Goal: Transaction & Acquisition: Purchase product/service

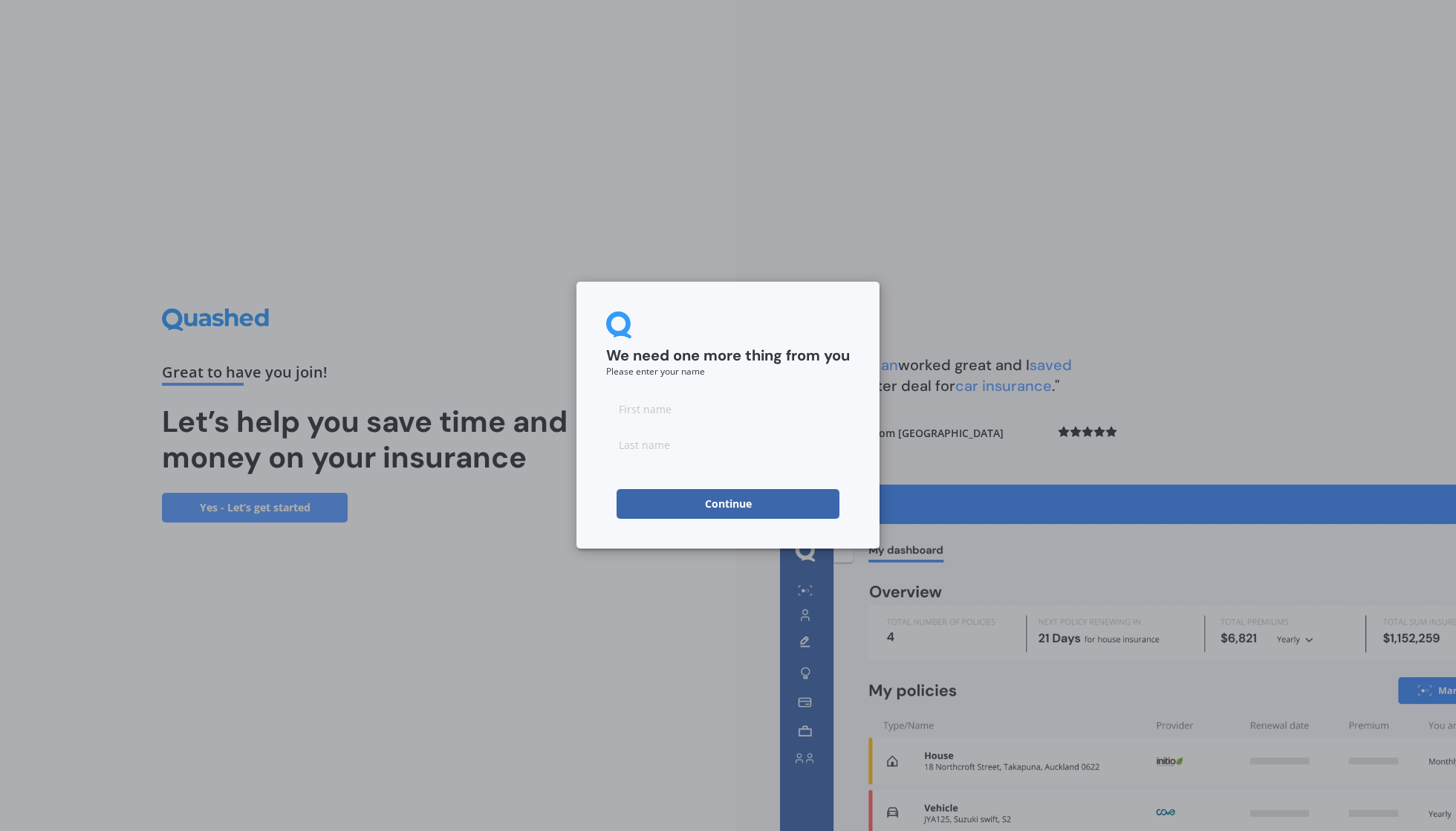
click at [729, 415] on input at bounding box center [728, 409] width 244 height 30
type input "[PERSON_NAME]"
type input "Shin"
click at [728, 504] on button "Continue" at bounding box center [728, 504] width 223 height 30
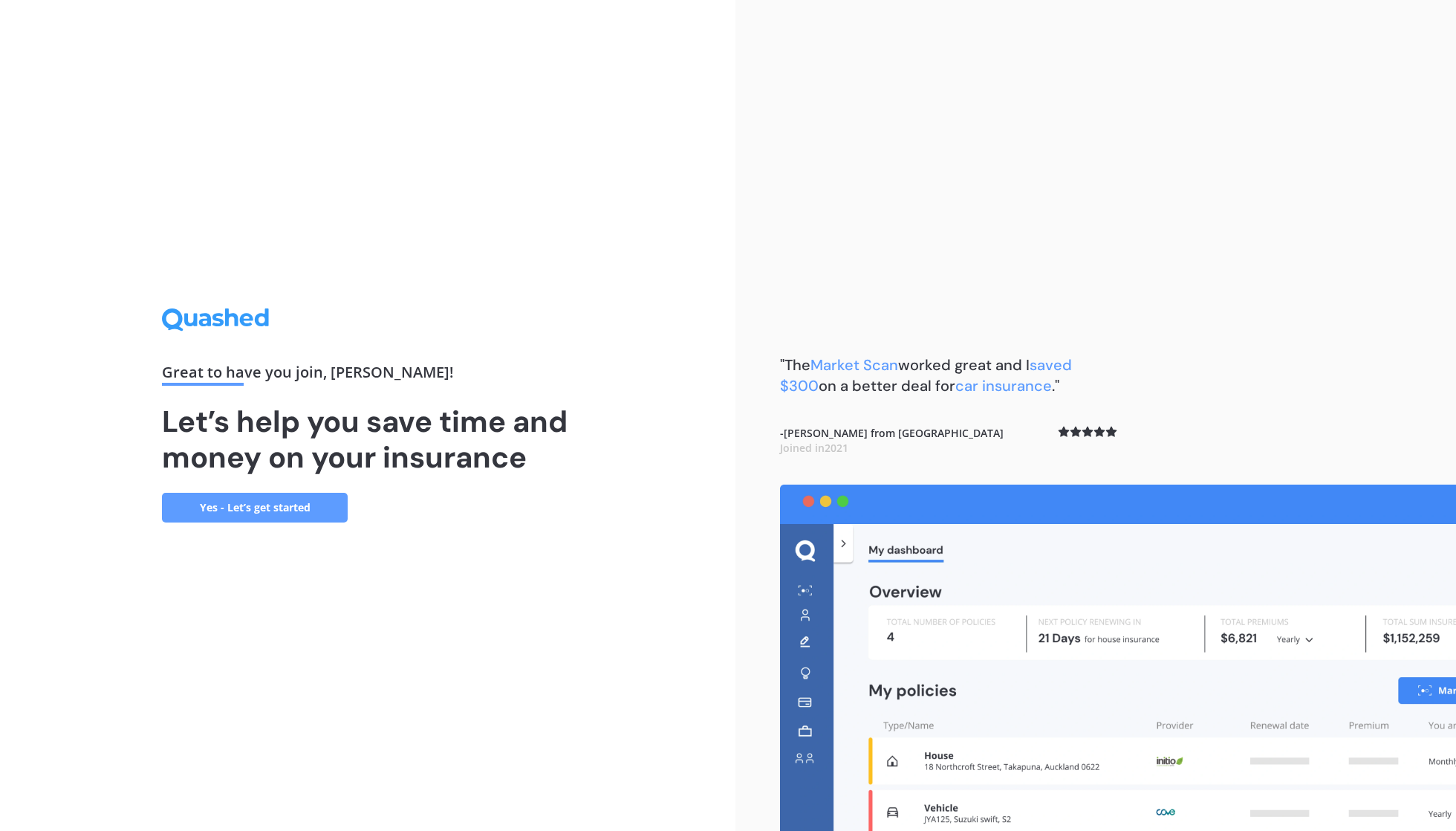
click at [270, 504] on link "Yes - Let’s get started" at bounding box center [254, 508] width 186 height 30
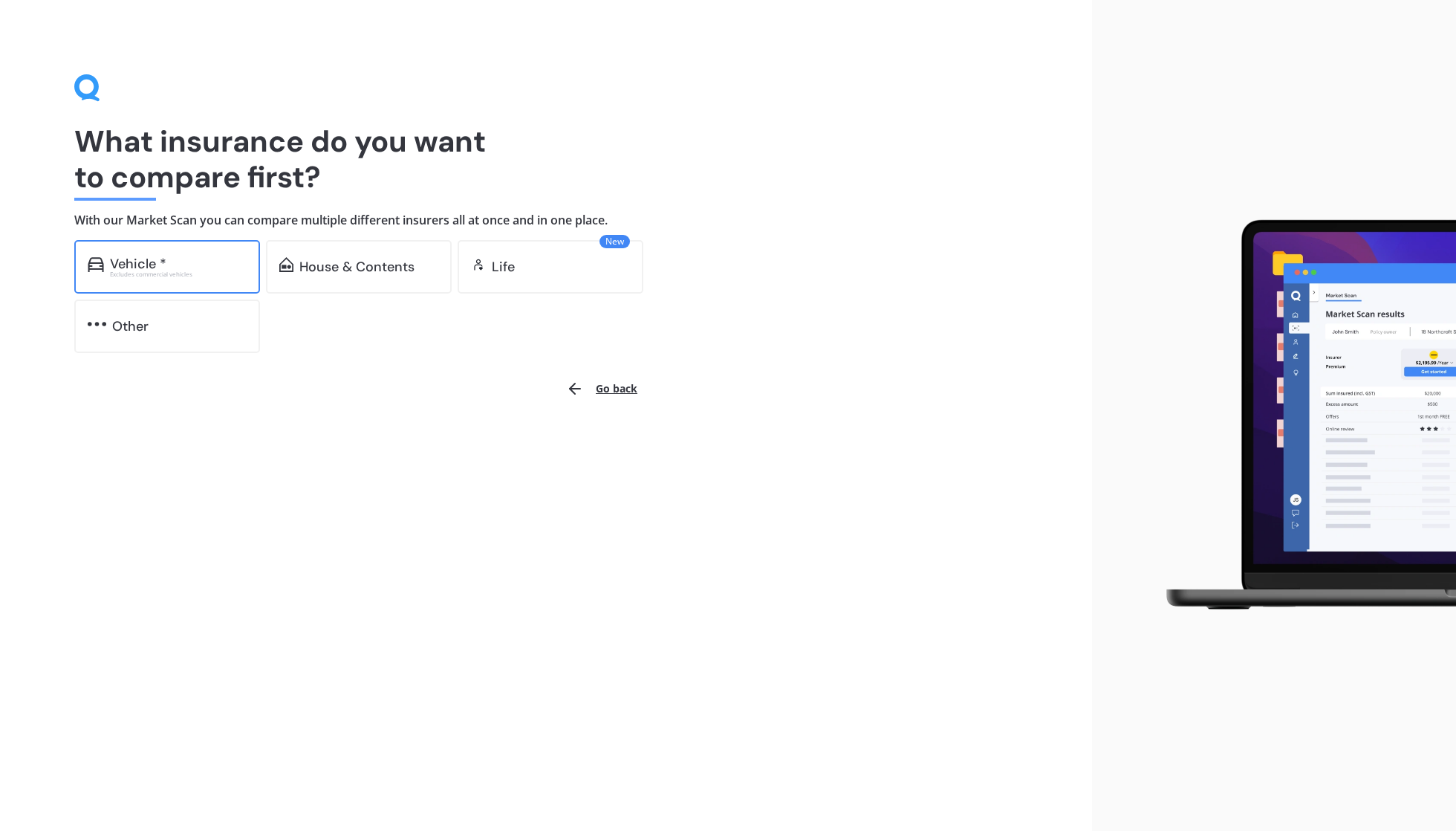
click at [220, 268] on div "Vehicle *" at bounding box center [178, 264] width 137 height 14
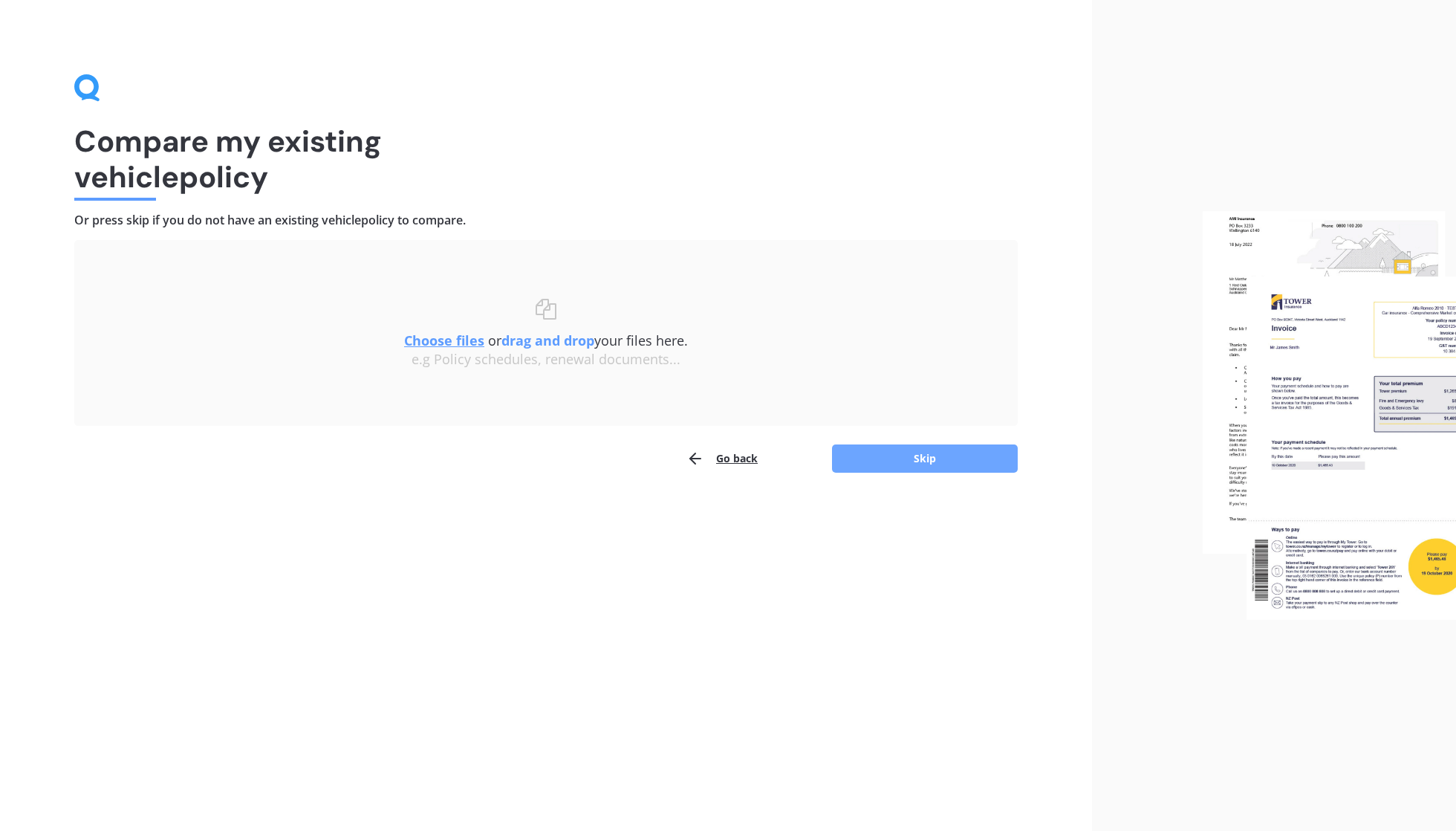
click at [958, 459] on button "Skip" at bounding box center [925, 459] width 186 height 28
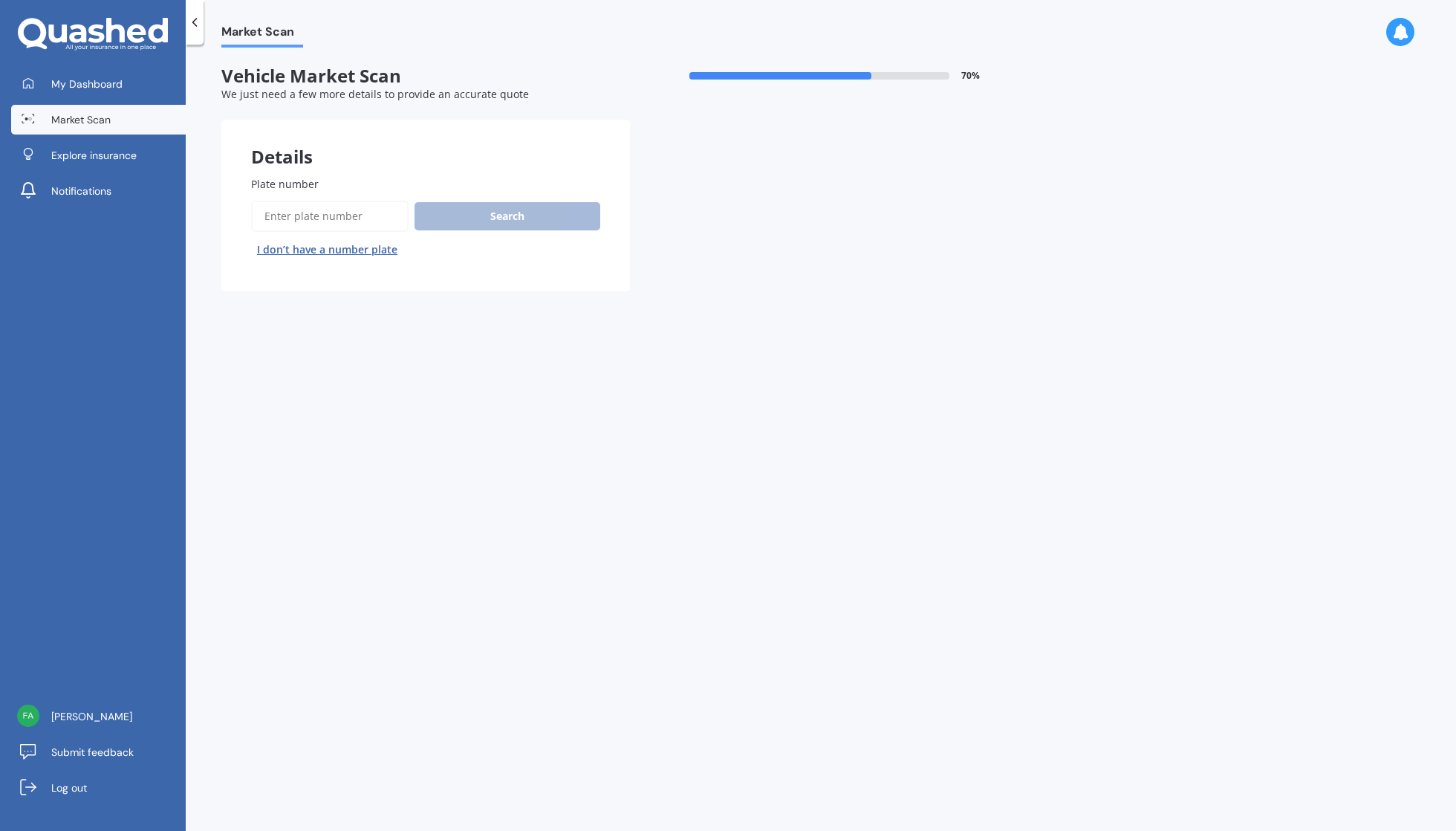
click at [368, 207] on input "Plate number" at bounding box center [330, 216] width 158 height 31
type input "LSU424"
click at [470, 224] on button "Search" at bounding box center [507, 216] width 186 height 28
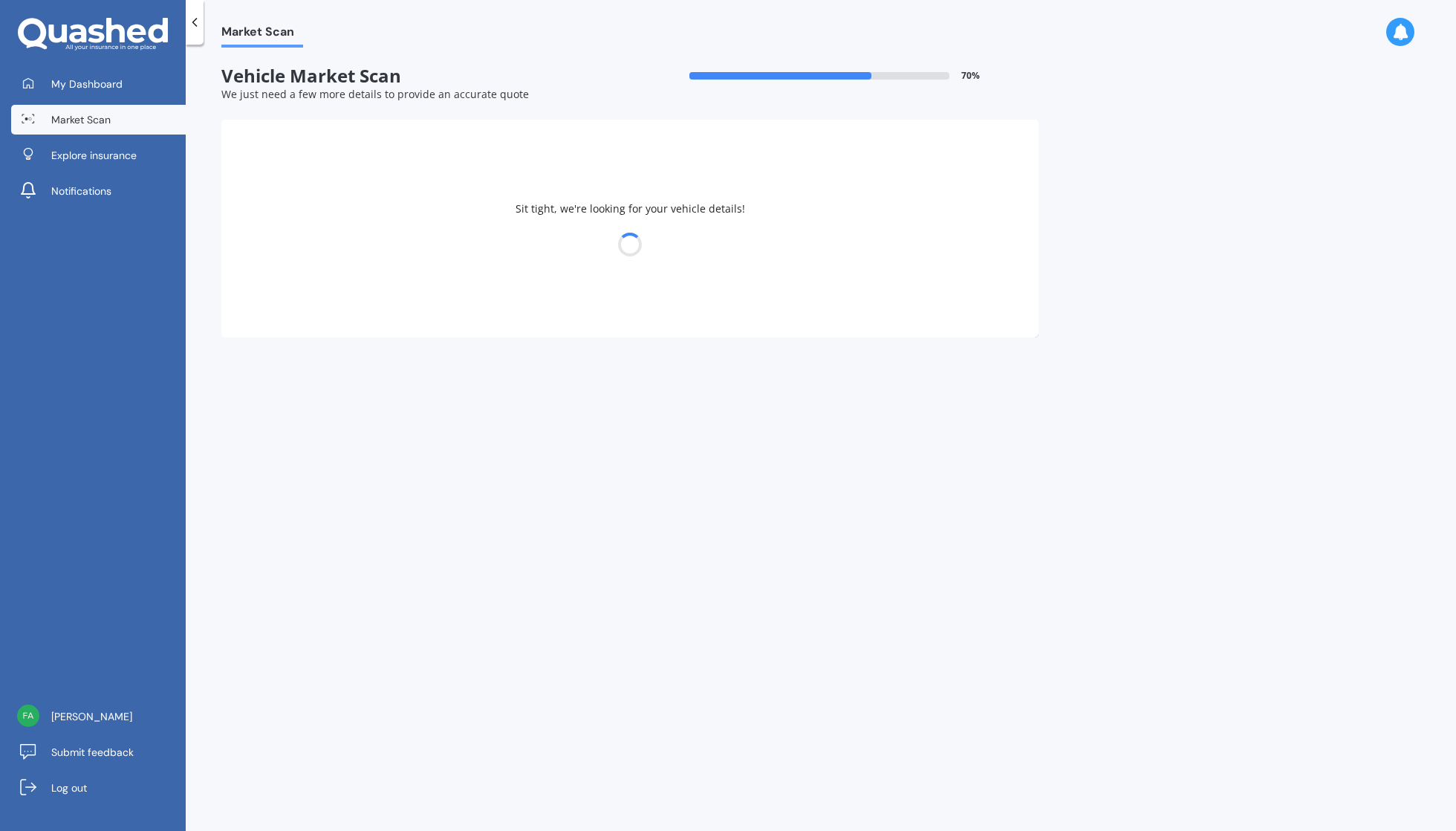
select select "TOYOTA"
select select "AURIS"
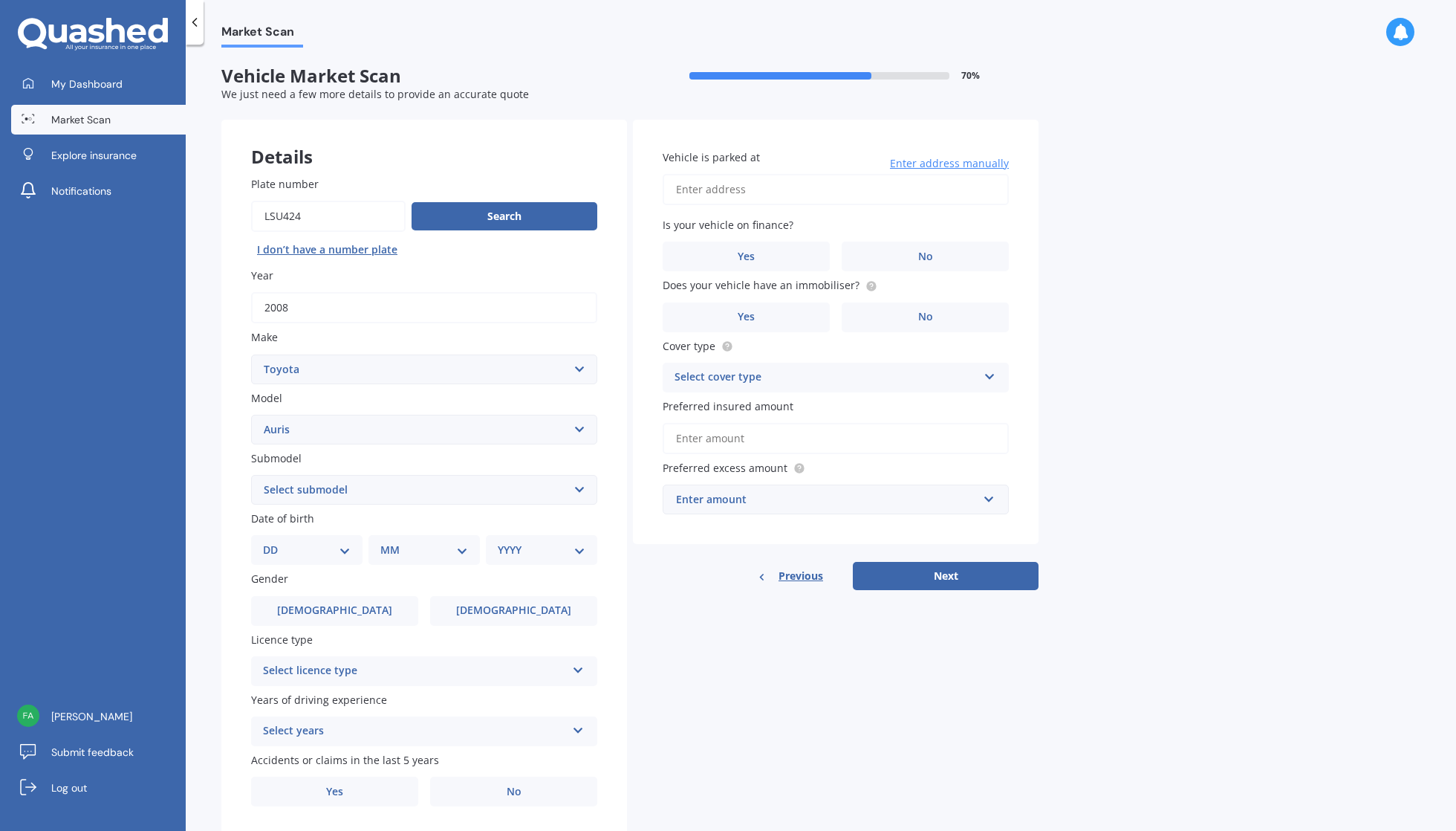
select select "(ALL)"
select select "12"
click at [413, 551] on div "MM 01 02 03 04 05 06 07 08 09 10 11 12" at bounding box center [427, 549] width 105 height 30
select select "06"
select select "1998"
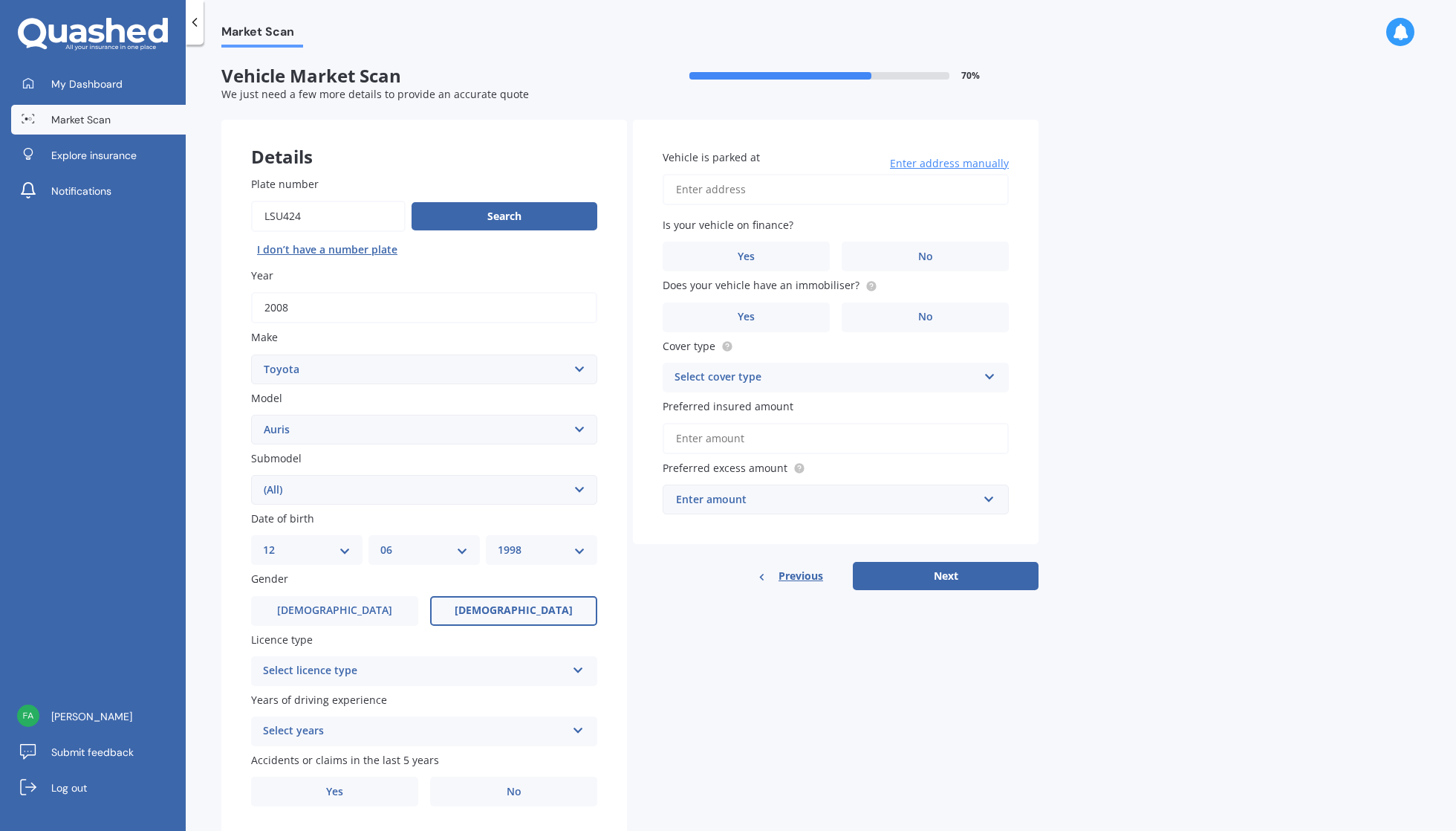
click at [487, 610] on label "[DEMOGRAPHIC_DATA]" at bounding box center [514, 611] width 167 height 30
click at [0, 0] on input "[DEMOGRAPHIC_DATA]" at bounding box center [0, 0] width 0 height 0
click at [479, 666] on div "Select licence type" at bounding box center [414, 671] width 303 height 18
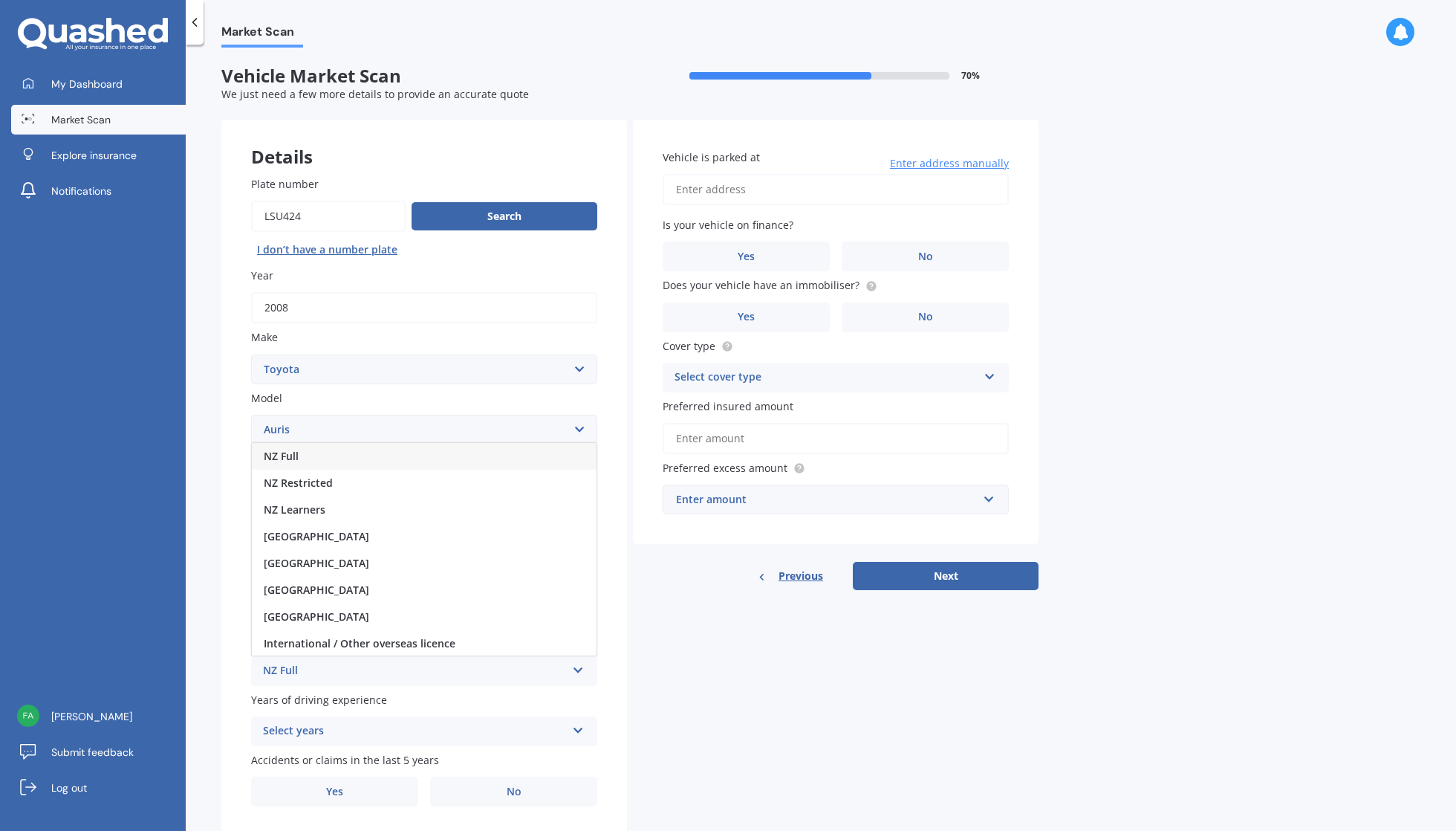
click at [484, 446] on div "NZ Full" at bounding box center [424, 456] width 345 height 27
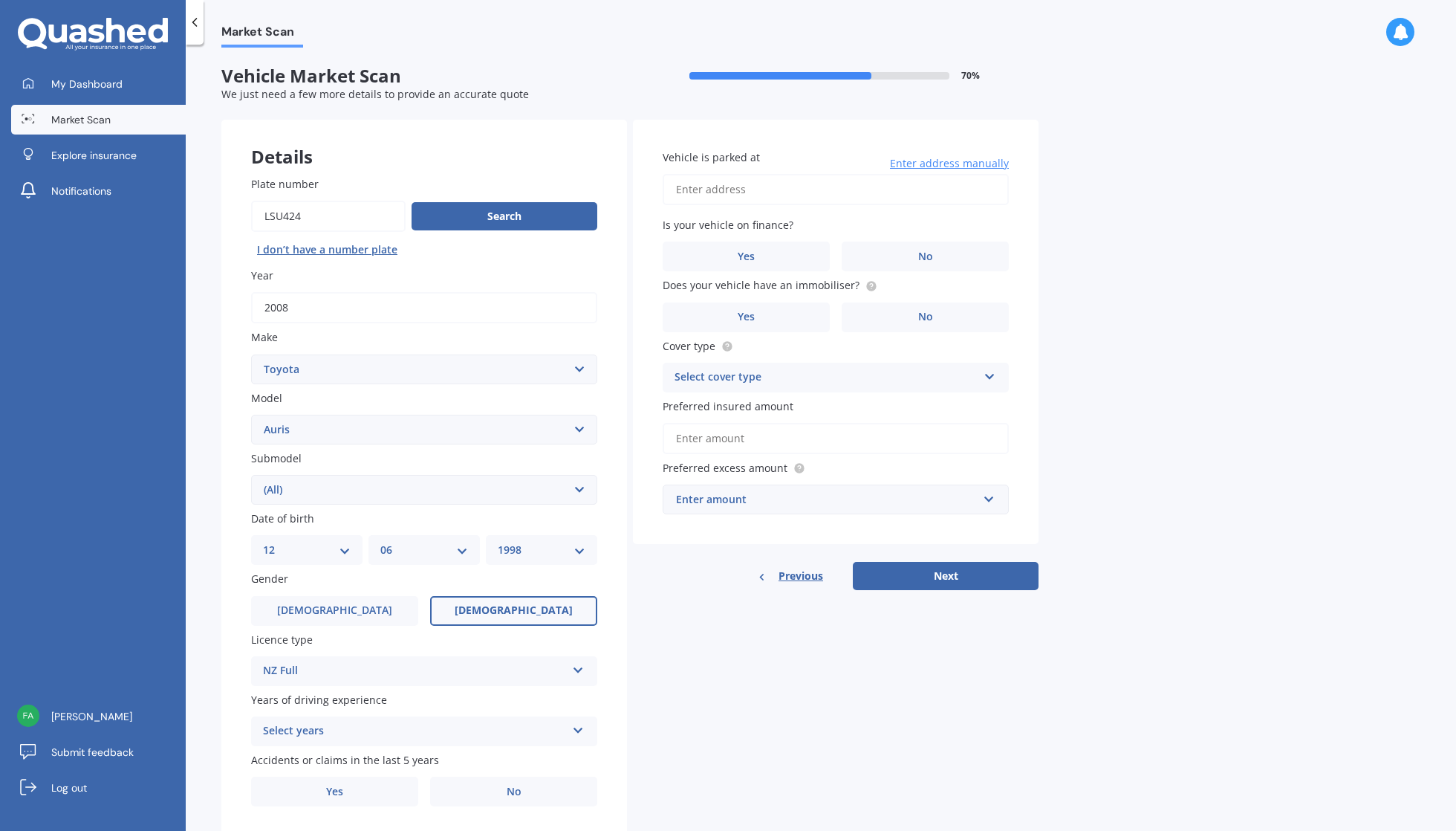
click at [466, 723] on div "Select years" at bounding box center [414, 731] width 303 height 18
click at [465, 586] on div "5 or more years" at bounding box center [424, 595] width 345 height 27
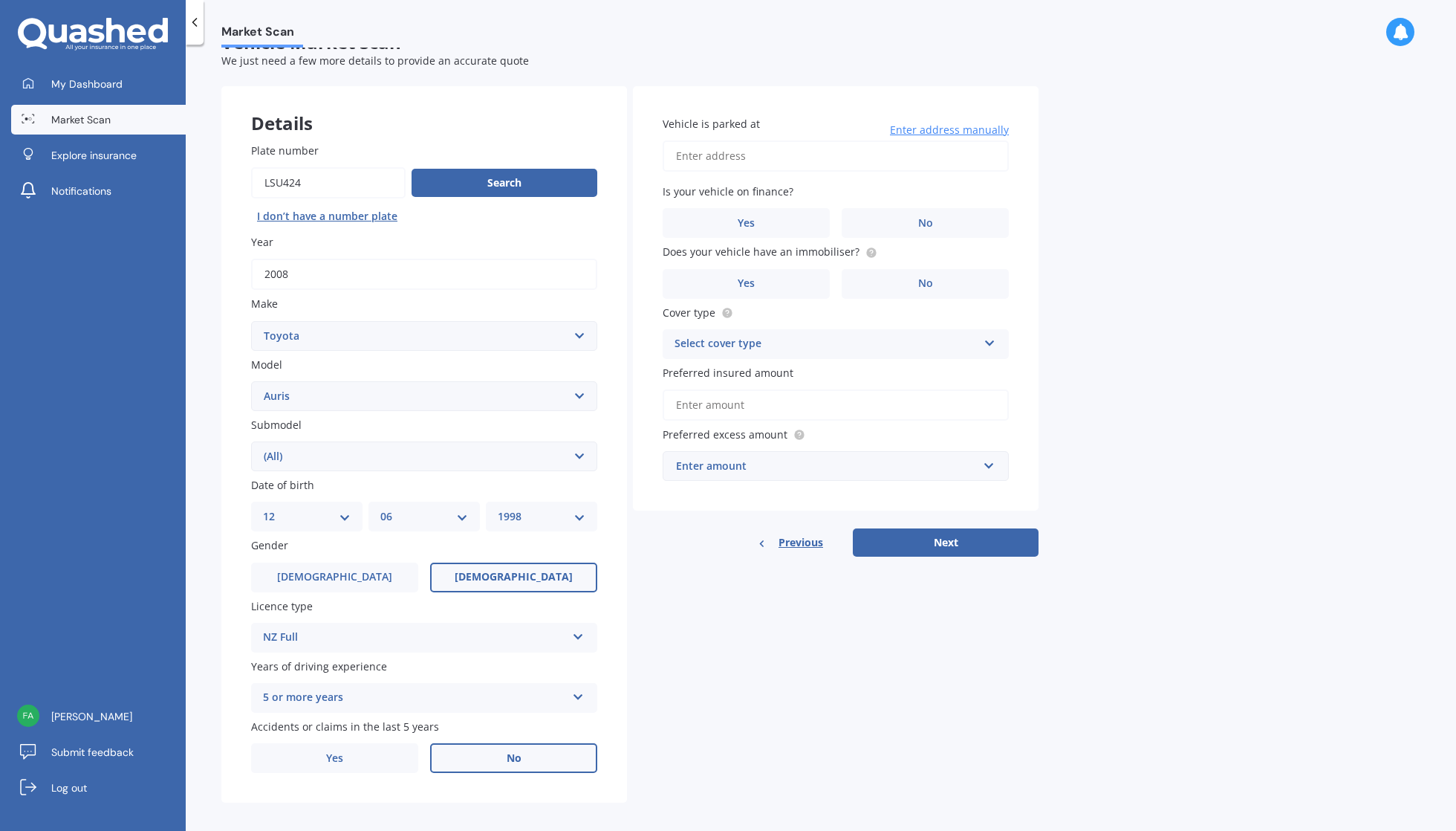
scroll to position [33, 0]
click at [544, 752] on label "No" at bounding box center [514, 759] width 167 height 30
click at [0, 0] on input "No" at bounding box center [0, 0] width 0 height 0
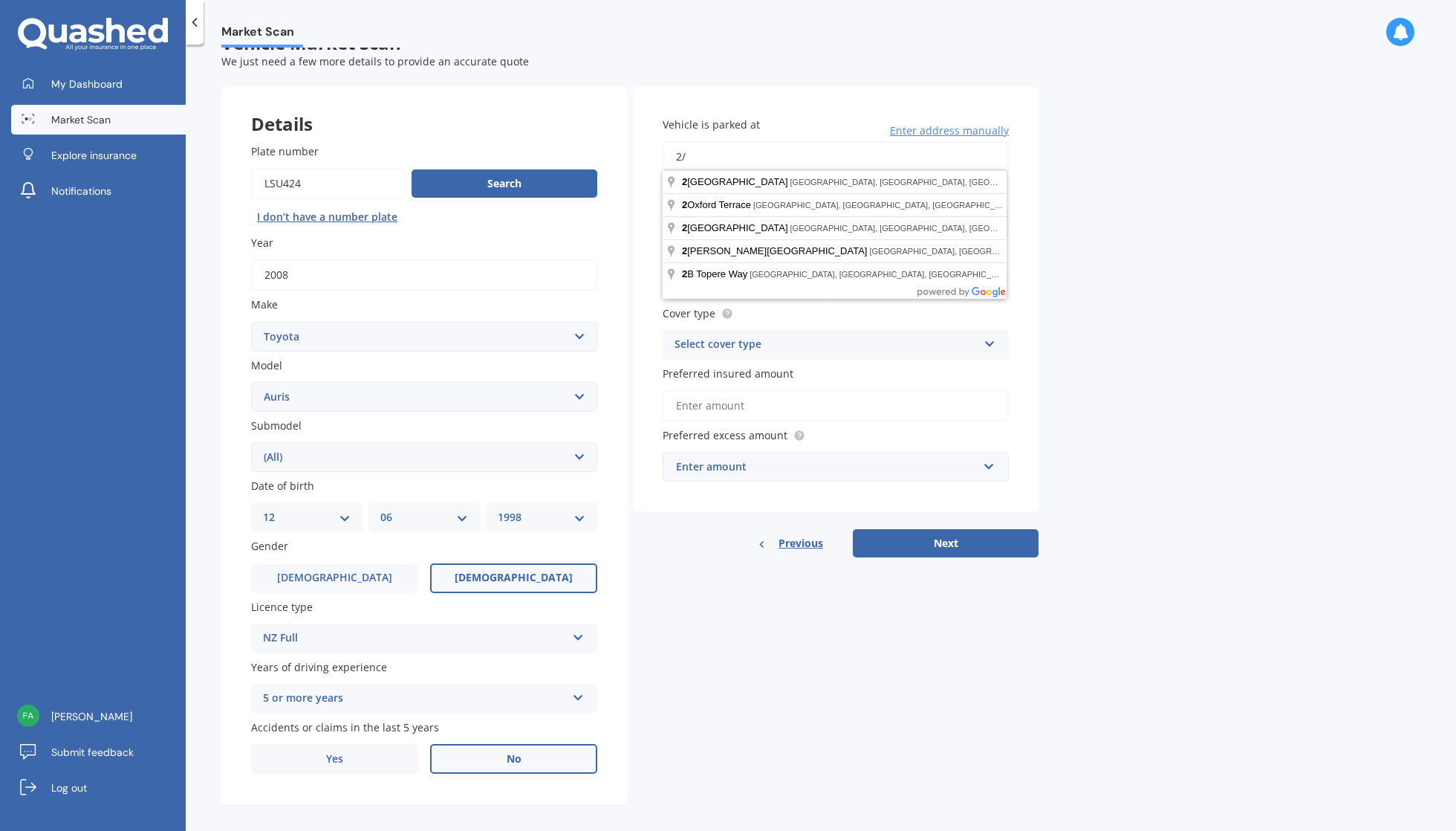
type input "2"
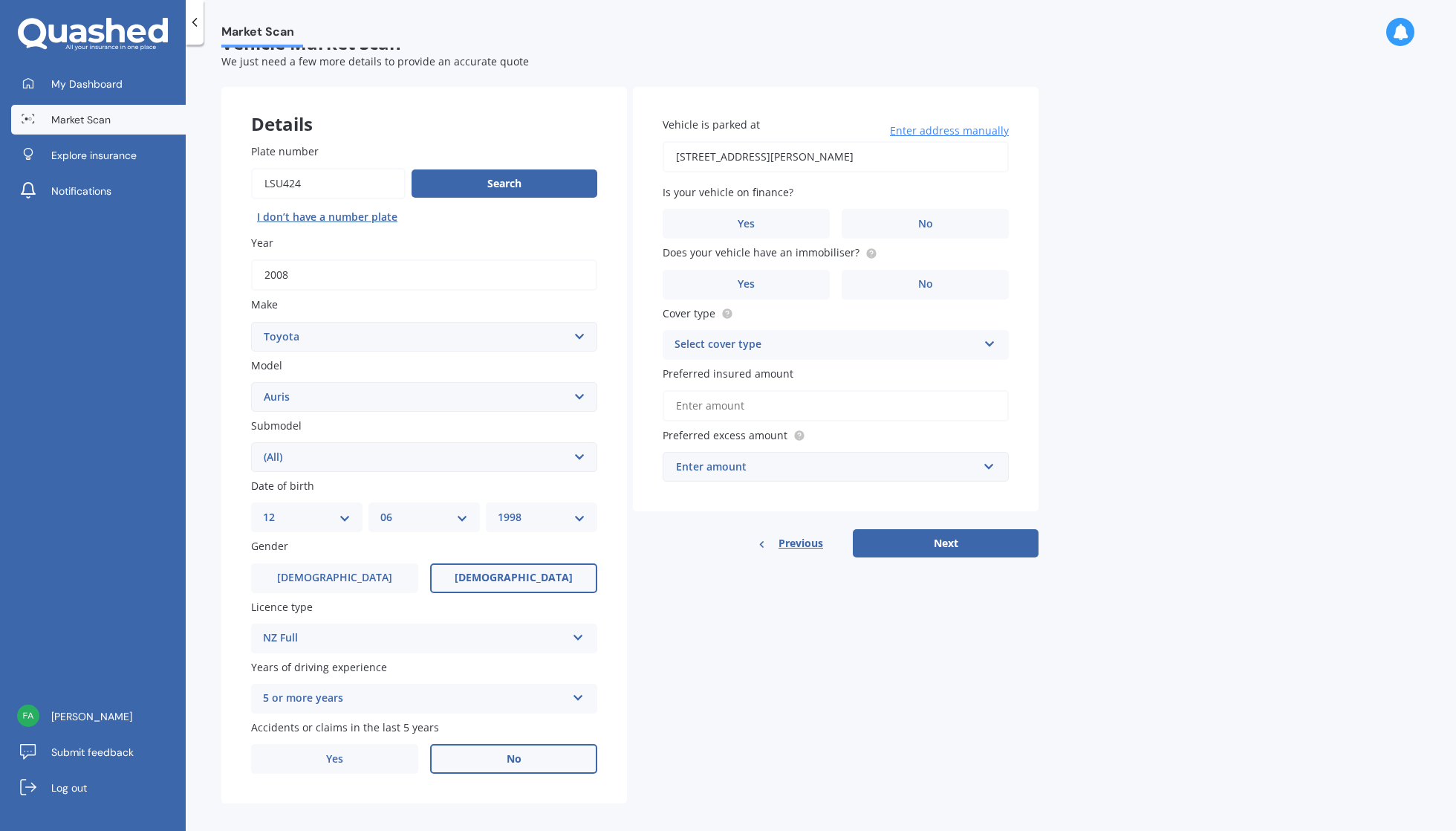
type input "[STREET_ADDRESS][PERSON_NAME]"
click at [871, 212] on label "No" at bounding box center [925, 224] width 167 height 30
click at [0, 0] on input "No" at bounding box center [0, 0] width 0 height 0
click at [817, 464] on div "Enter amount" at bounding box center [826, 467] width 301 height 16
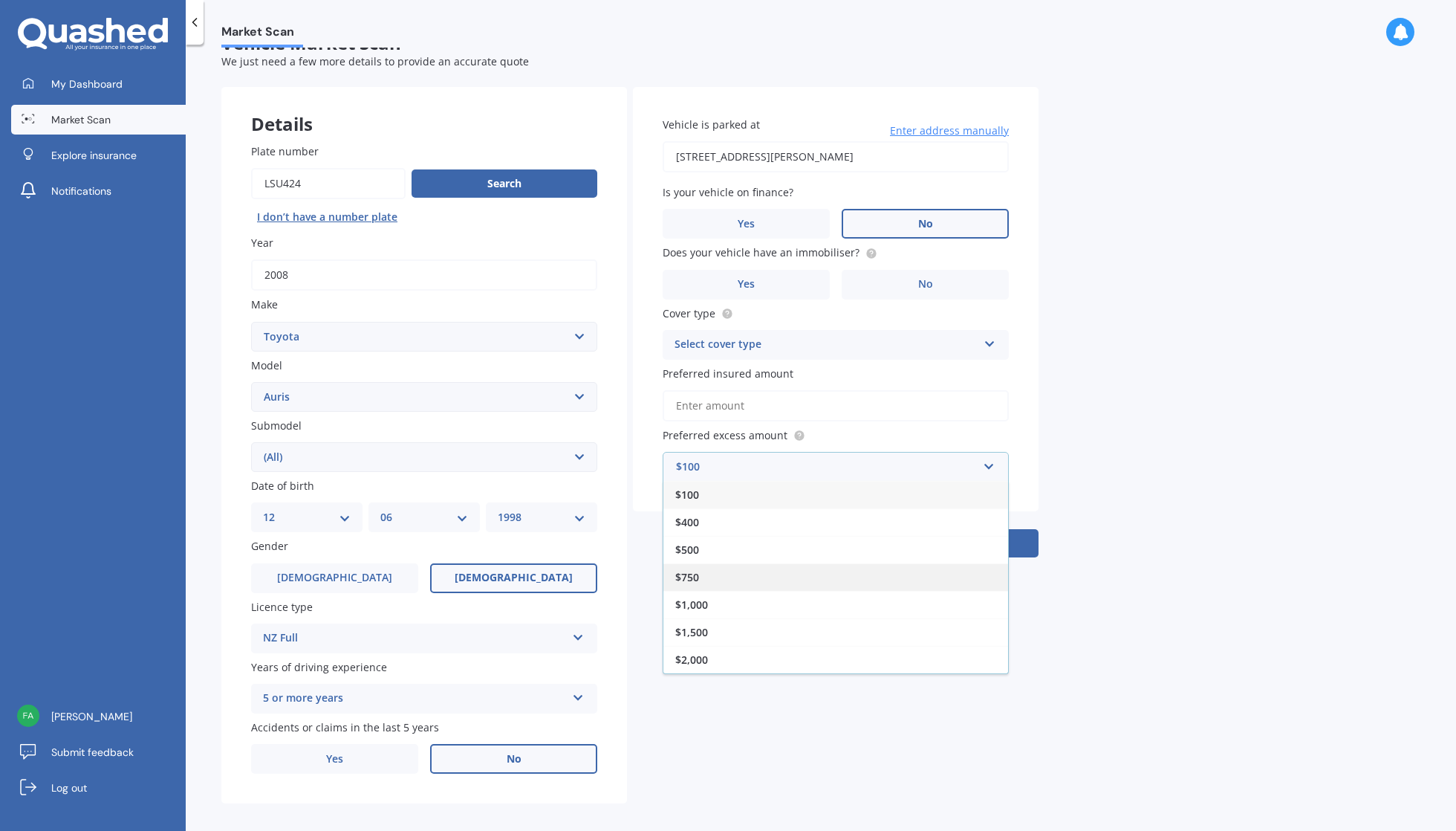
click at [794, 563] on div "$750" at bounding box center [835, 577] width 345 height 27
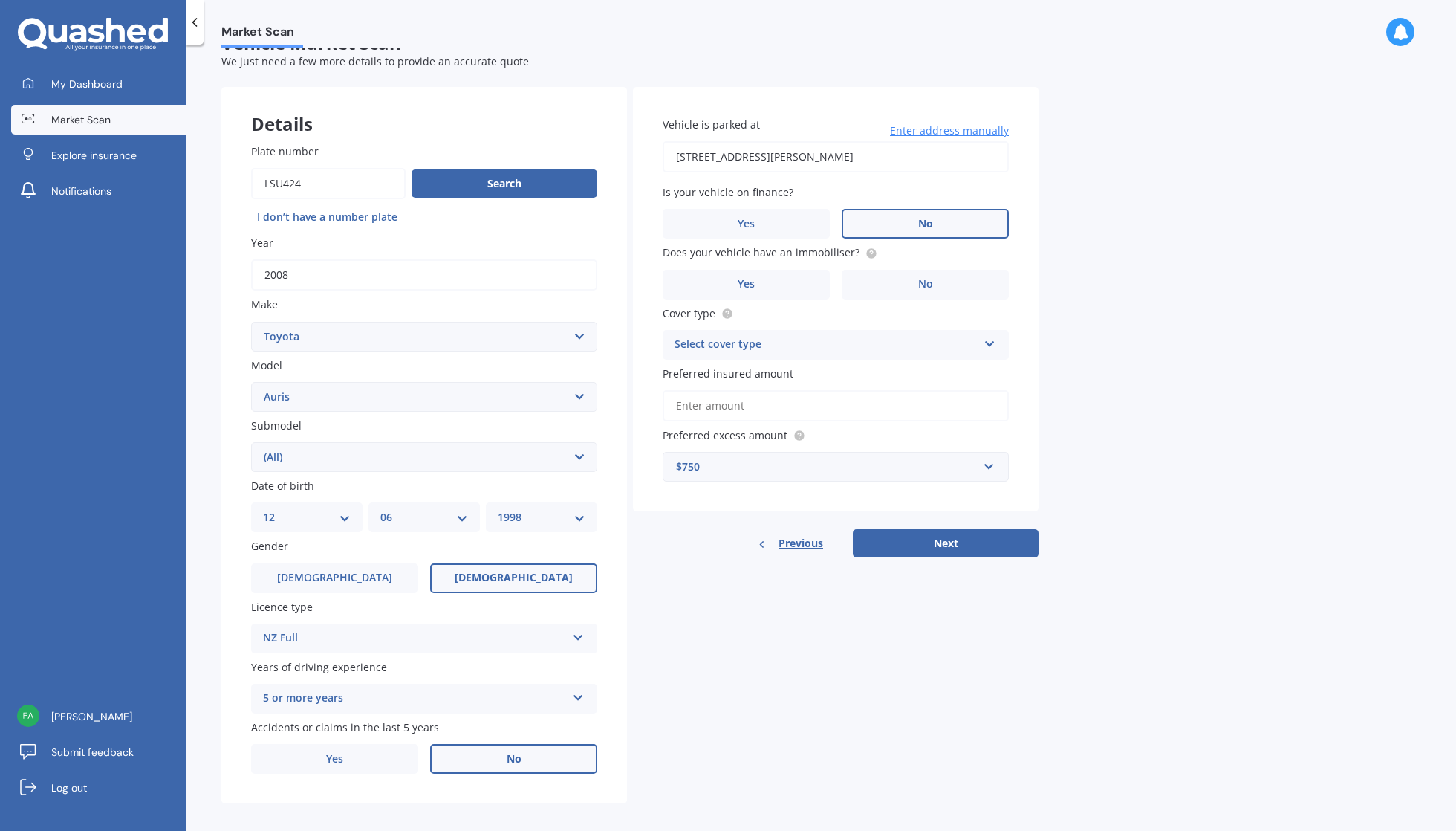
click at [1032, 348] on div "Vehicle is parked at [STREET_ADDRESS][PERSON_NAME] Enter address manually Is yo…" at bounding box center [835, 299] width 406 height 426
click at [992, 339] on icon at bounding box center [990, 341] width 13 height 10
click at [954, 421] on div "Third Party" at bounding box center [835, 427] width 345 height 27
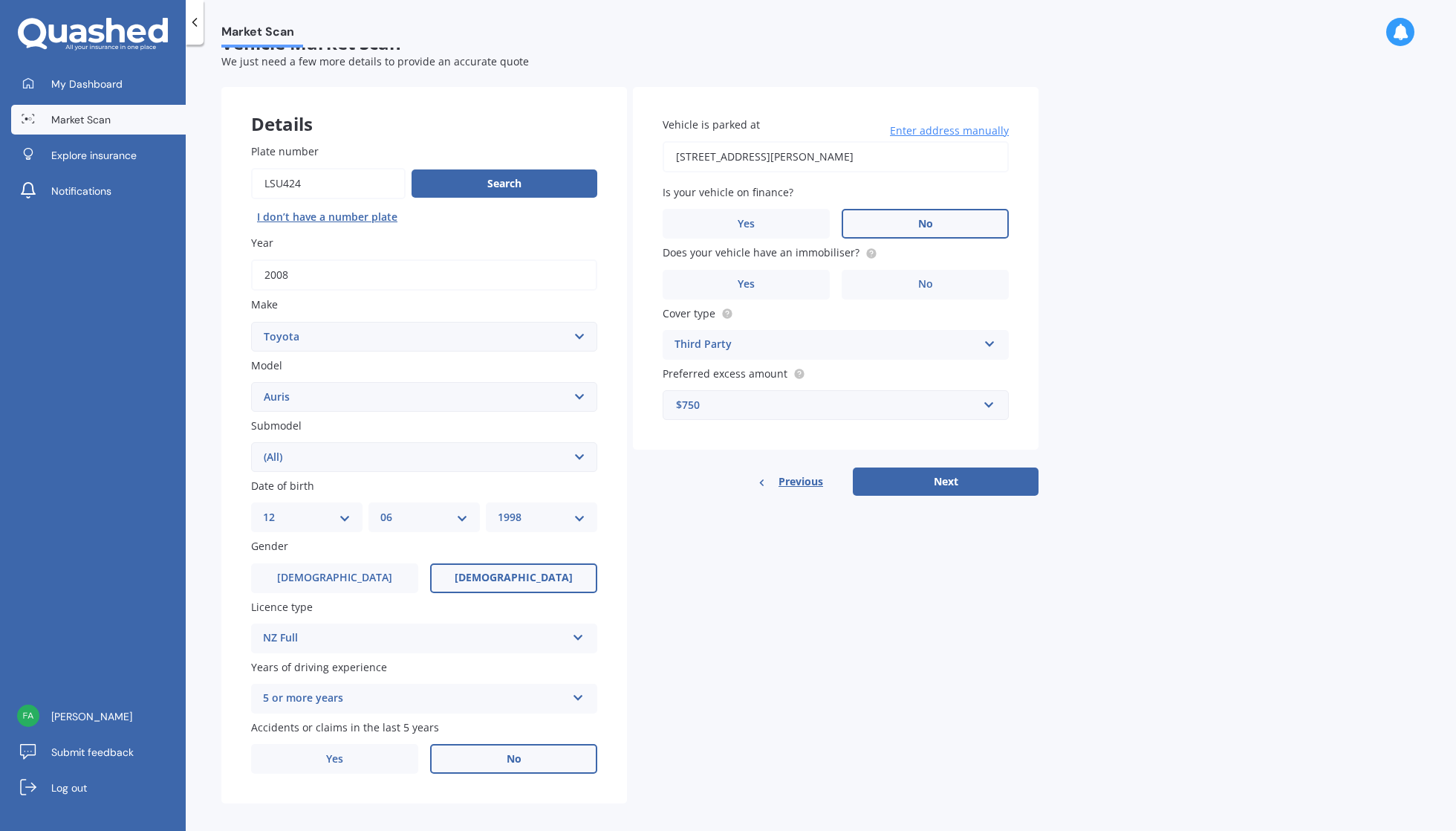
click at [1091, 347] on div "Market Scan Vehicle Market Scan 70 % We just need a few more details to provide…" at bounding box center [821, 441] width 1270 height 787
click at [799, 286] on label "Yes" at bounding box center [746, 284] width 167 height 30
click at [0, 0] on input "Yes" at bounding box center [0, 0] width 0 height 0
click at [1022, 483] on button "Next" at bounding box center [945, 481] width 186 height 28
select select "12"
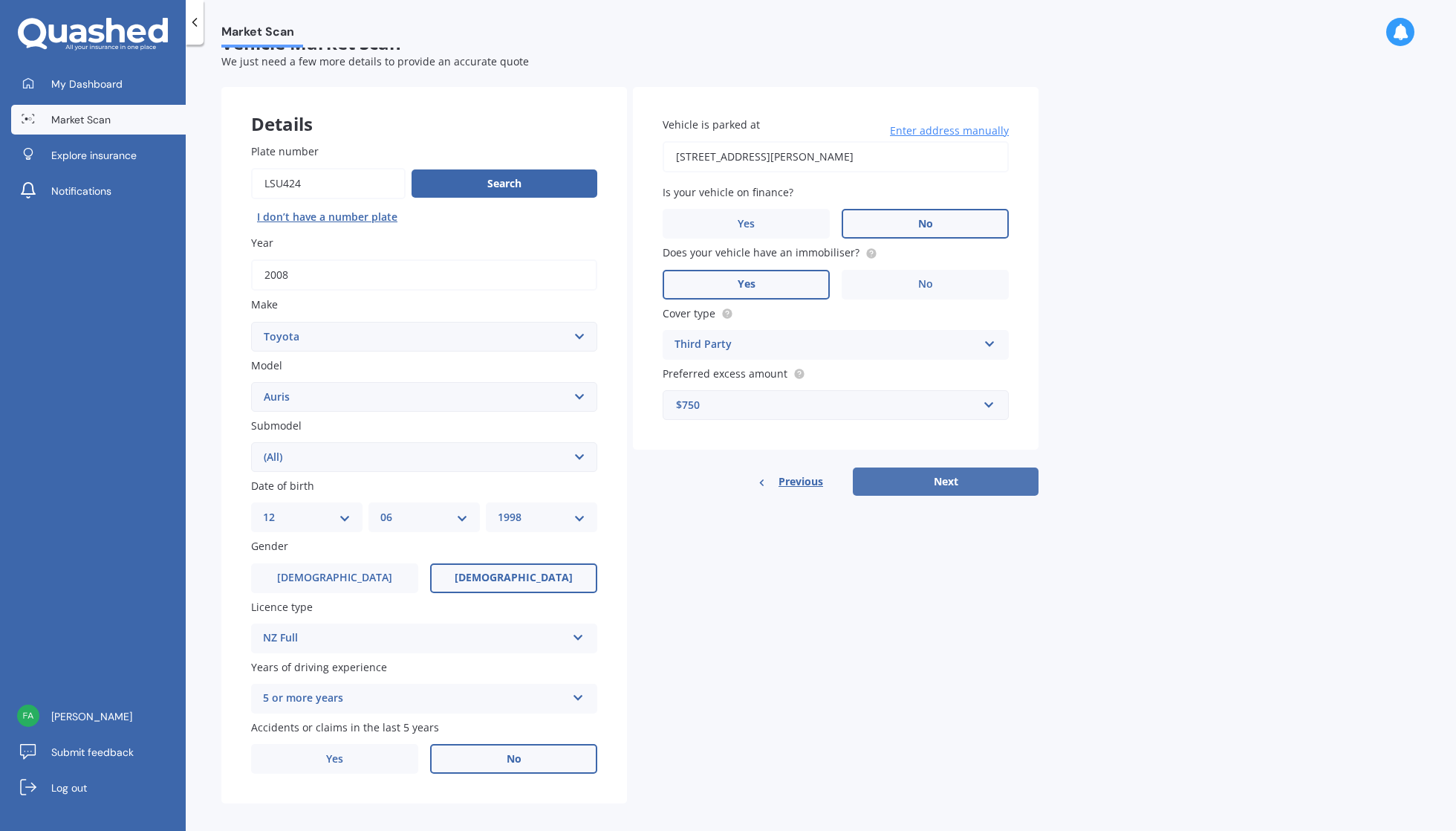
select select "06"
select select "1998"
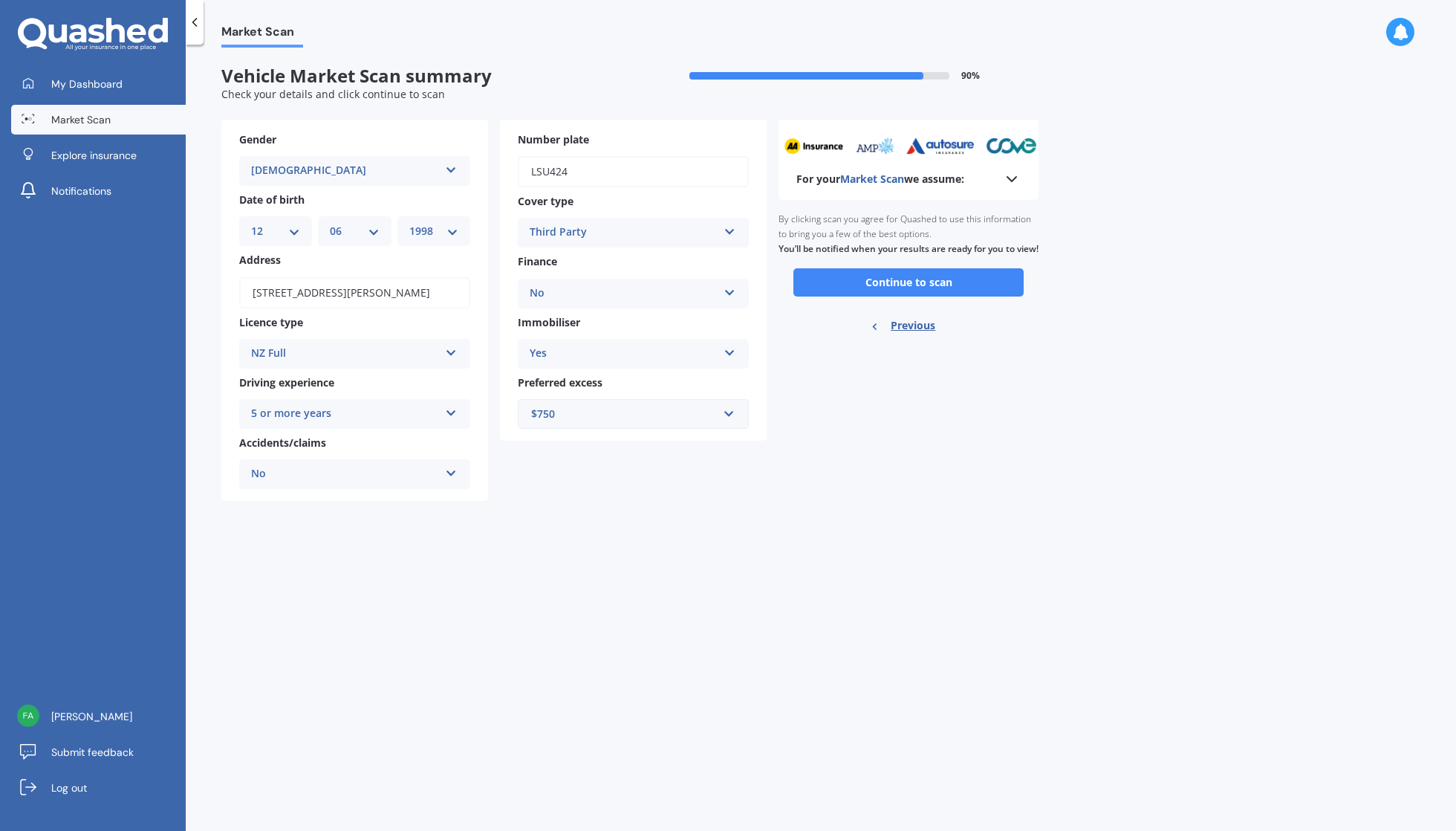
scroll to position [0, 0]
click at [919, 292] on button "Continue to scan" at bounding box center [908, 282] width 230 height 28
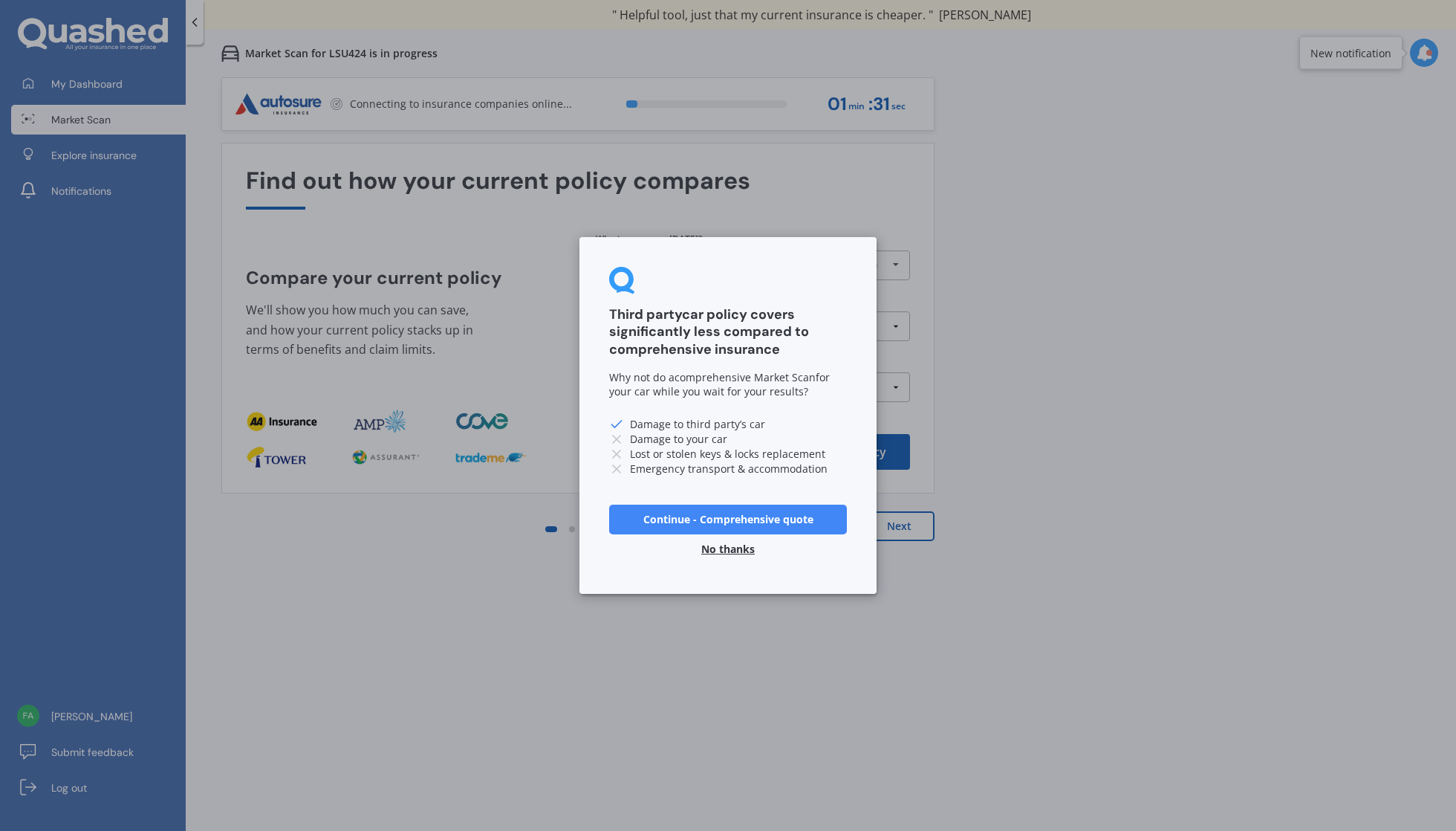
click at [707, 553] on button "No thanks" at bounding box center [728, 549] width 72 height 30
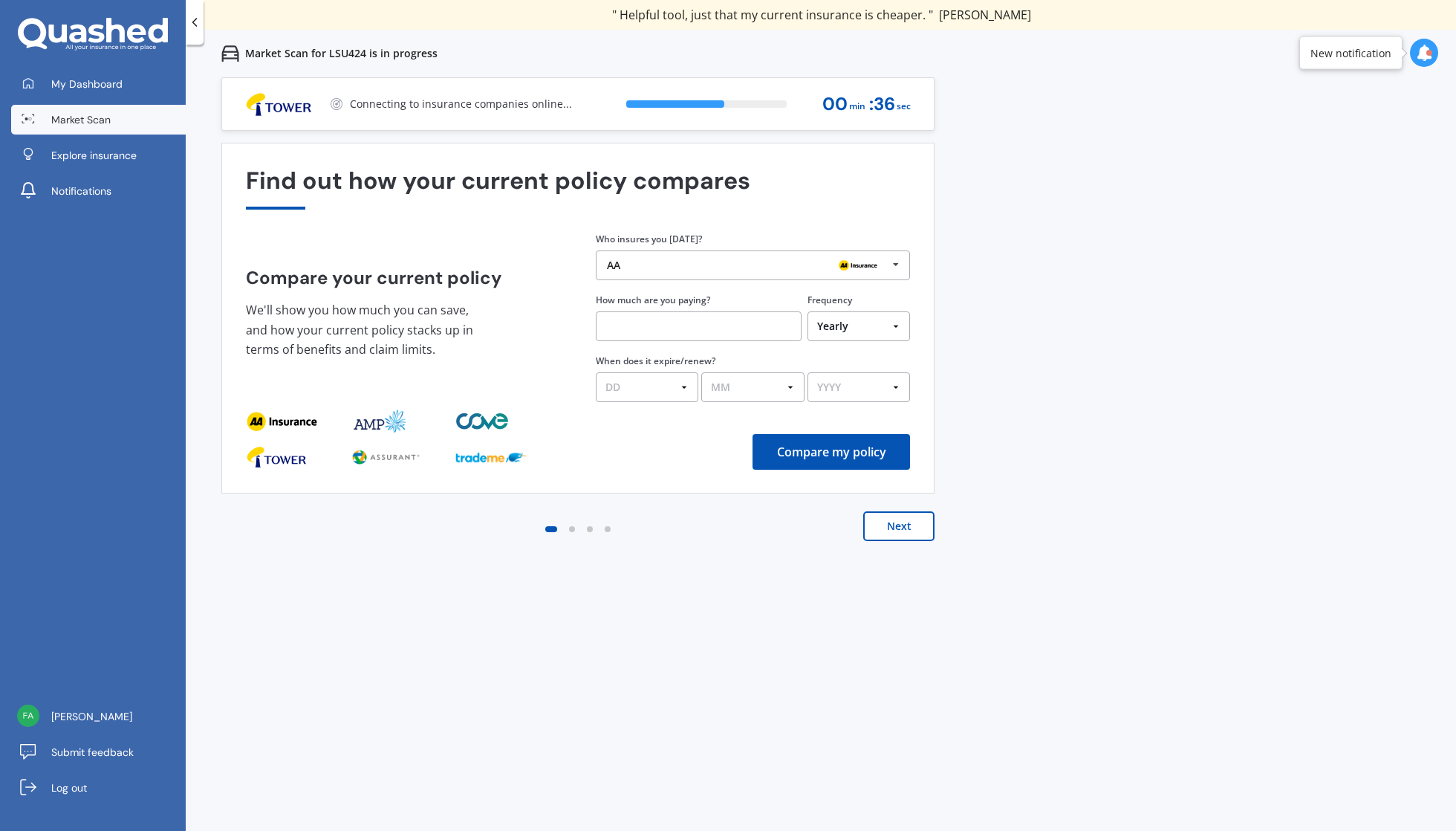
click at [1146, 306] on div "Previous 60,000+ Kiwis have signed up to shop and save on insurance with us " H…" at bounding box center [821, 492] width 1270 height 831
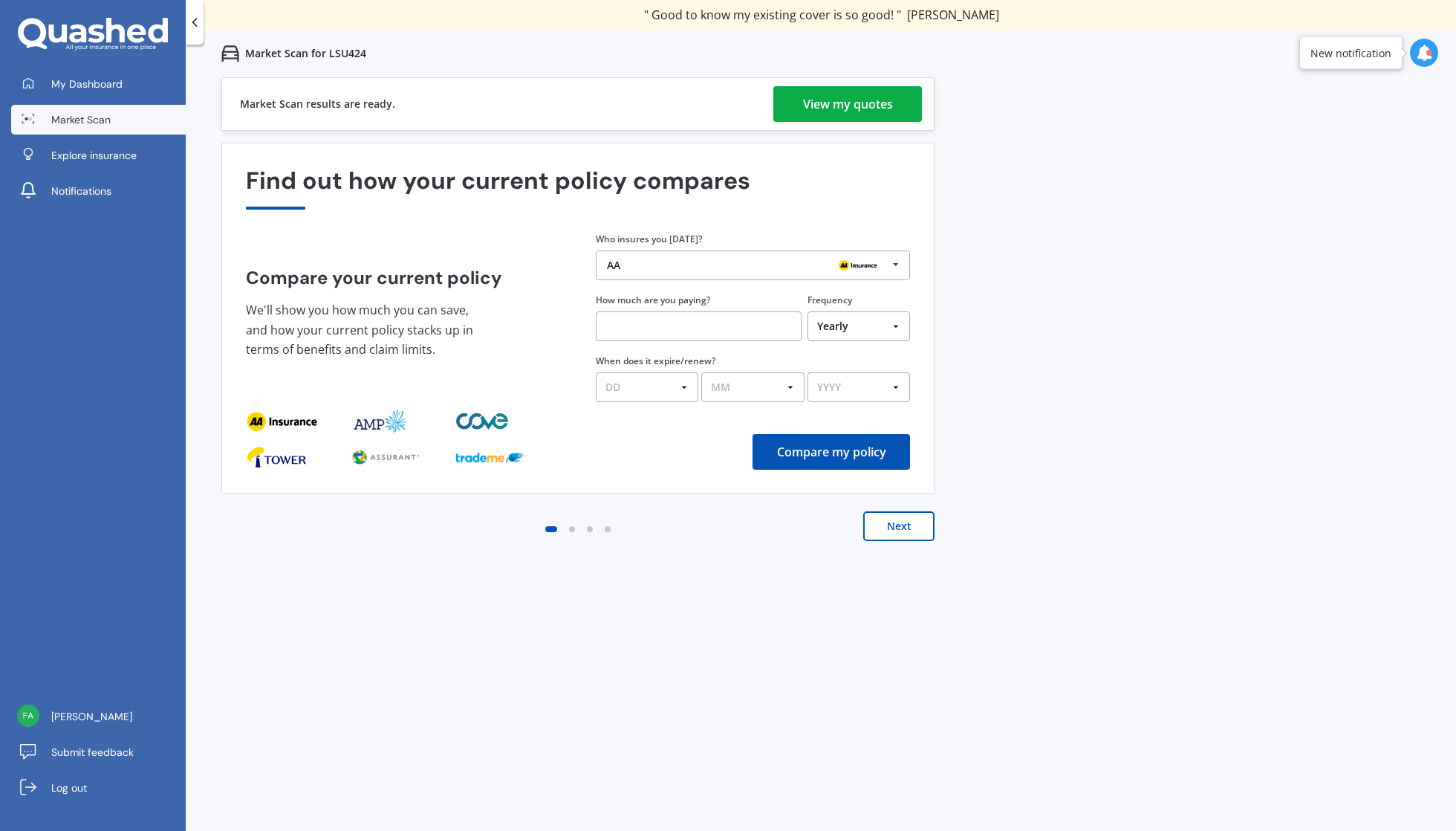
click at [895, 113] on link "View my quotes" at bounding box center [847, 104] width 149 height 35
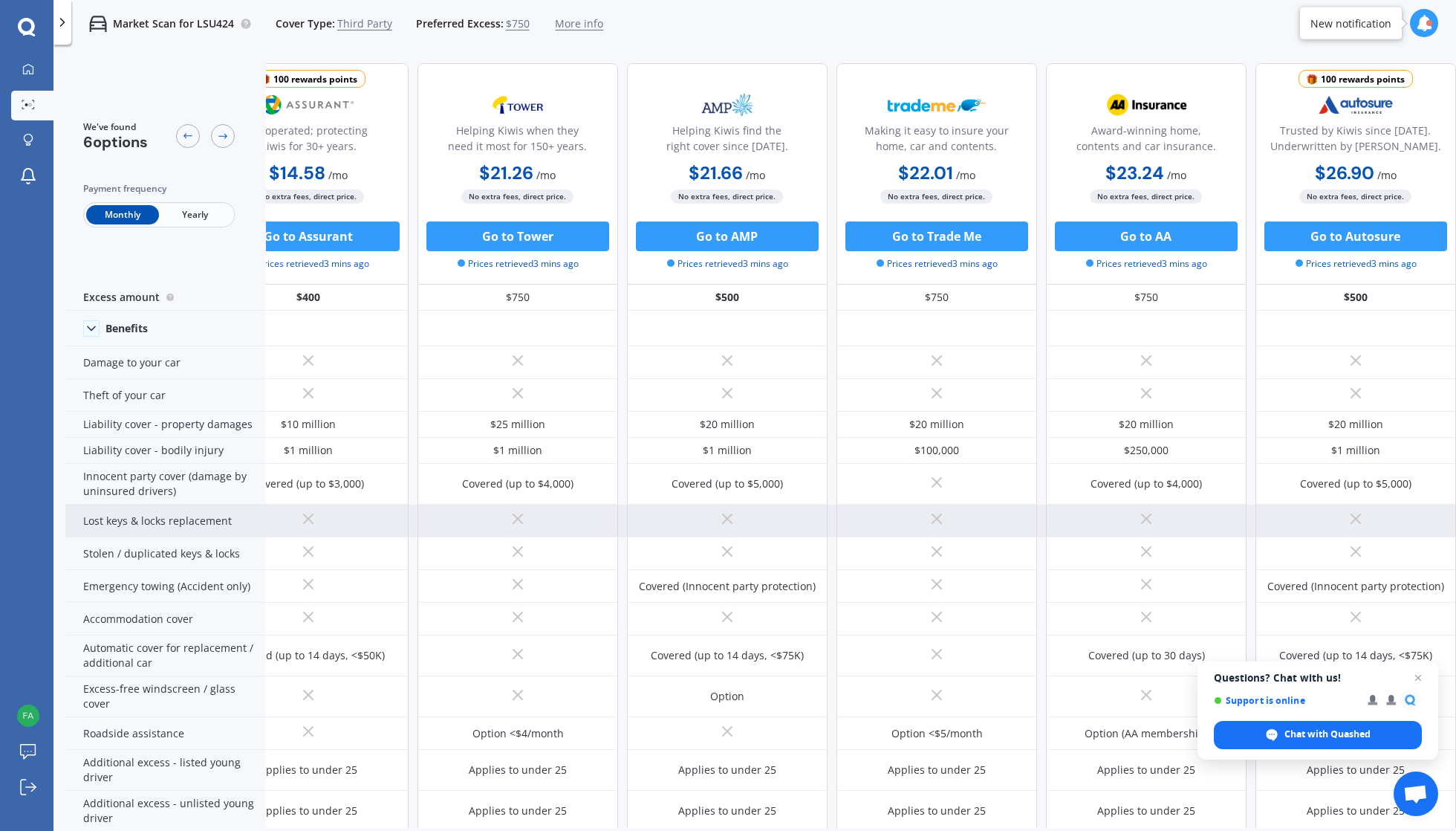
scroll to position [0, 65]
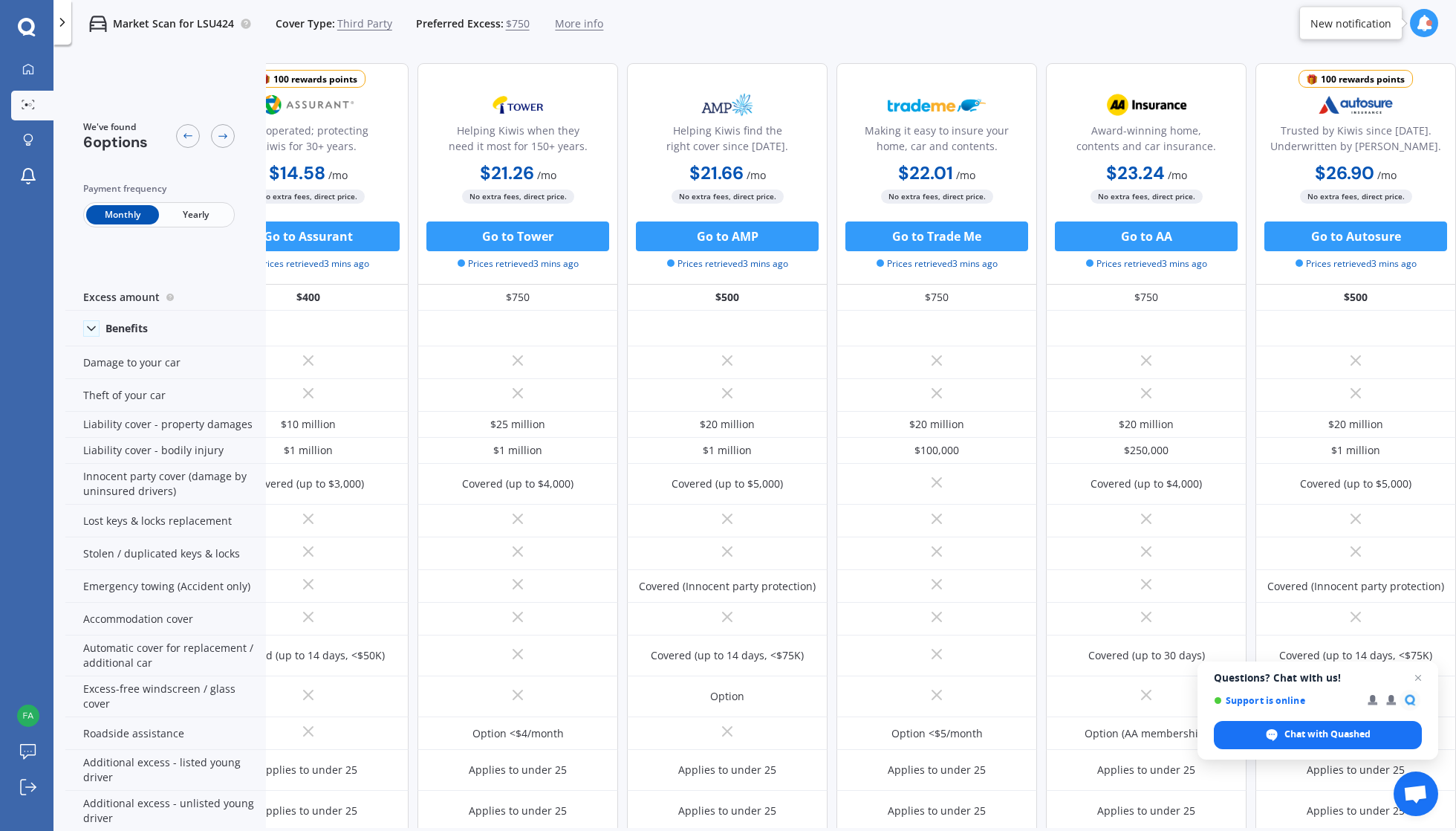
click at [367, 23] on span "Third Party" at bounding box center [365, 23] width 55 height 14
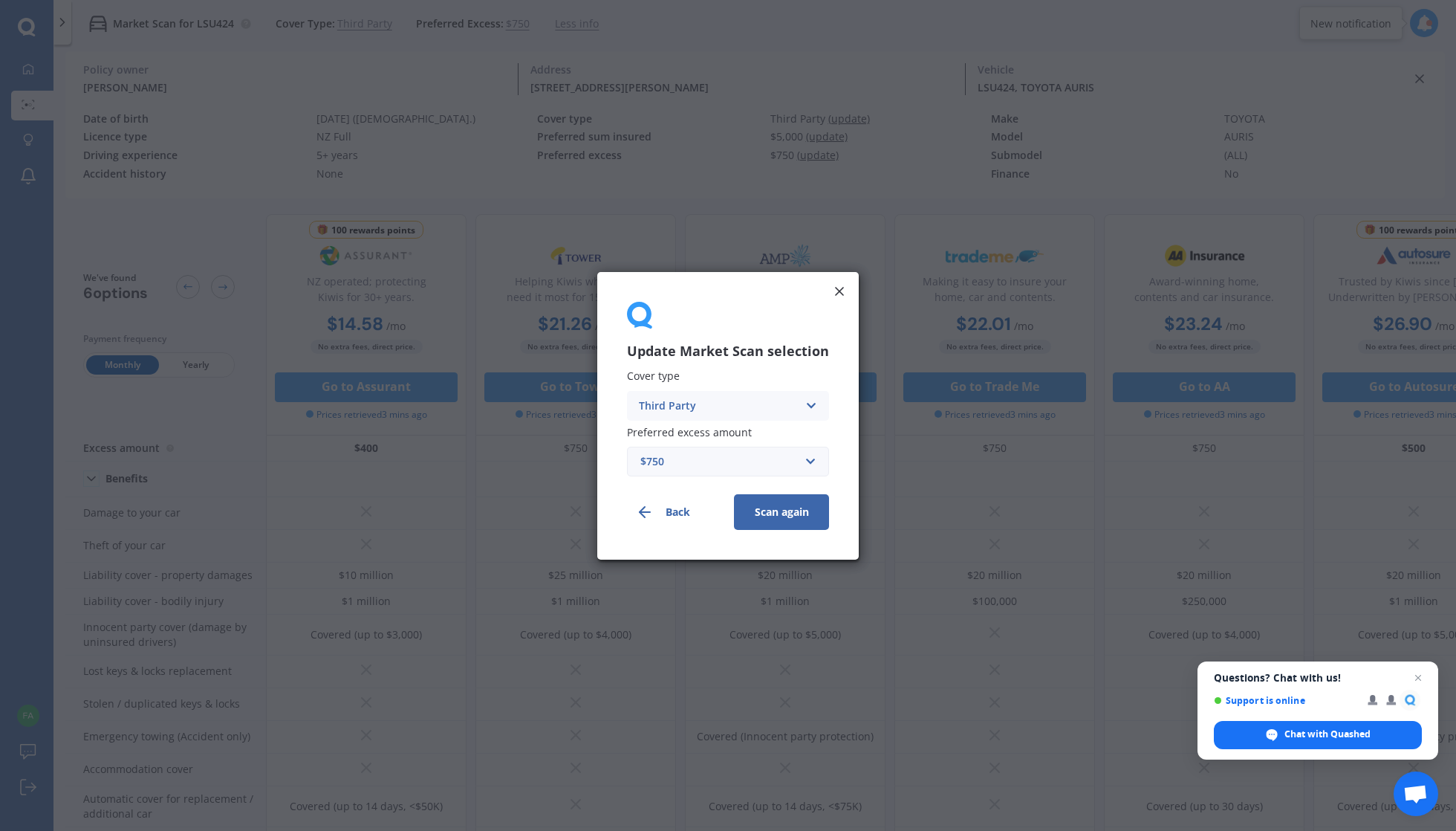
scroll to position [0, 0]
click at [732, 405] on div "Third Party" at bounding box center [719, 405] width 159 height 16
click at [729, 462] on span "Third Party, Fire & Theft" at bounding box center [701, 460] width 122 height 10
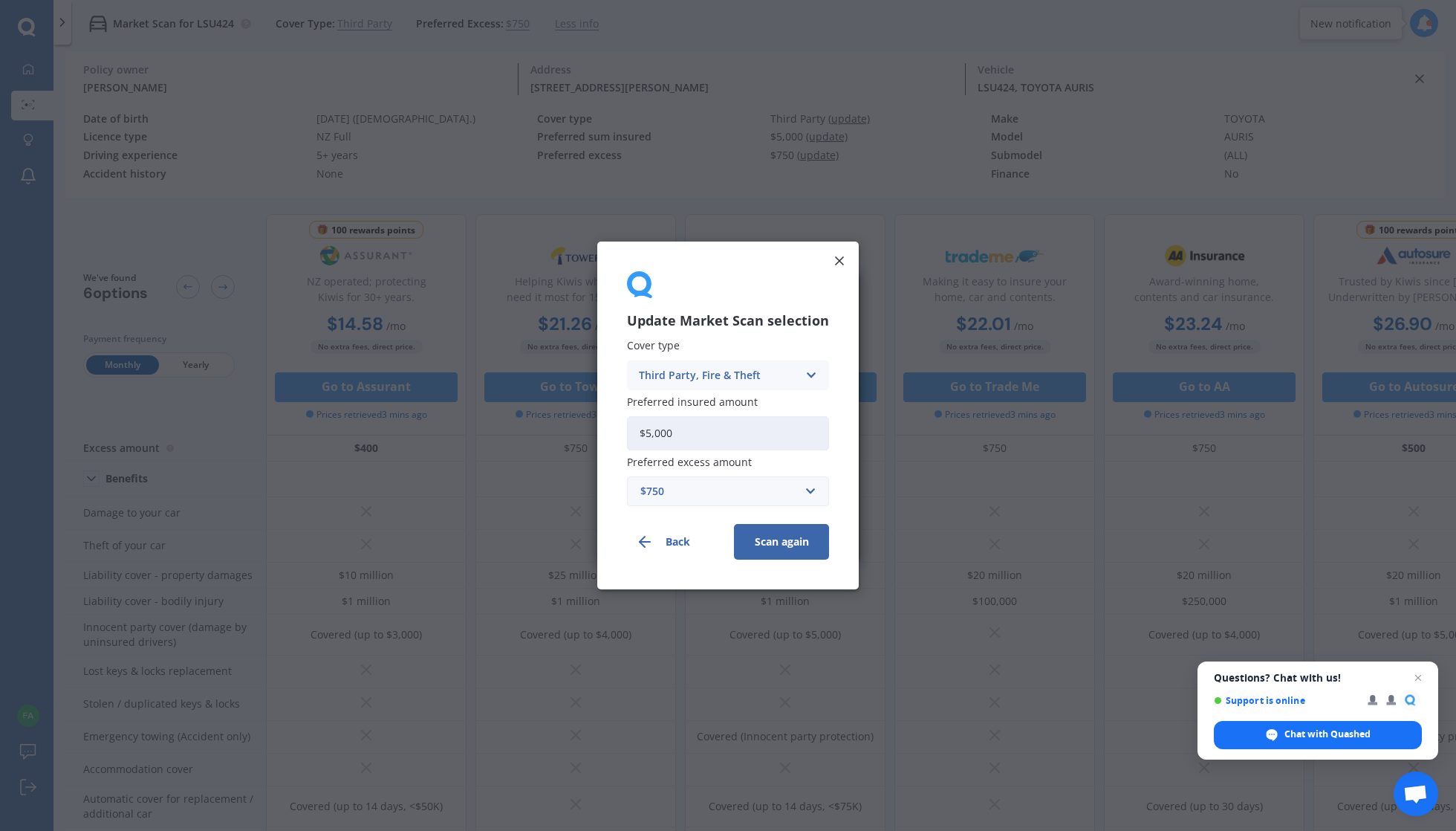
click at [778, 538] on button "Scan again" at bounding box center [781, 541] width 95 height 35
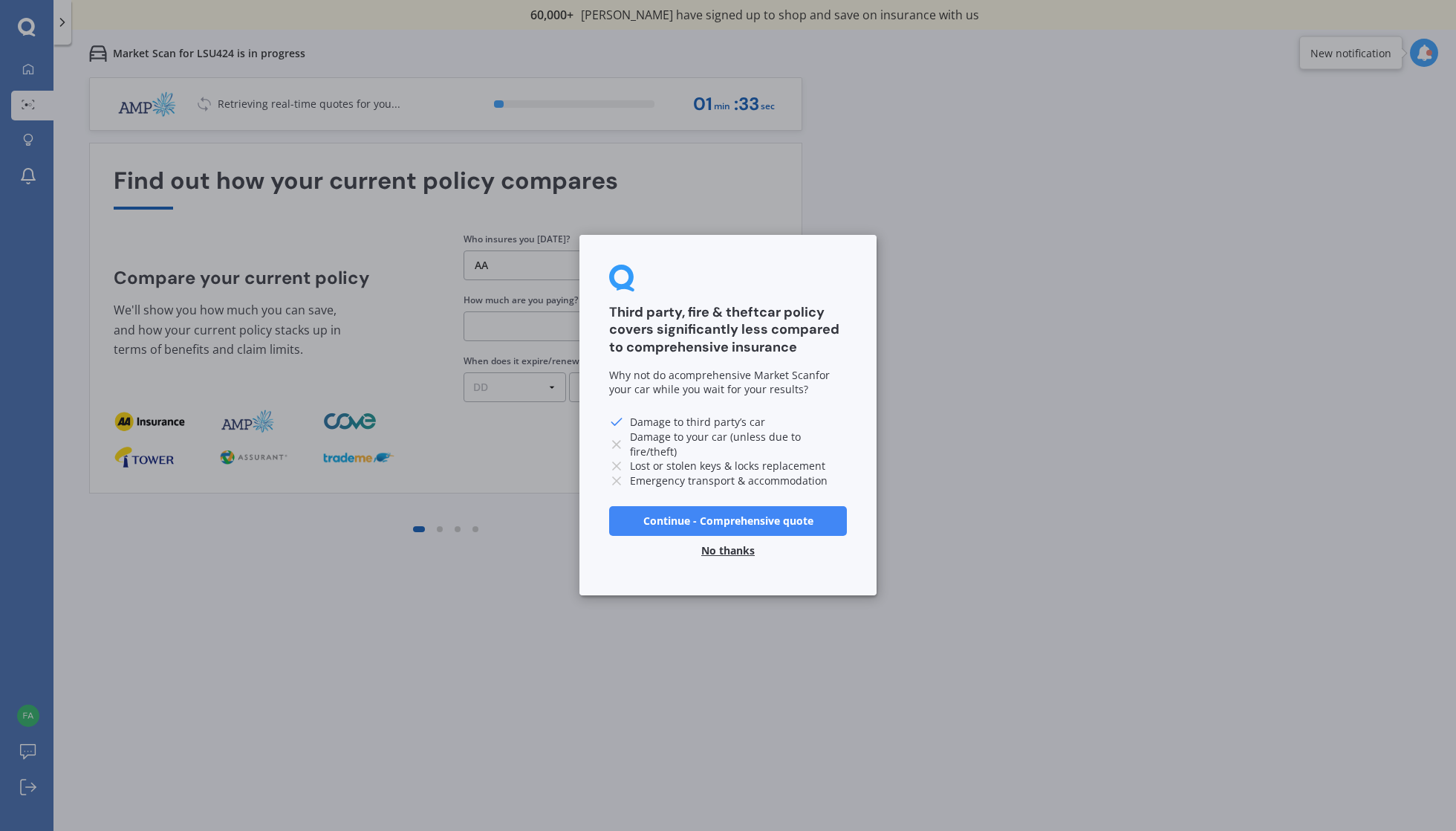
click at [723, 549] on button "No thanks" at bounding box center [728, 551] width 72 height 30
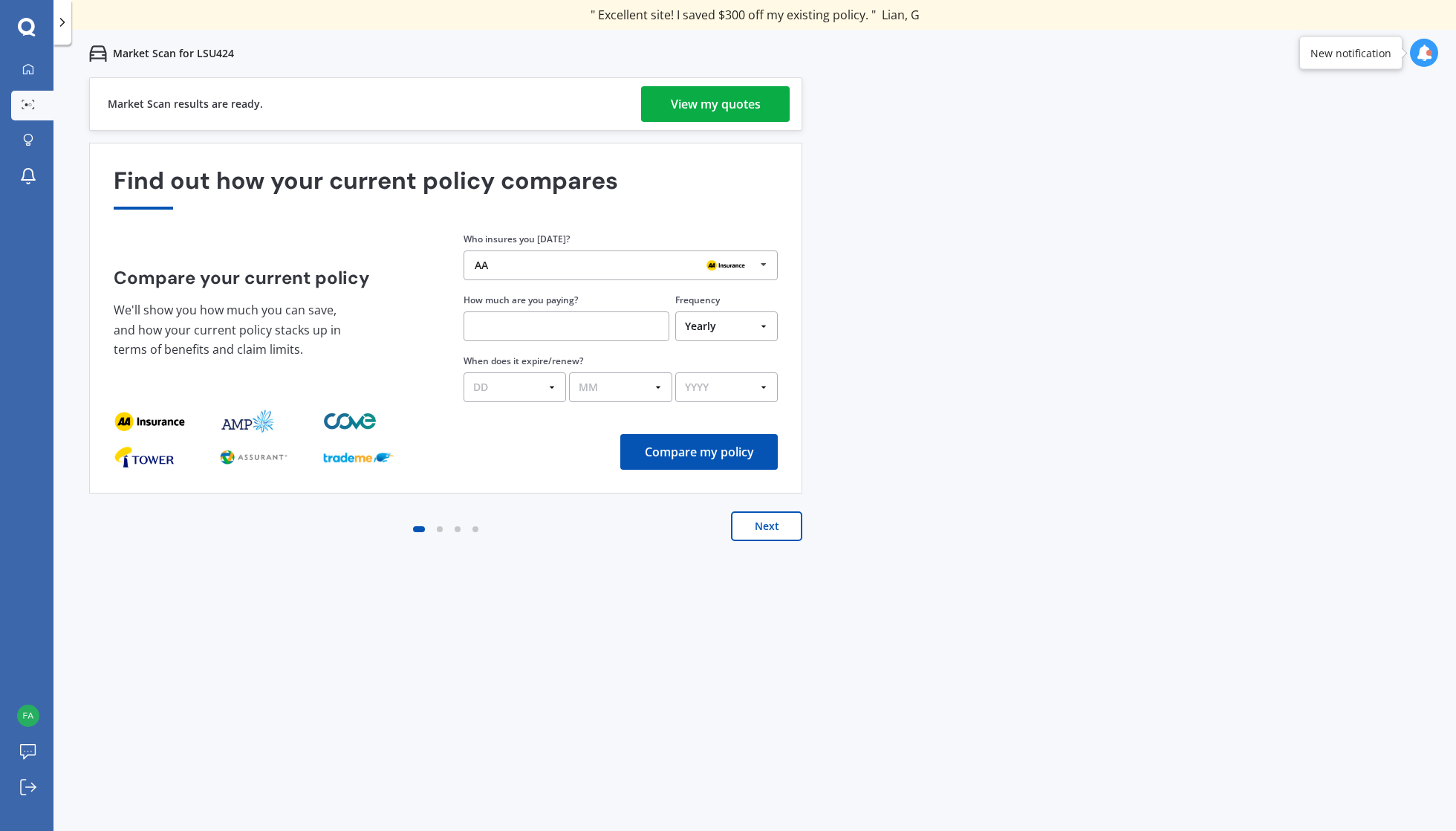
click at [757, 97] on div "View my quotes" at bounding box center [716, 104] width 90 height 35
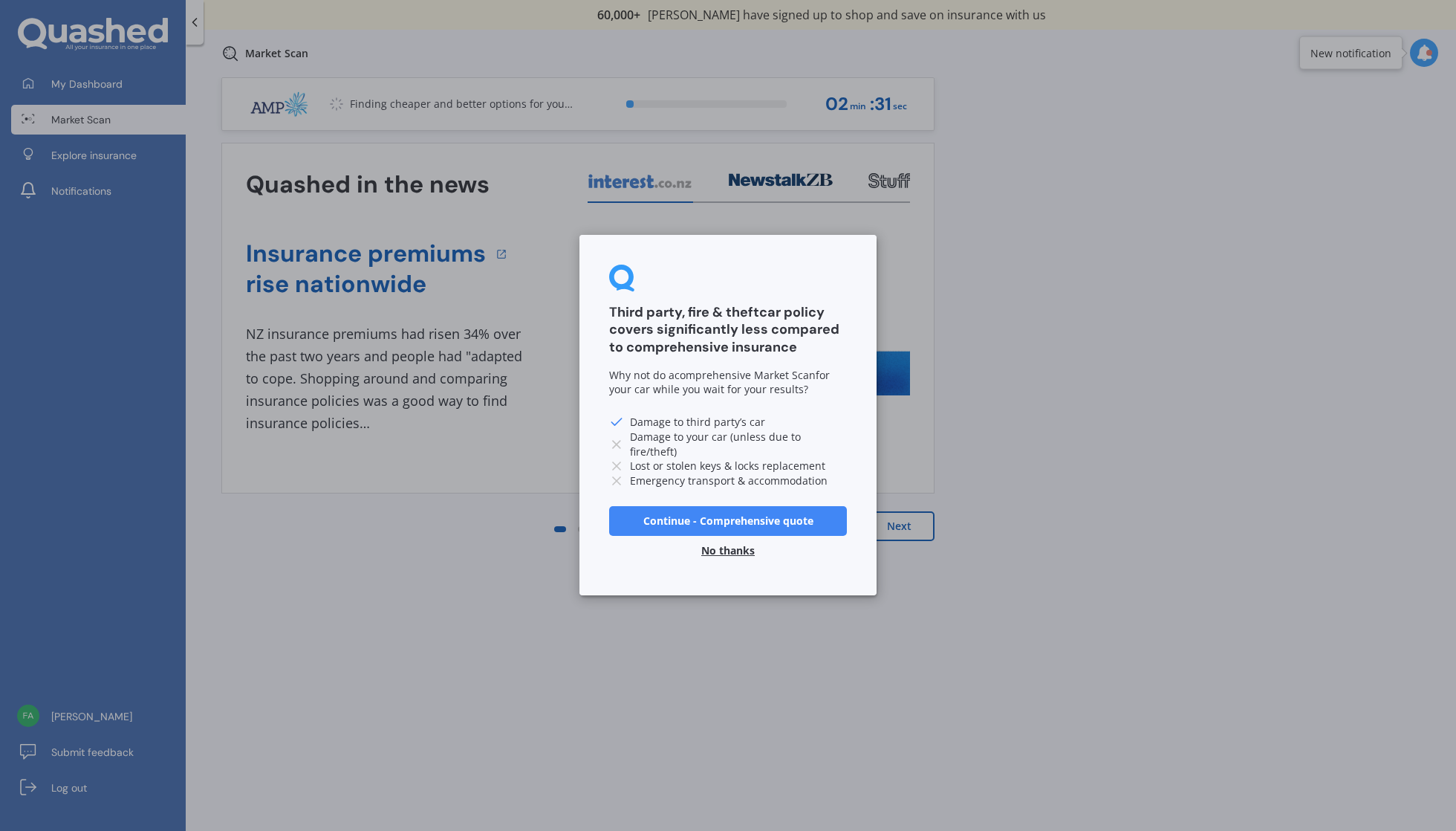
click at [712, 556] on button "No thanks" at bounding box center [728, 551] width 72 height 30
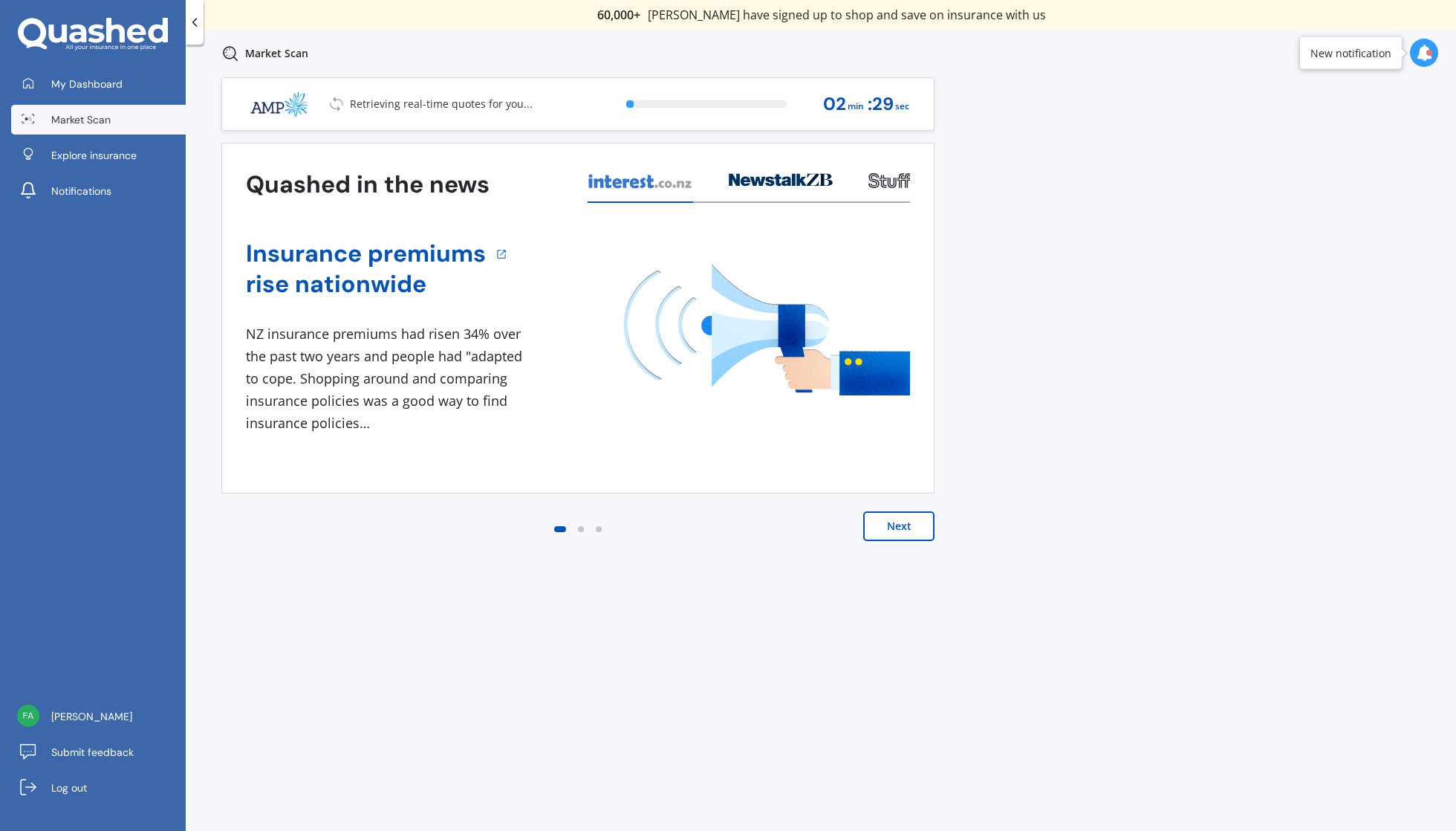
click at [196, 35] on div at bounding box center [195, 22] width 18 height 44
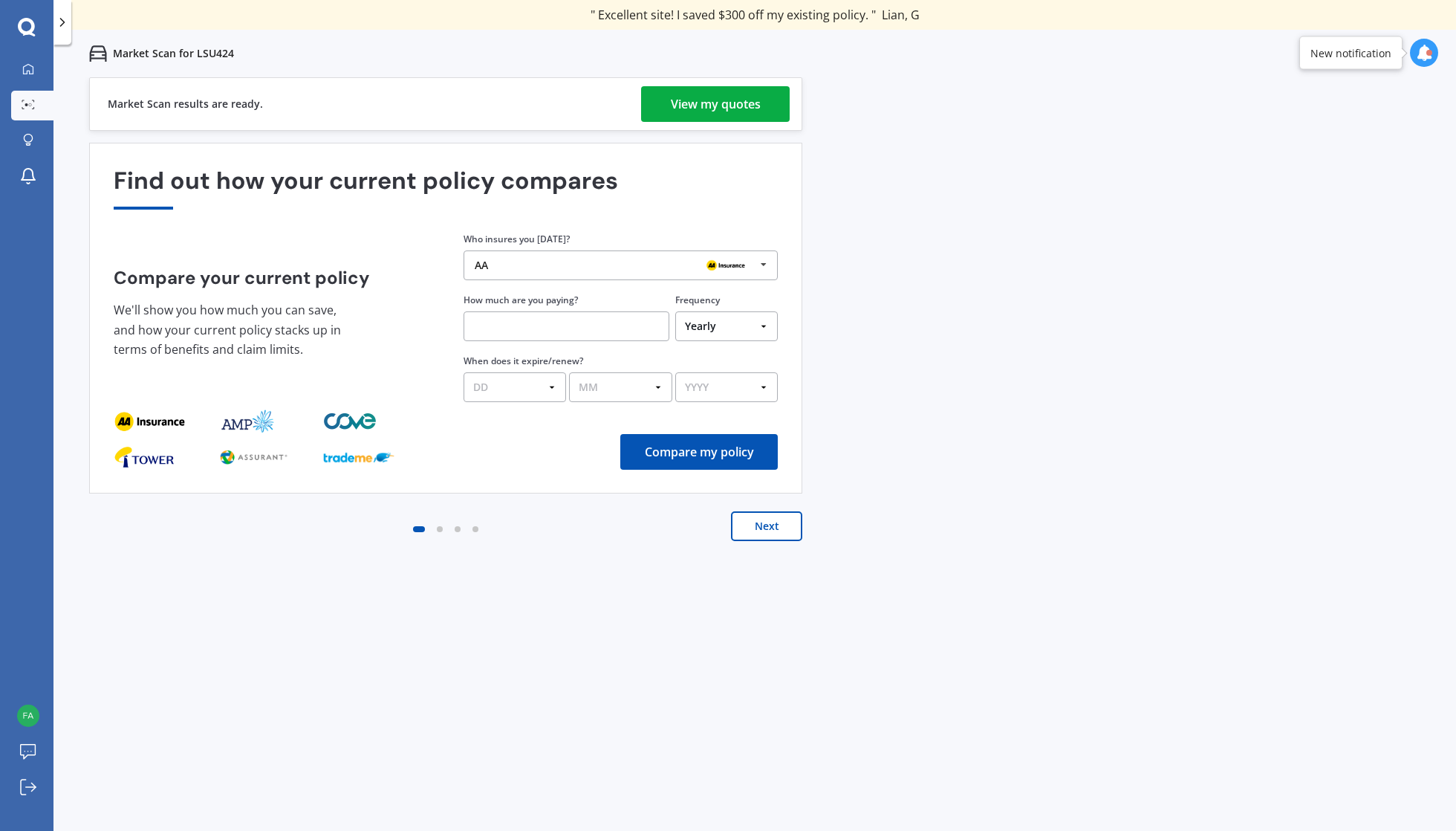
click at [685, 105] on div "View my quotes" at bounding box center [716, 104] width 90 height 35
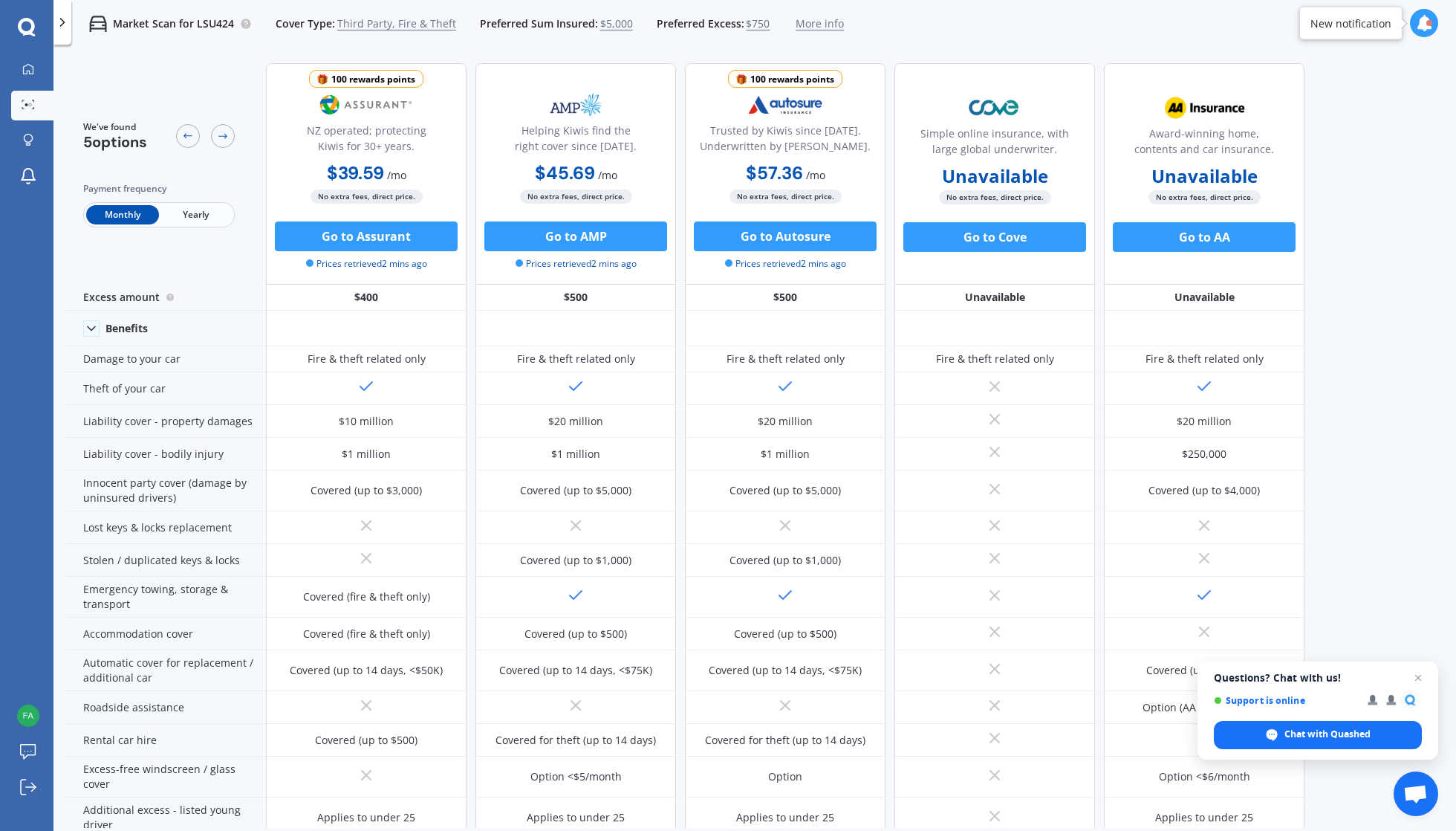
click at [425, 24] on span "Third Party, Fire & Theft" at bounding box center [397, 23] width 119 height 14
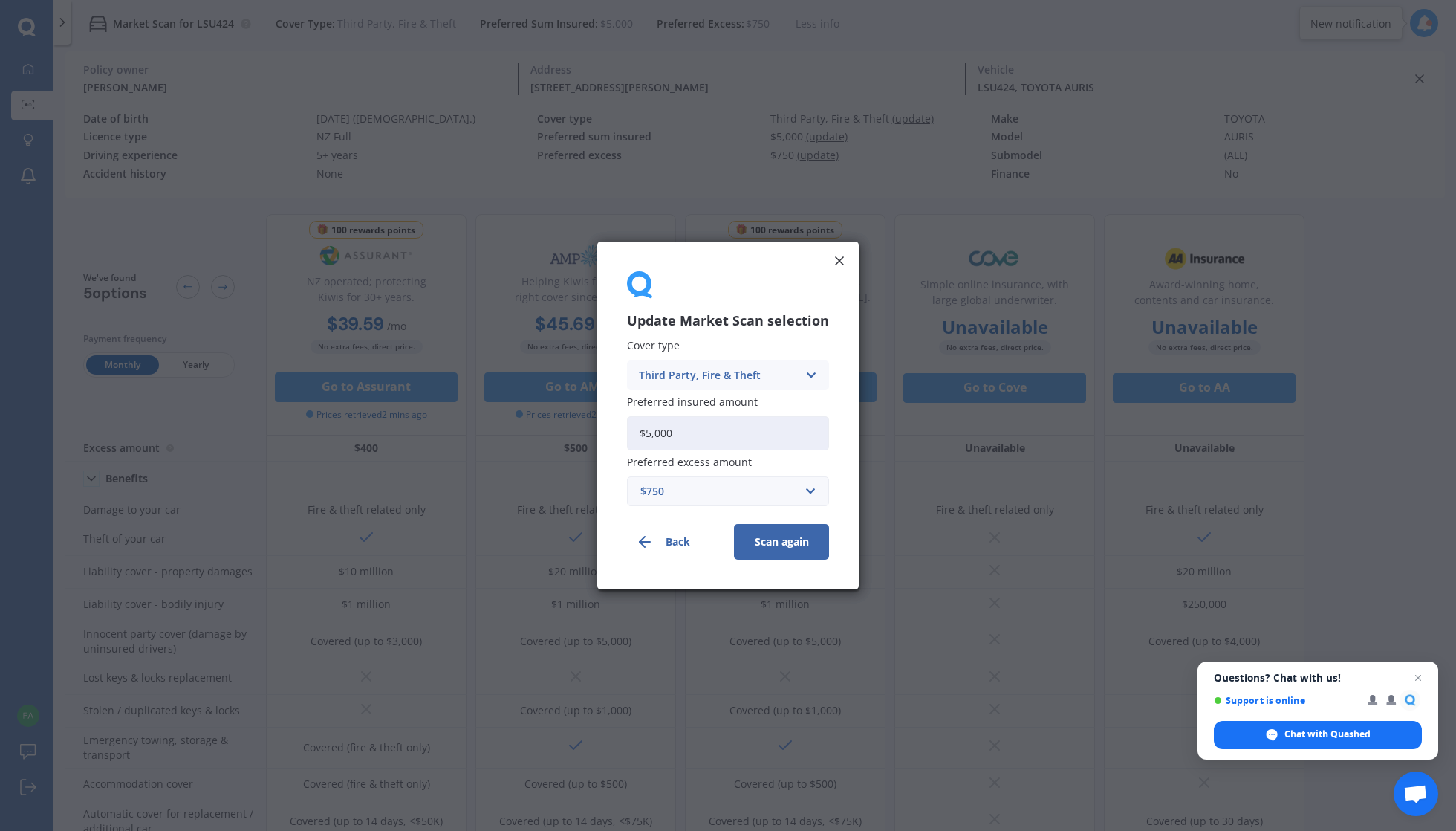
click at [720, 370] on div "Third Party, Fire & Theft" at bounding box center [719, 375] width 159 height 16
click at [699, 459] on div "Third Party" at bounding box center [728, 458] width 200 height 27
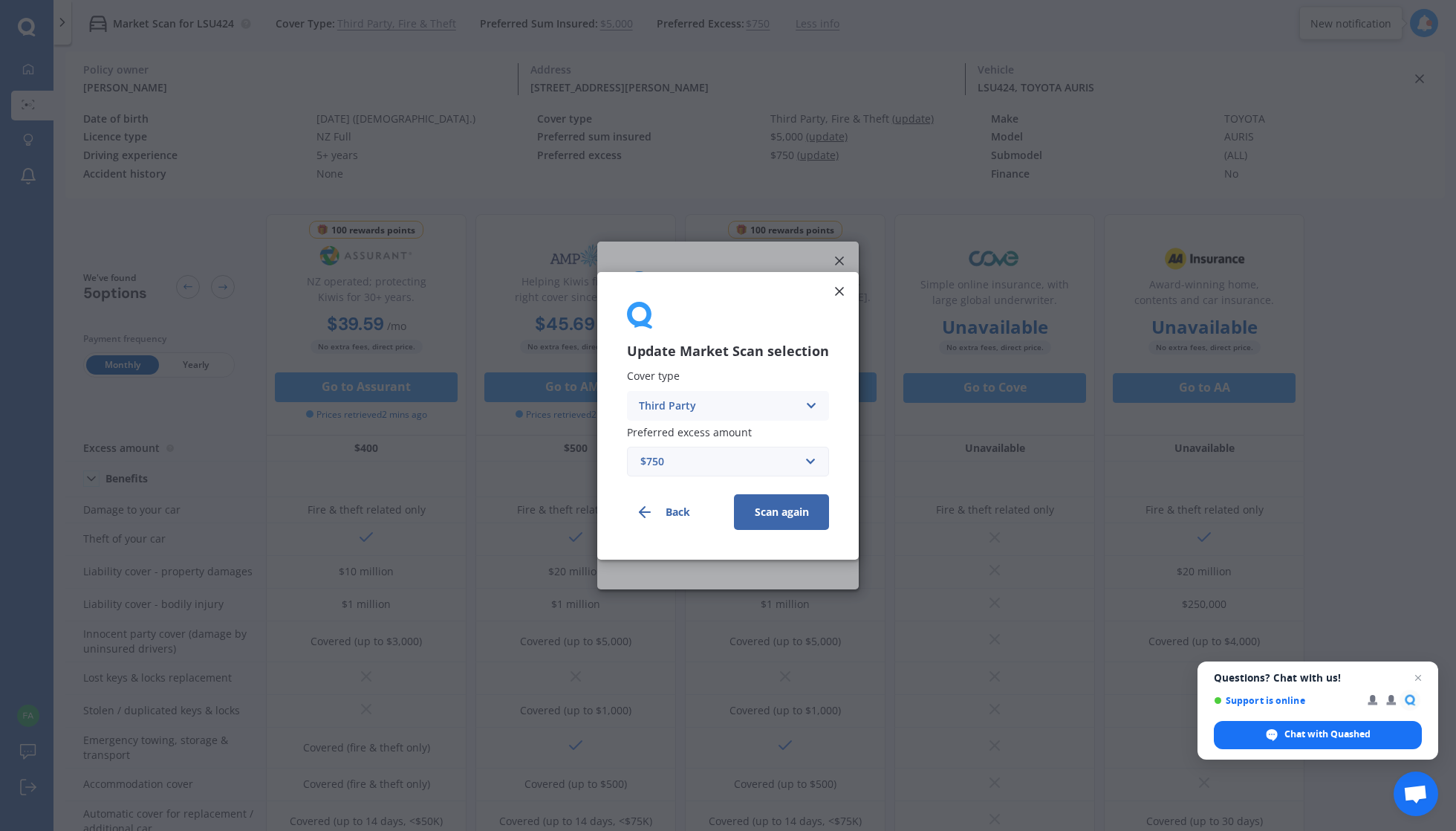
click at [785, 503] on button "Scan again" at bounding box center [781, 512] width 95 height 35
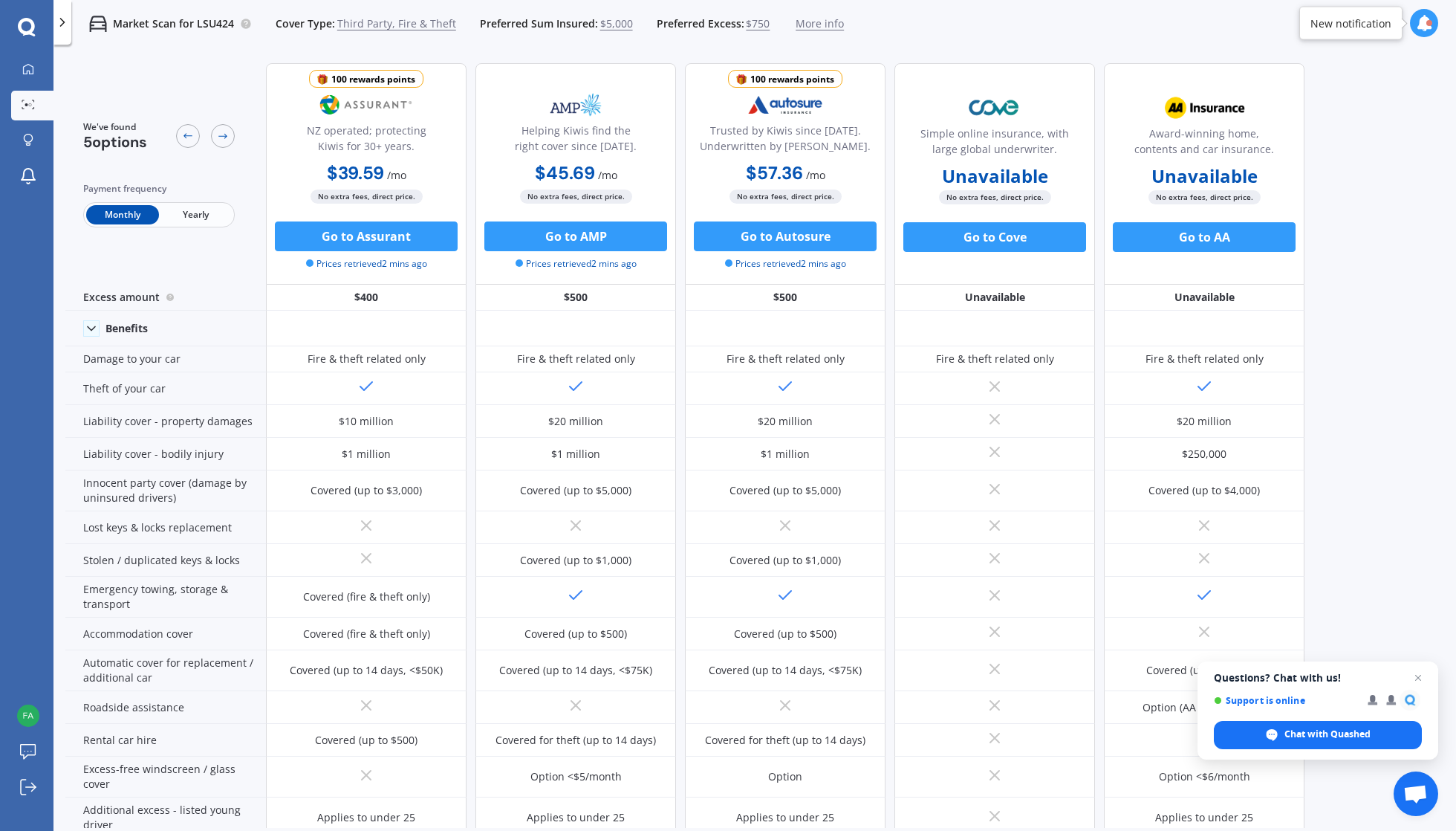
click at [377, 21] on span "Third Party, Fire & Theft" at bounding box center [397, 23] width 119 height 14
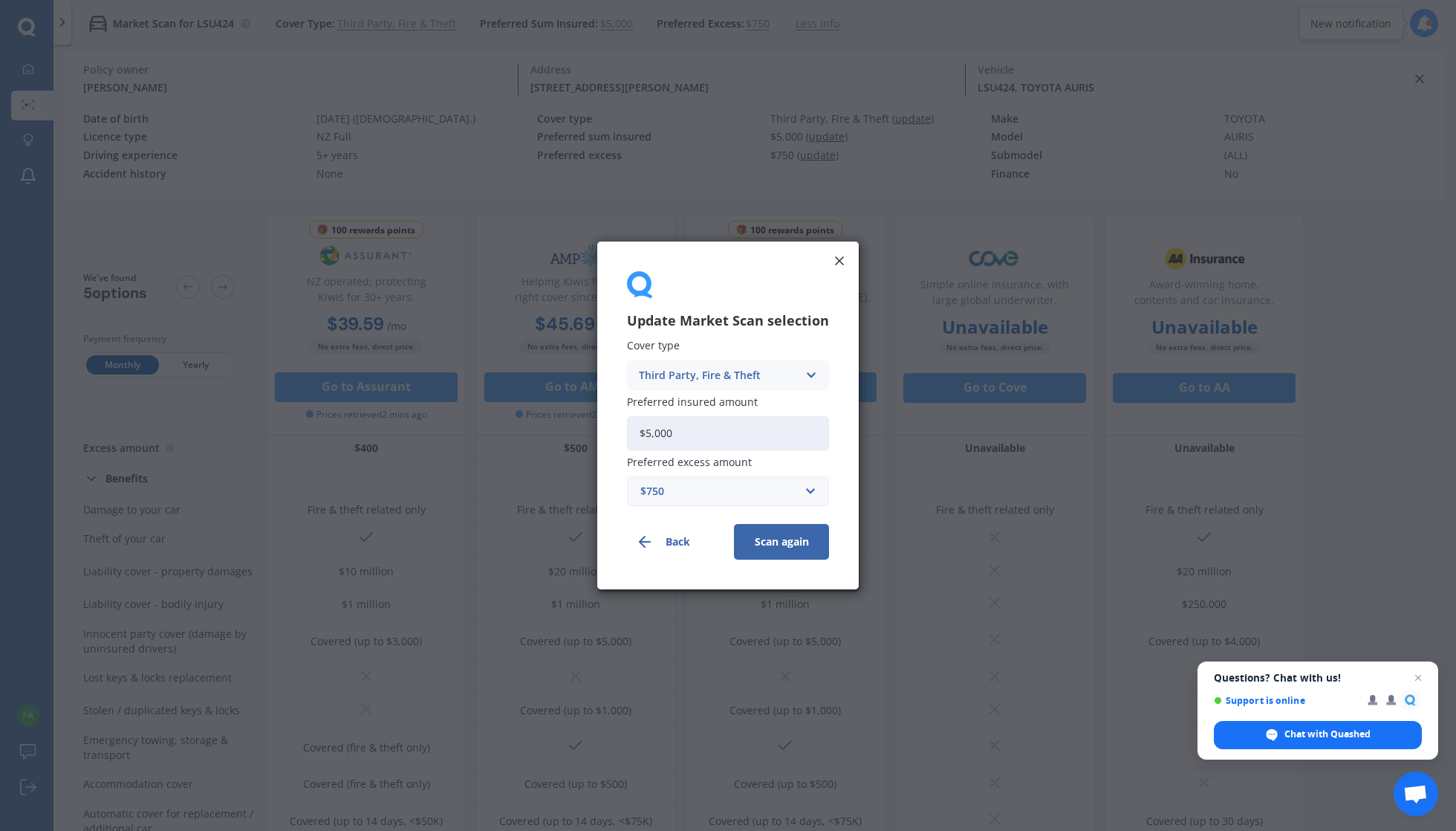
click at [743, 367] on div "Third Party, Fire & Theft" at bounding box center [719, 375] width 159 height 16
click at [703, 456] on div "Third Party" at bounding box center [728, 458] width 200 height 27
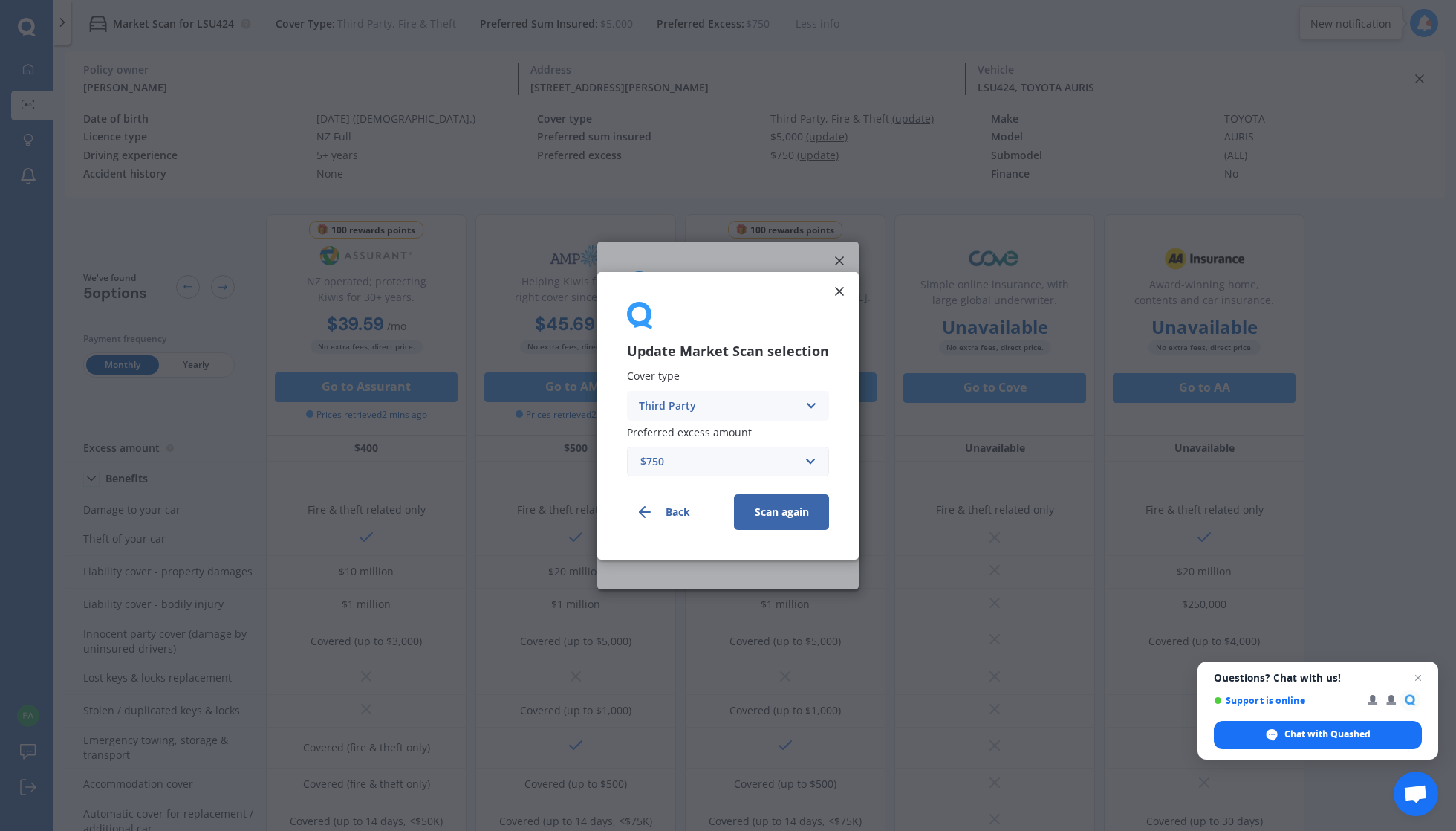
click at [761, 516] on button "Scan again" at bounding box center [781, 512] width 95 height 35
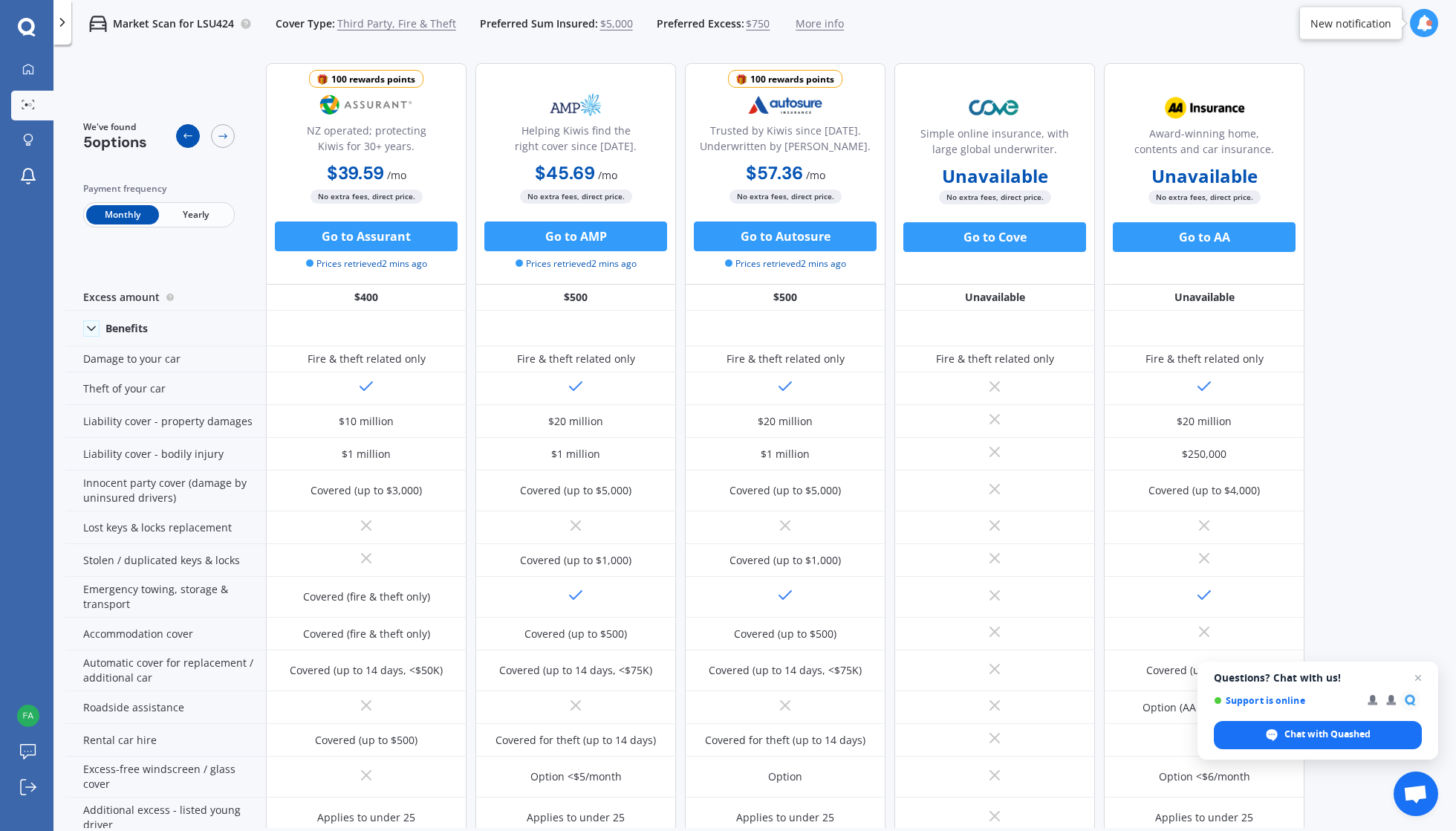
click at [183, 135] on icon at bounding box center [187, 136] width 12 height 12
click at [435, 27] on span "Third Party, Fire & Theft" at bounding box center [397, 23] width 119 height 14
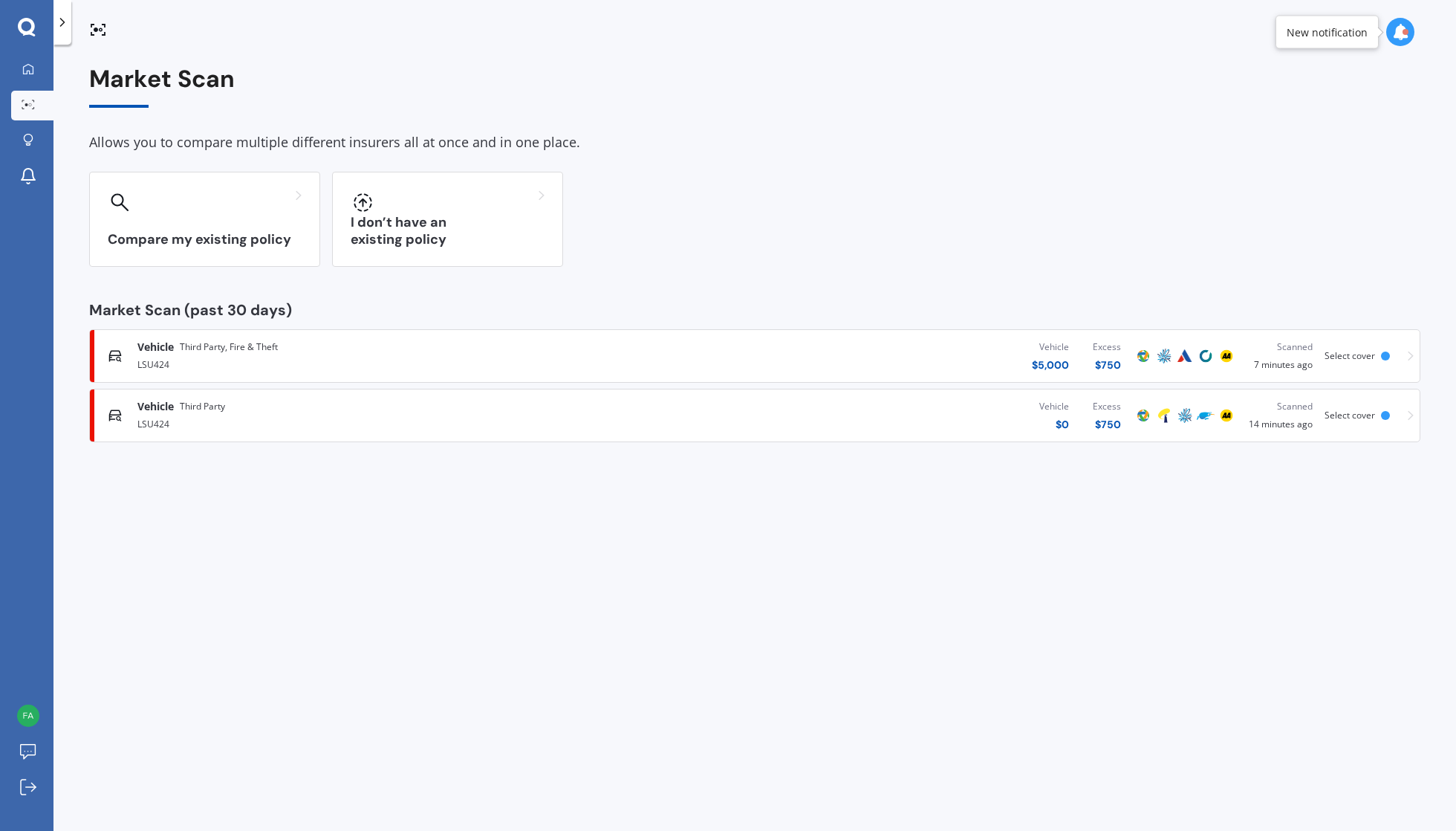
click at [413, 422] on div "LSU424" at bounding box center [379, 423] width 483 height 18
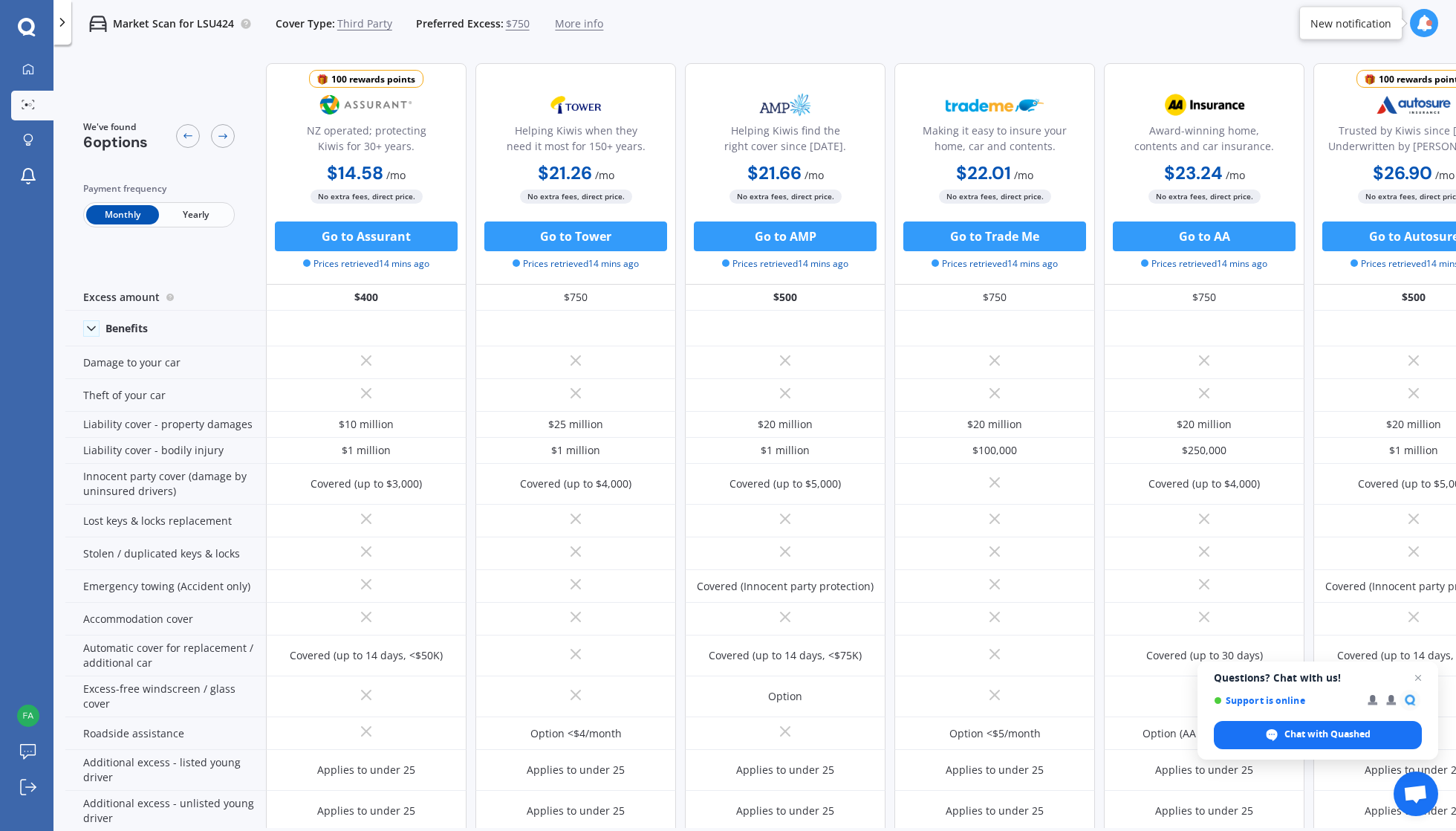
click at [884, 49] on div "Market Scan for LSU424 Cover Type: Third Party Preferred Excess: $750 More info…" at bounding box center [755, 463] width 1403 height 831
click at [1049, 40] on div "Market Scan for LSU424 Cover Type: Third Party Preferred Excess: $750 More info…" at bounding box center [755, 23] width 1403 height 47
click at [838, 31] on div "Market Scan for LSU424 Cover Type: Third Party Preferred Excess: $750 More info…" at bounding box center [755, 23] width 1403 height 47
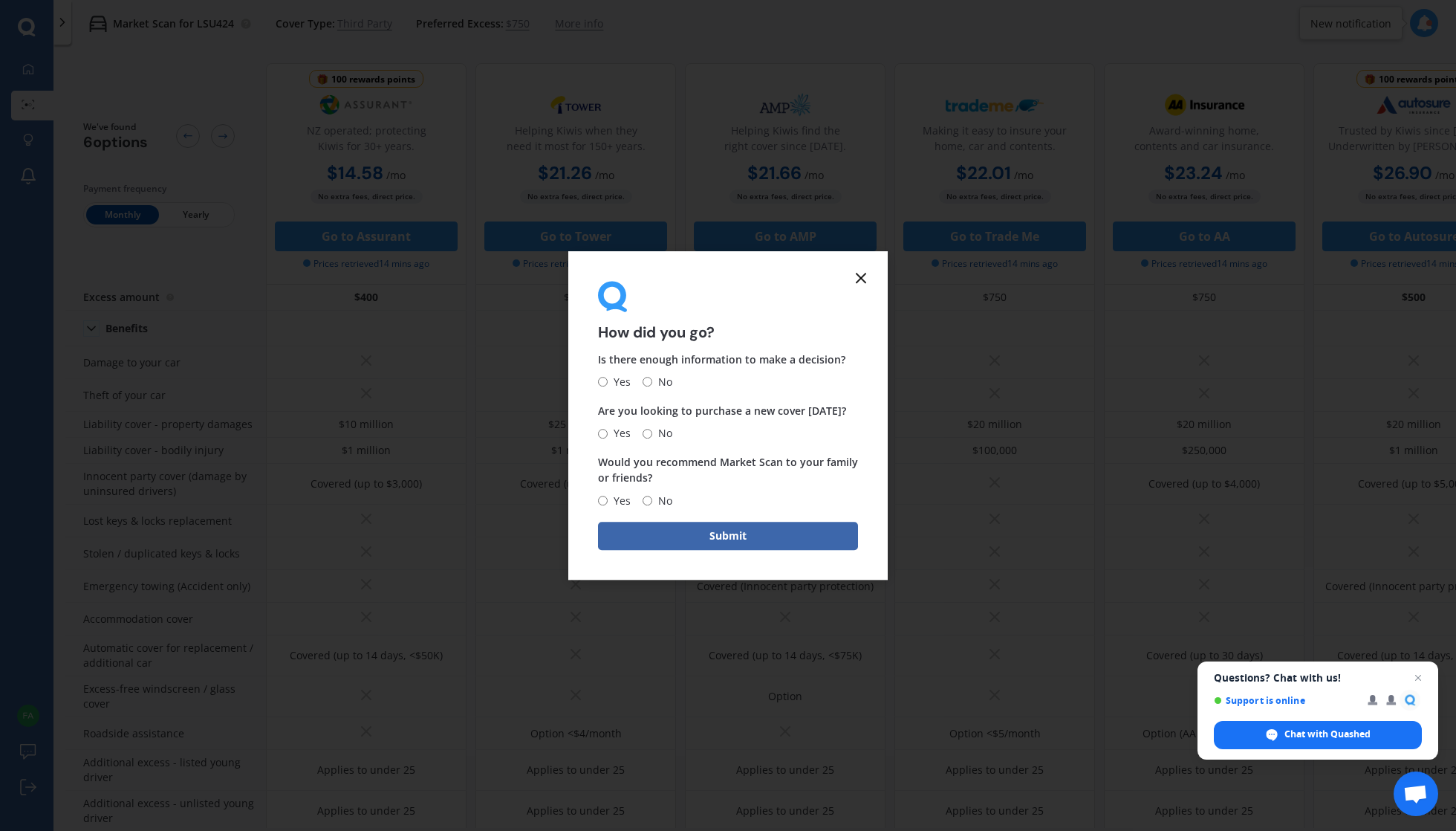
click at [855, 280] on icon at bounding box center [861, 278] width 18 height 18
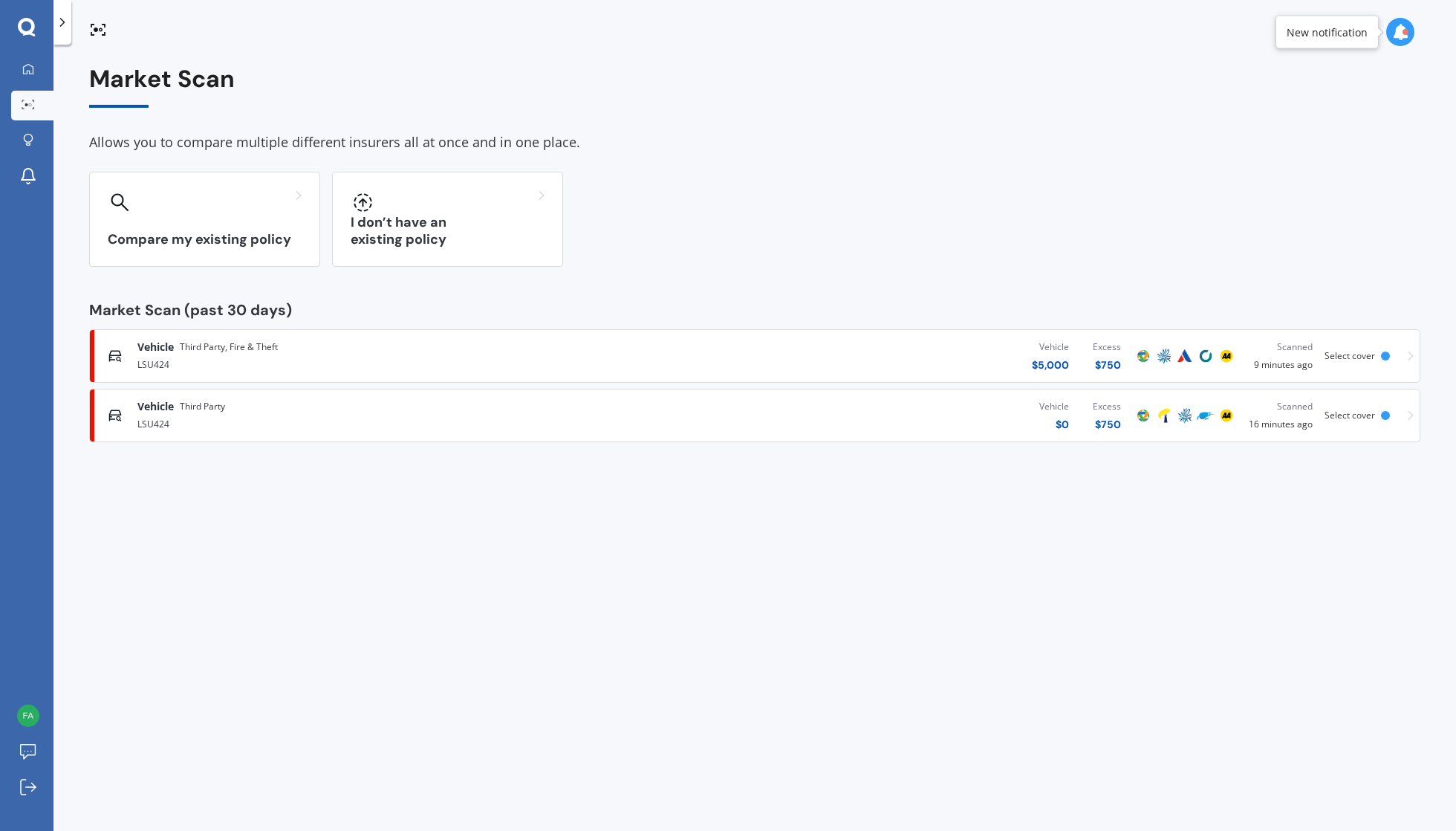
click at [1037, 533] on div "Market Scan Allows you to compare multiple different insurers all at once and i…" at bounding box center [755, 441] width 1403 height 787
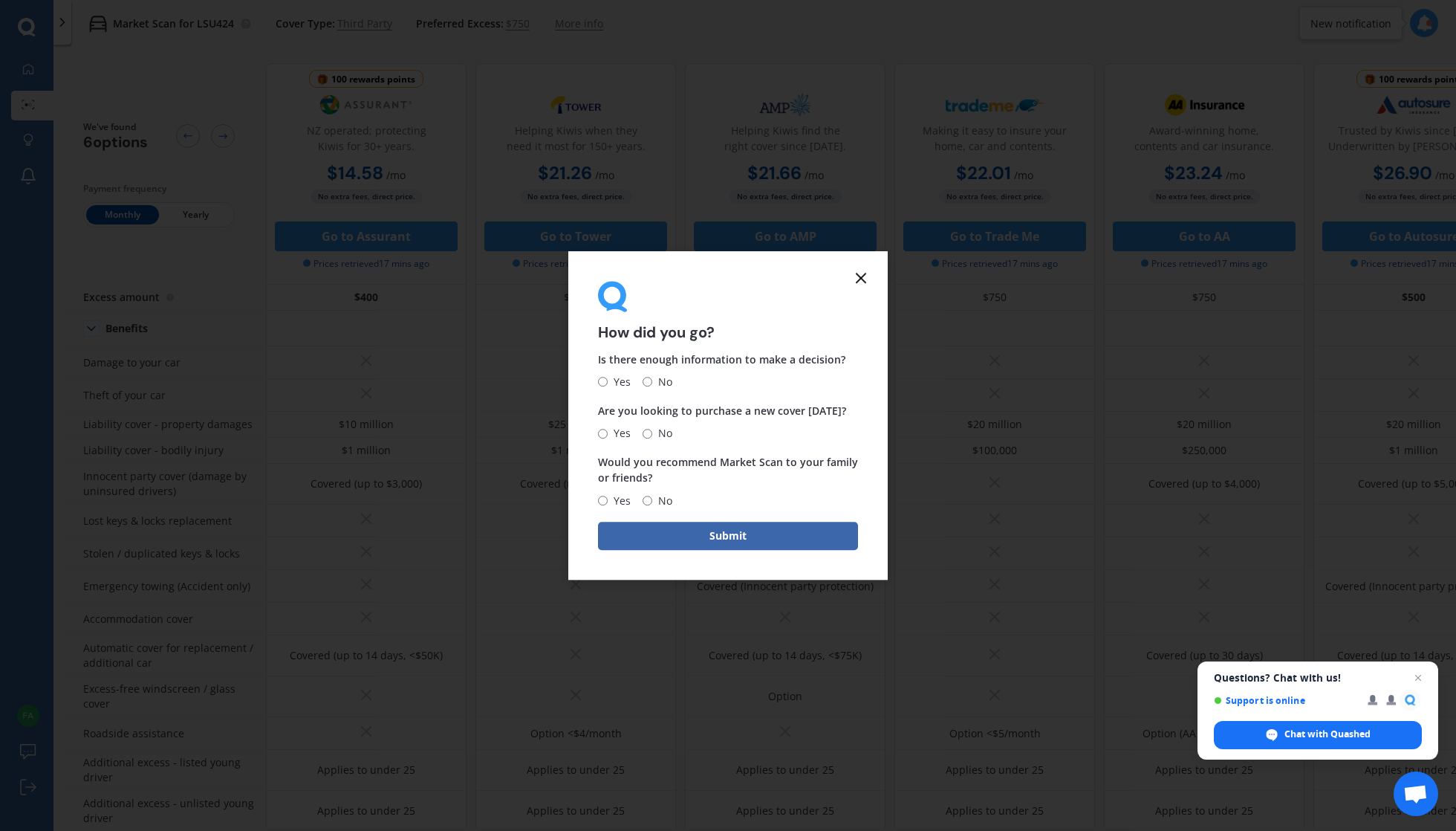
click at [859, 279] on icon at bounding box center [861, 278] width 18 height 18
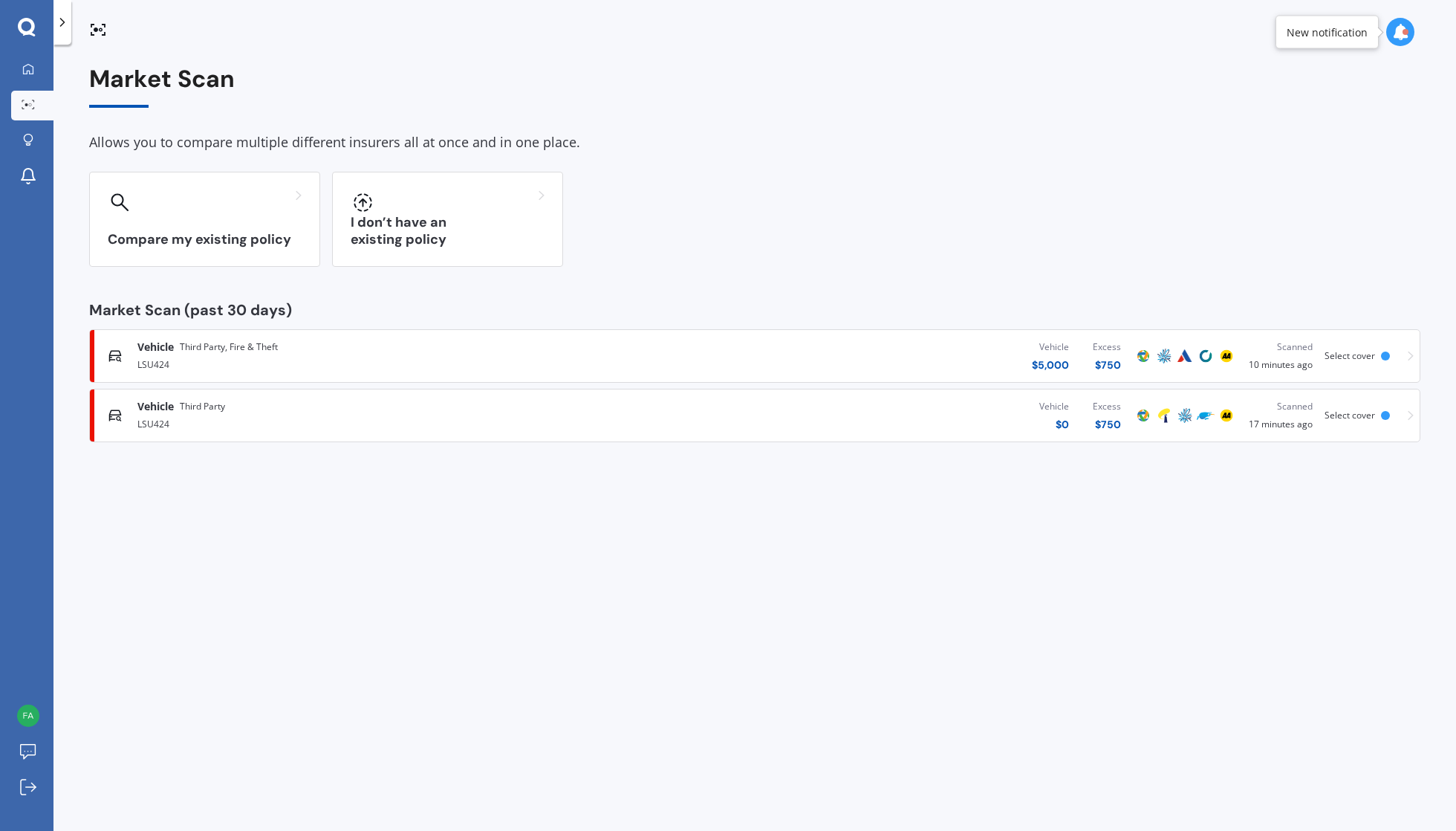
click at [355, 504] on div "Market Scan Allows you to compare multiple different insurers all at once and i…" at bounding box center [755, 441] width 1403 height 787
click at [33, 78] on link "My Dashboard" at bounding box center [32, 69] width 43 height 30
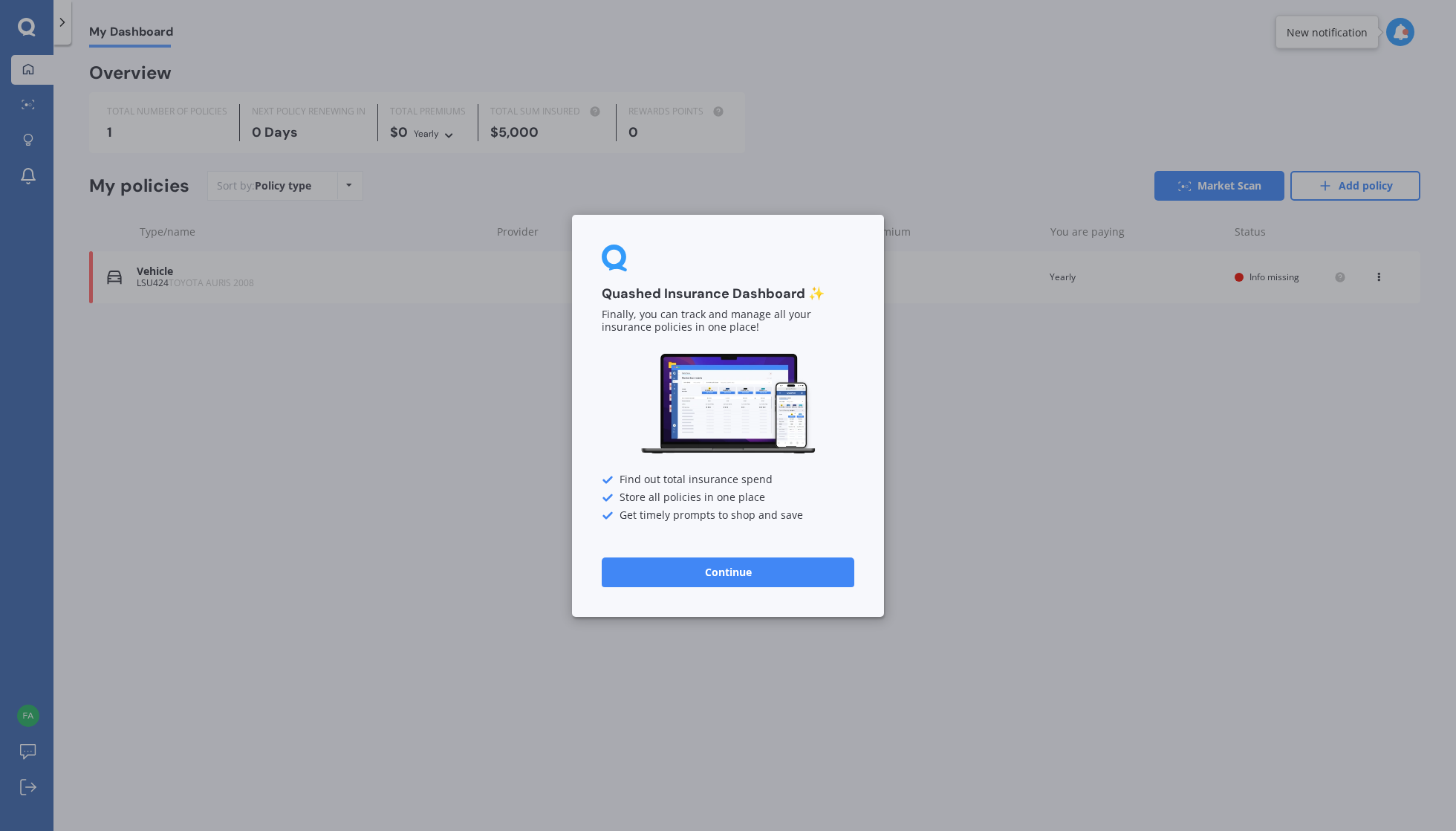
click at [708, 583] on button "Continue" at bounding box center [728, 571] width 252 height 30
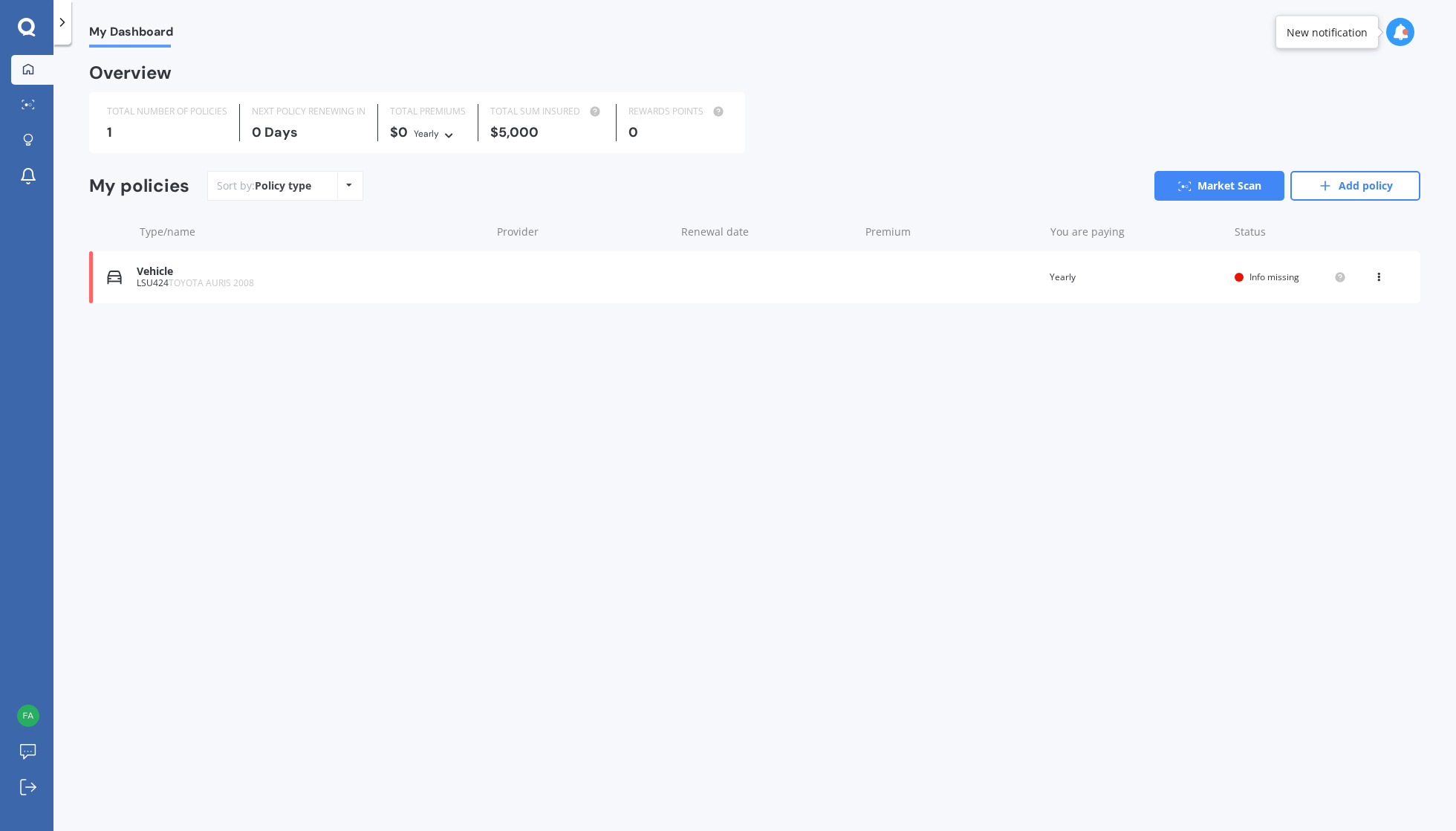
click at [803, 415] on div "My Dashboard Overview TOTAL NUMBER OF POLICIES 1 NEXT POLICY RENEWING IN 0 Days…" at bounding box center [755, 441] width 1403 height 787
click at [880, 108] on div "TOTAL NUMBER OF POLICIES 1 NEXT POLICY RENEWING IN 0 Days TOTAL PREMIUMS $0 Yea…" at bounding box center [755, 123] width 1331 height 61
click at [1269, 177] on link "Market Scan" at bounding box center [1220, 186] width 130 height 30
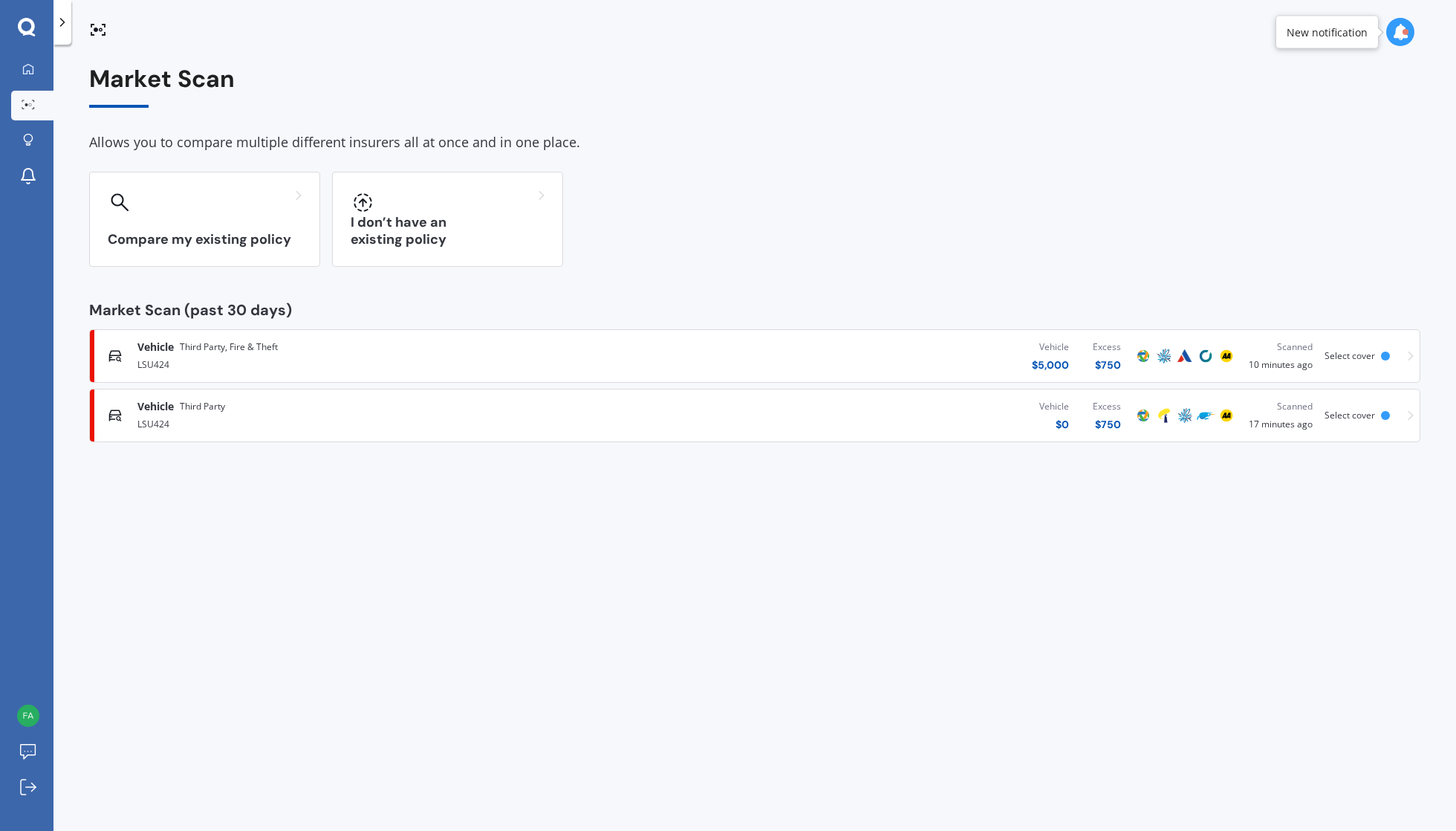
click at [777, 465] on div "Market Scan Allows you to compare multiple different insurers all at once and i…" at bounding box center [755, 441] width 1403 height 787
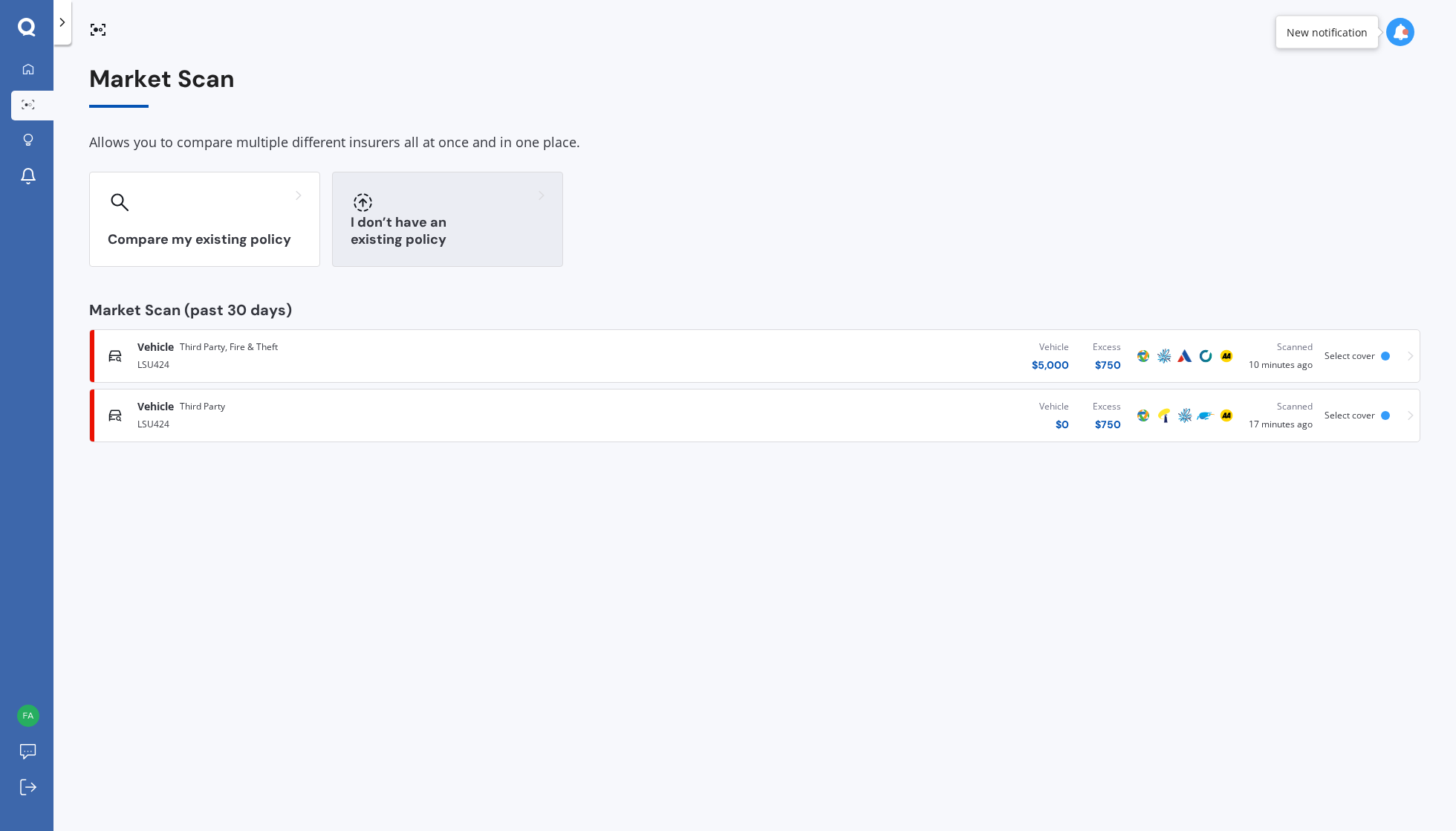
click at [491, 200] on div at bounding box center [447, 203] width 194 height 24
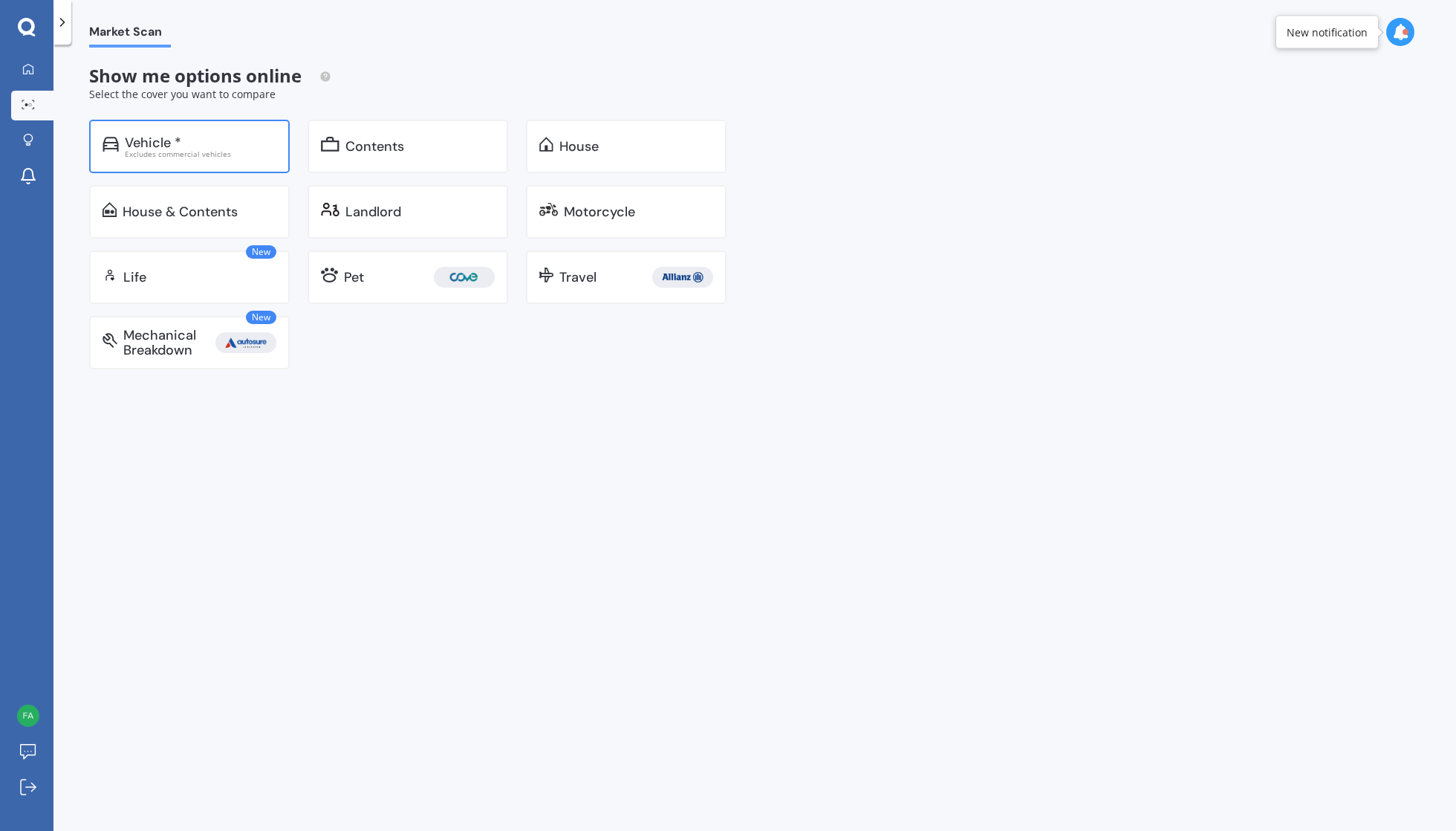
click at [244, 132] on div "Vehicle * Excludes commercial vehicles" at bounding box center [189, 146] width 200 height 54
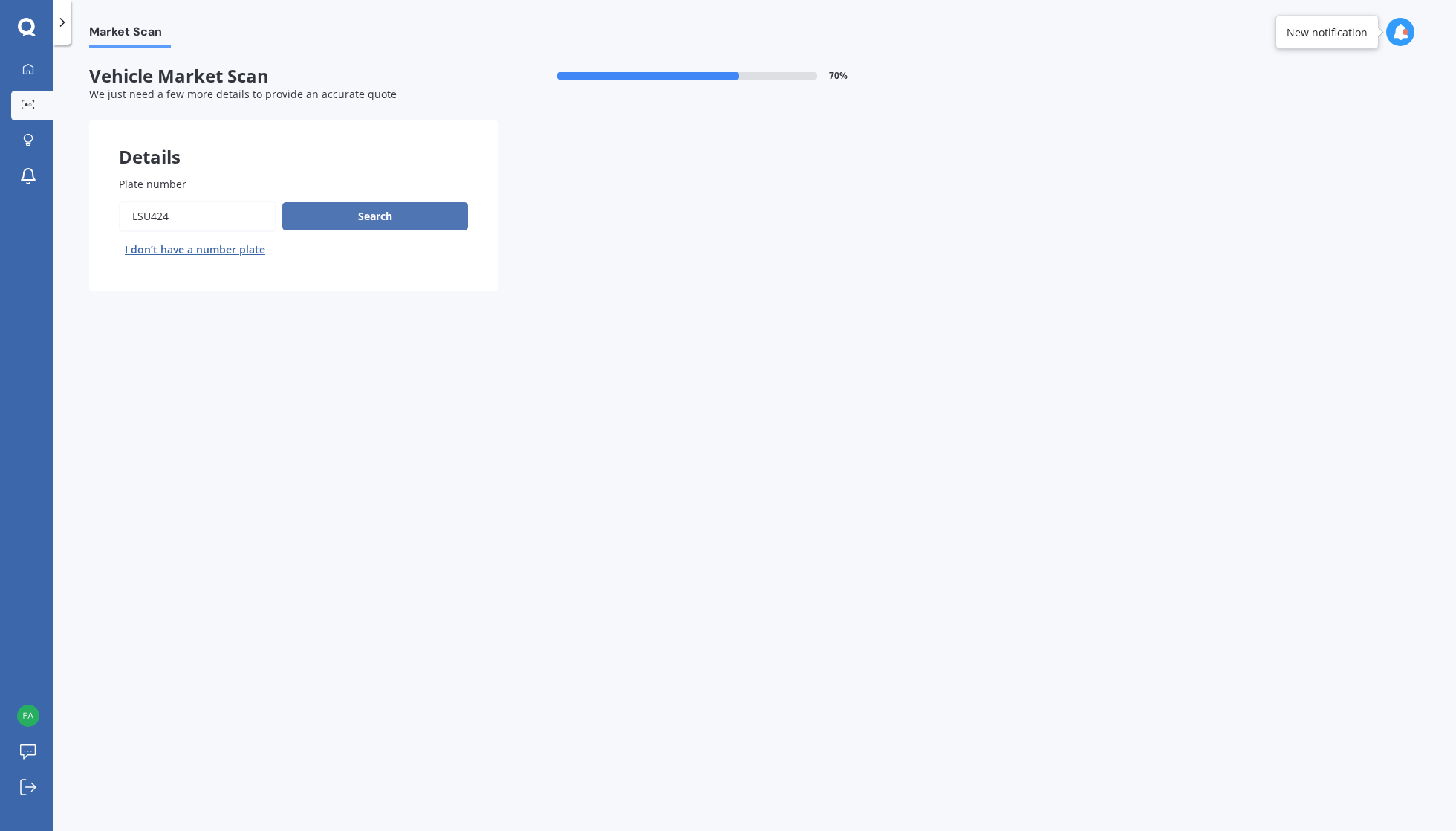
click at [384, 212] on button "Search" at bounding box center [375, 216] width 186 height 28
select select "TOYOTA"
select select "AURIS"
select select "12"
select select "06"
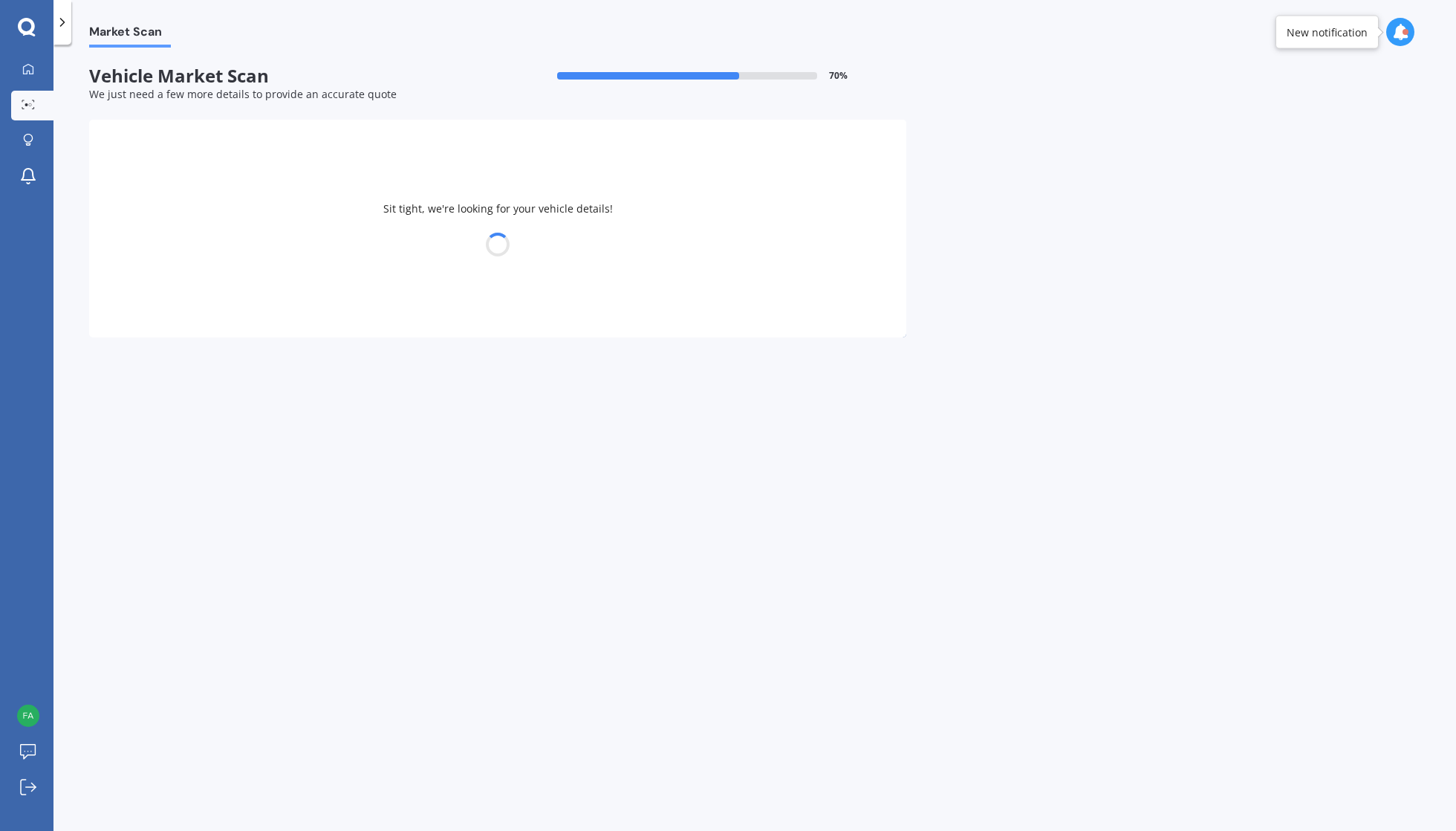
select select "1998"
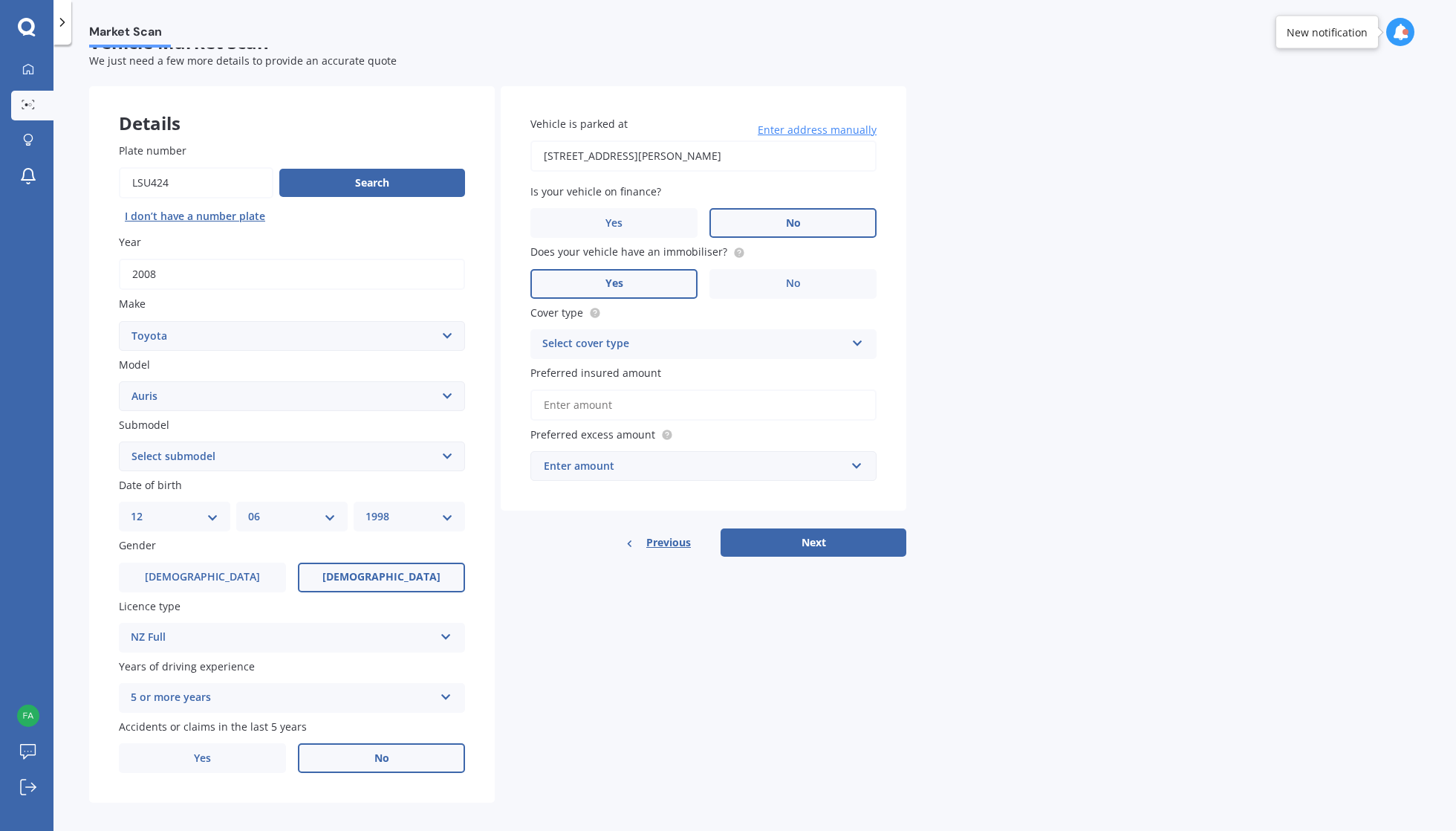
scroll to position [33, 0]
select select "(ALL)"
click at [679, 342] on div "Select cover type" at bounding box center [694, 345] width 303 height 18
click at [646, 419] on div "Third Party" at bounding box center [703, 427] width 345 height 27
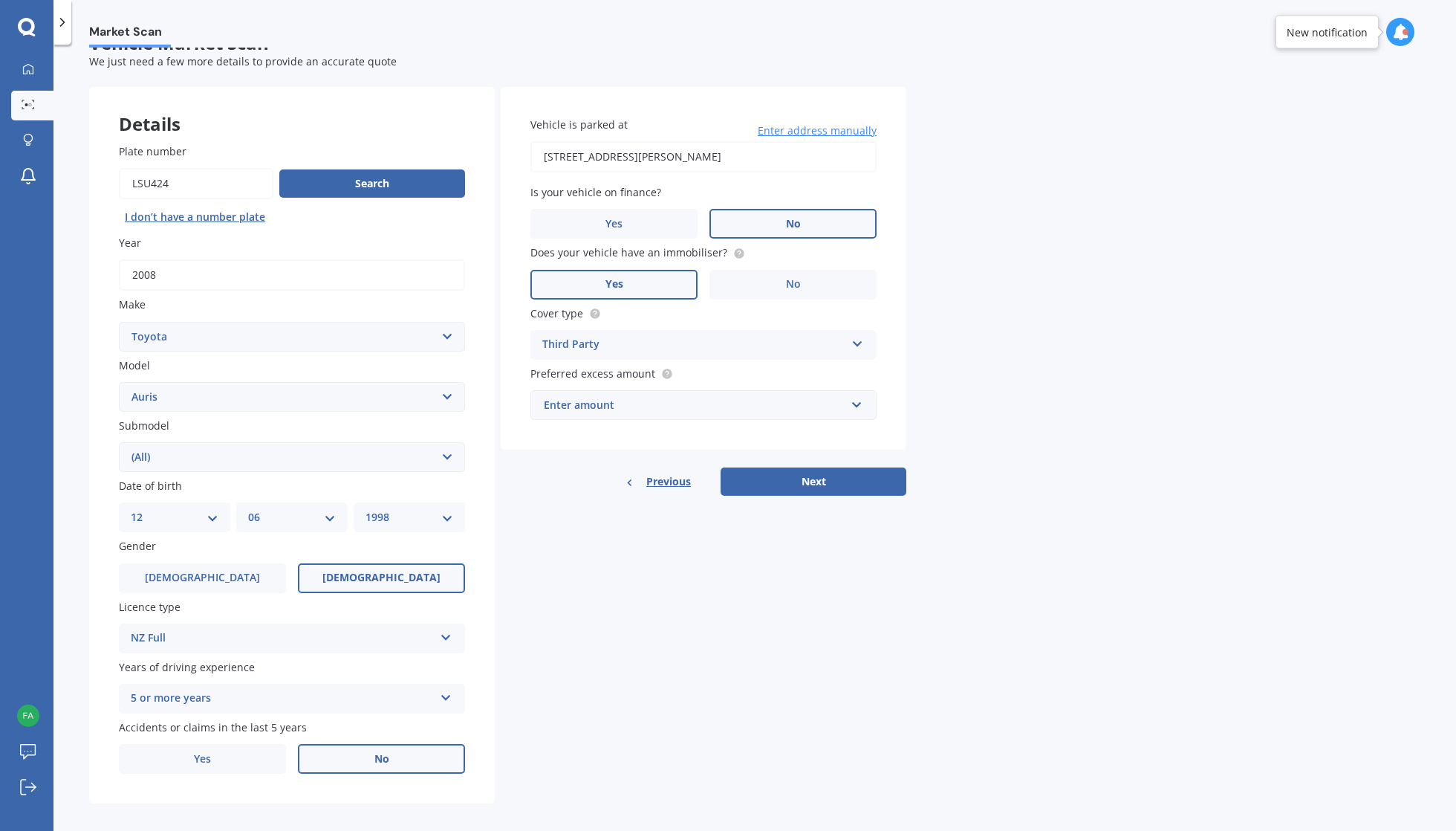
click at [646, 397] on div "Enter amount" at bounding box center [694, 405] width 301 height 16
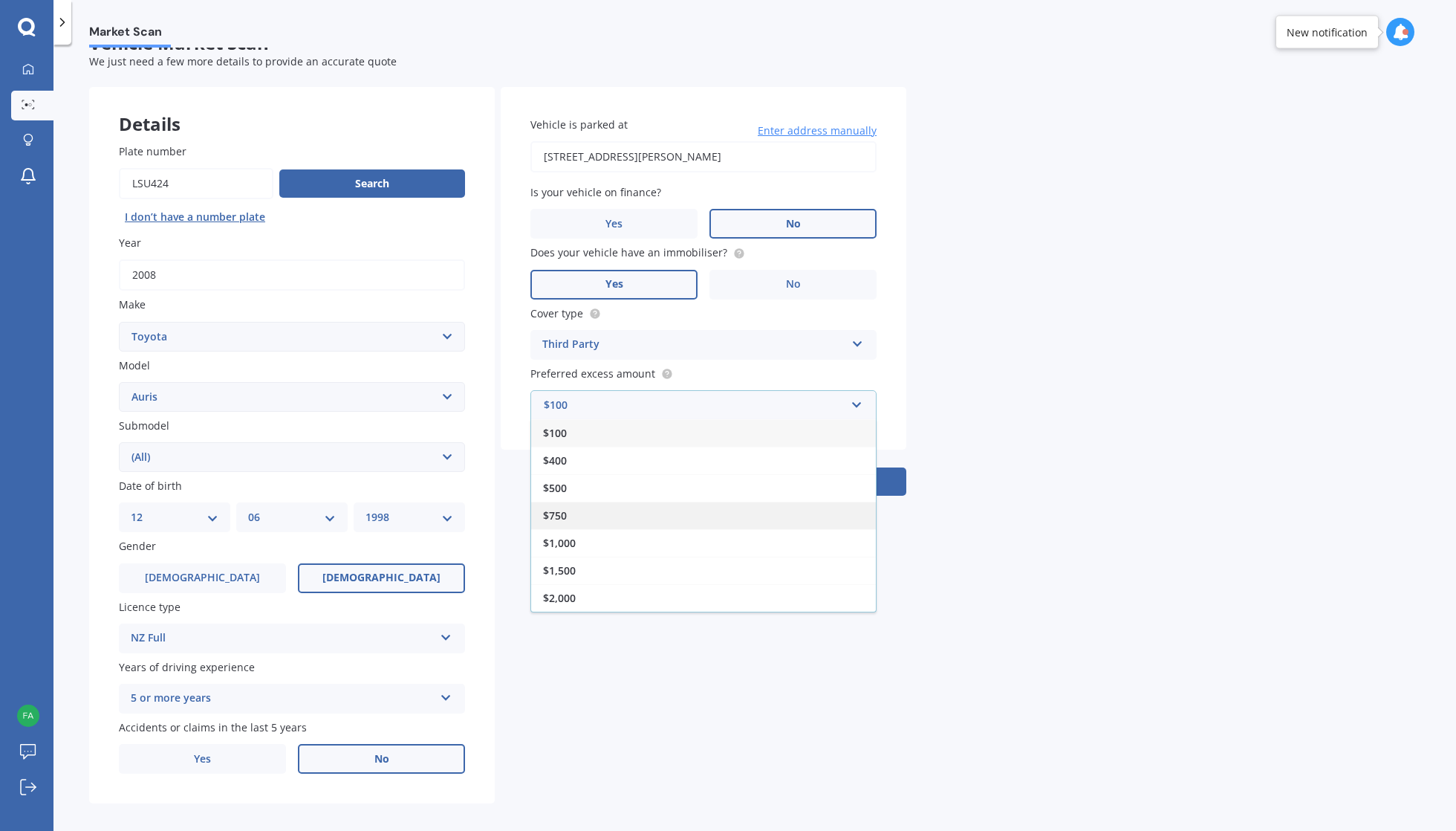
click at [615, 504] on div "$750" at bounding box center [703, 516] width 345 height 27
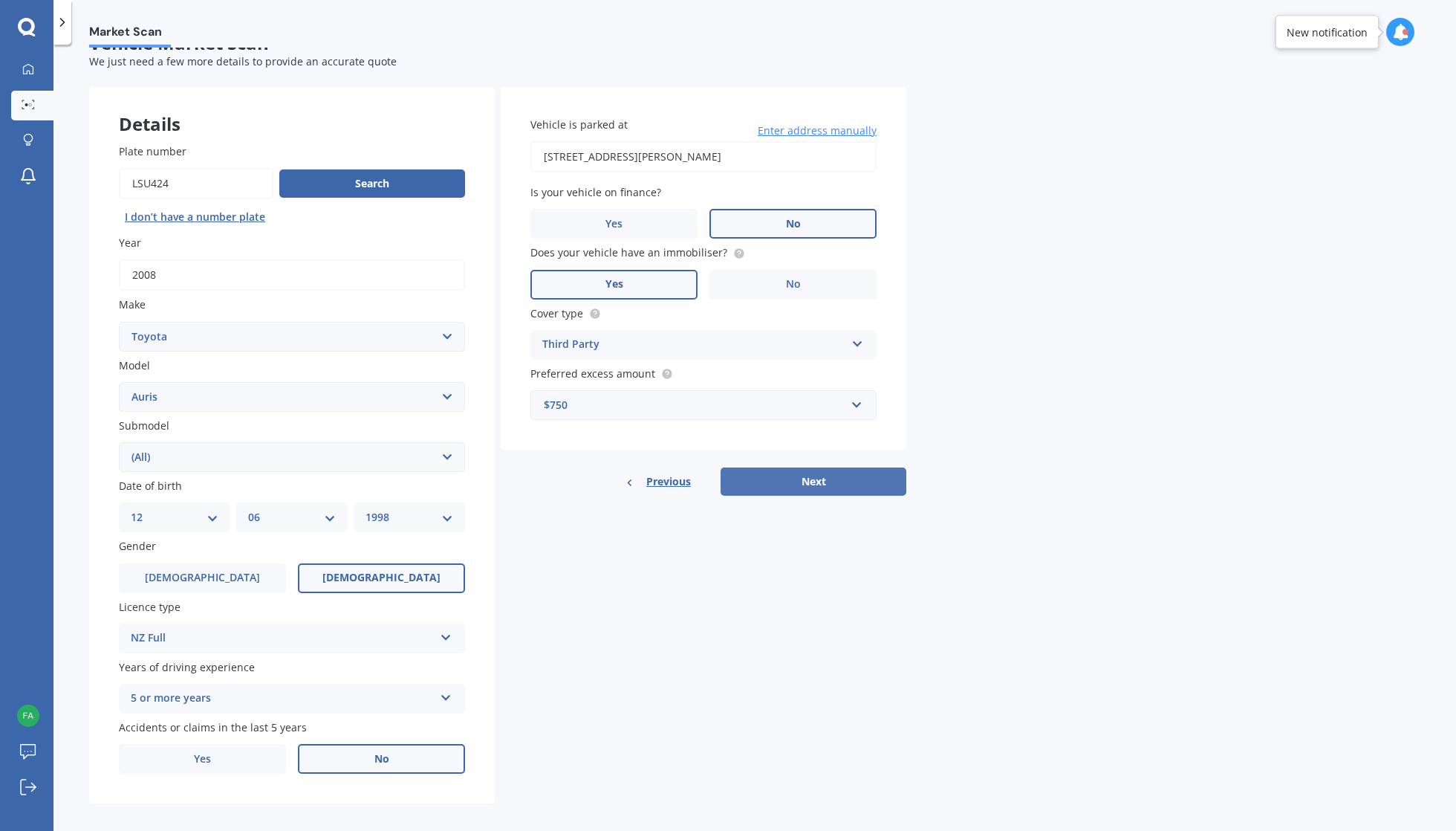
click at [791, 477] on button "Next" at bounding box center [813, 481] width 186 height 28
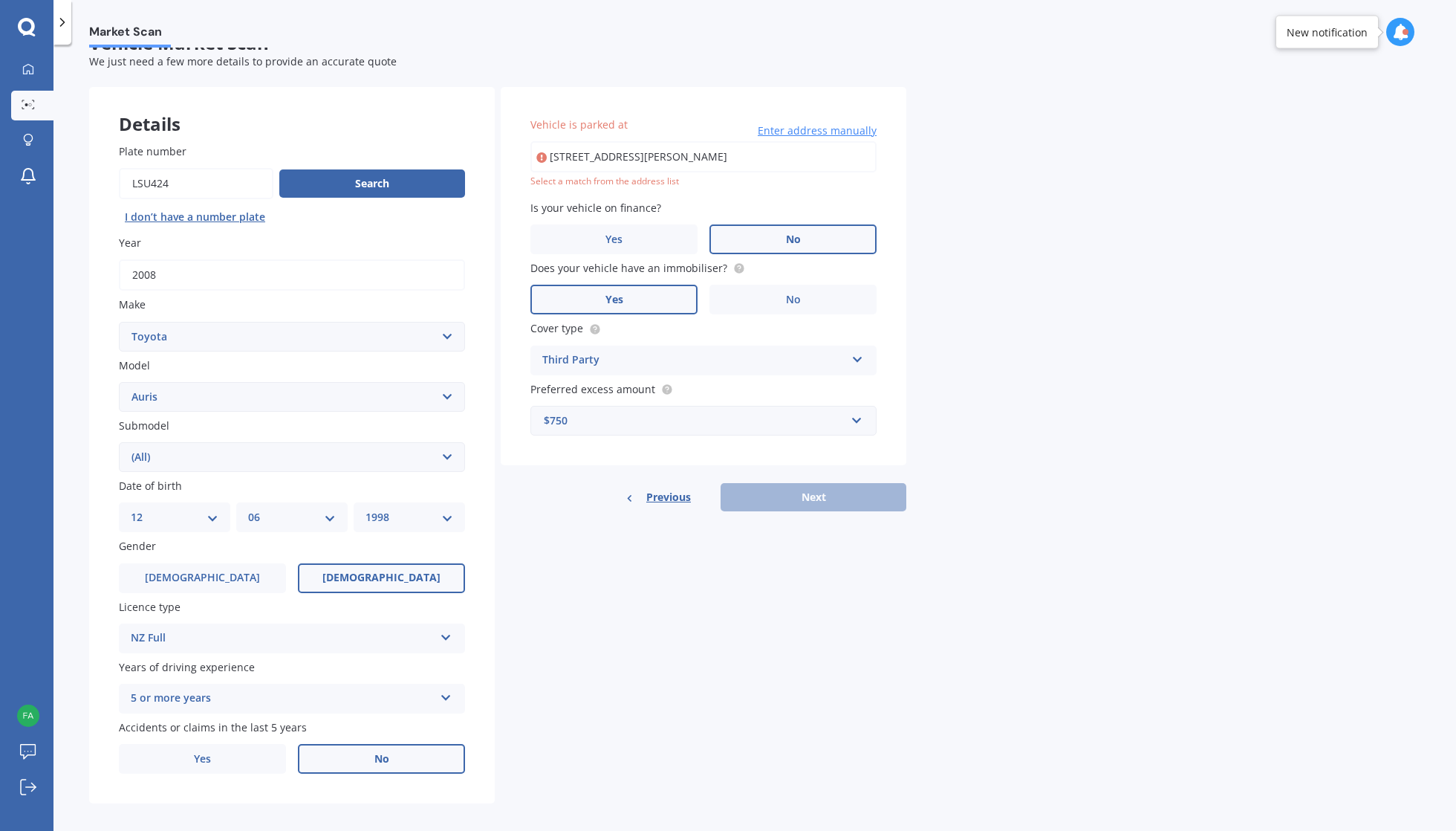
type input "[STREET_ADDRESS][PERSON_NAME]"
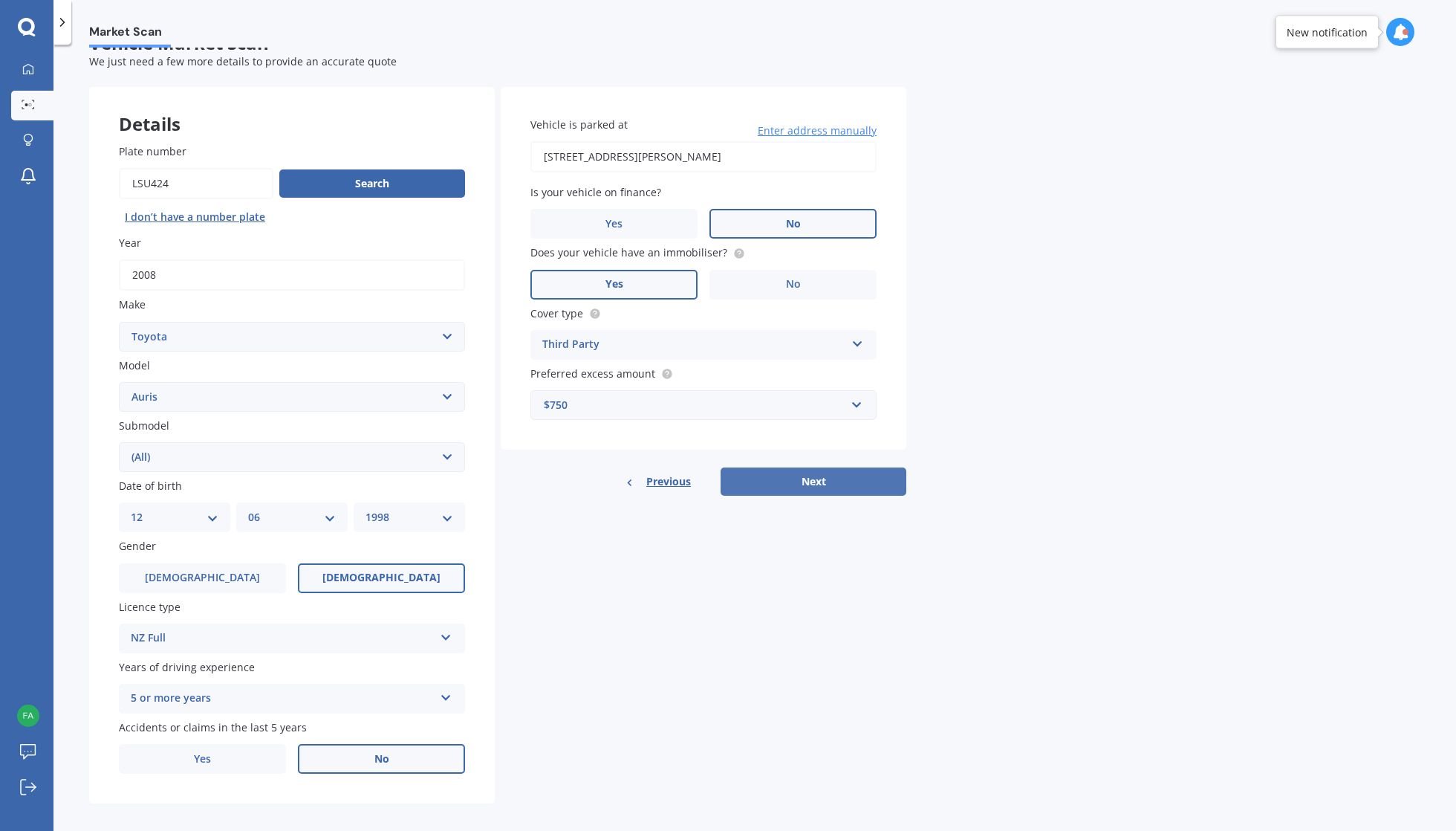
click at [839, 487] on button "Next" at bounding box center [813, 481] width 186 height 28
select select "12"
select select "06"
select select "1998"
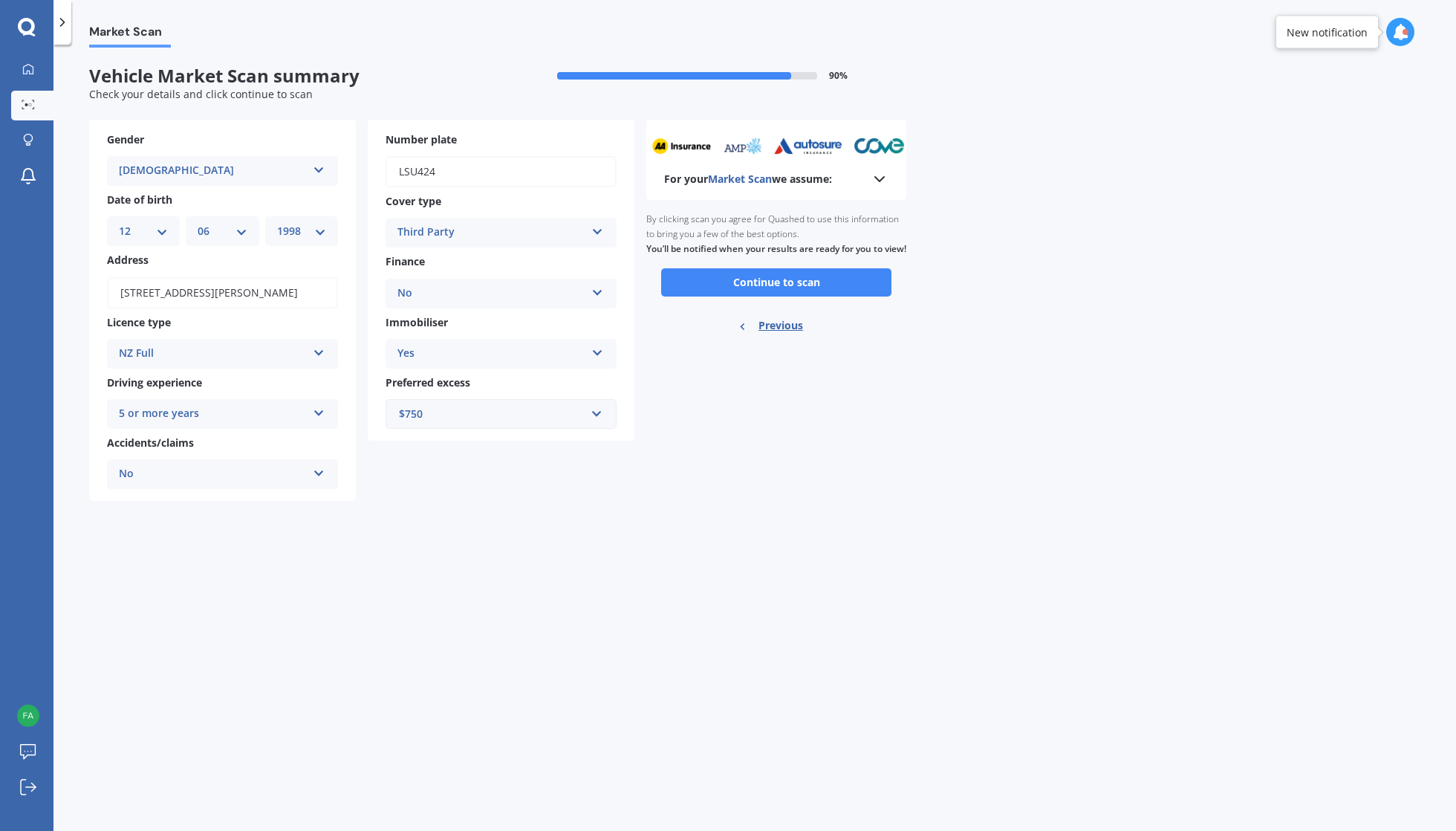
scroll to position [0, 0]
click at [818, 292] on button "Continue to scan" at bounding box center [776, 282] width 230 height 28
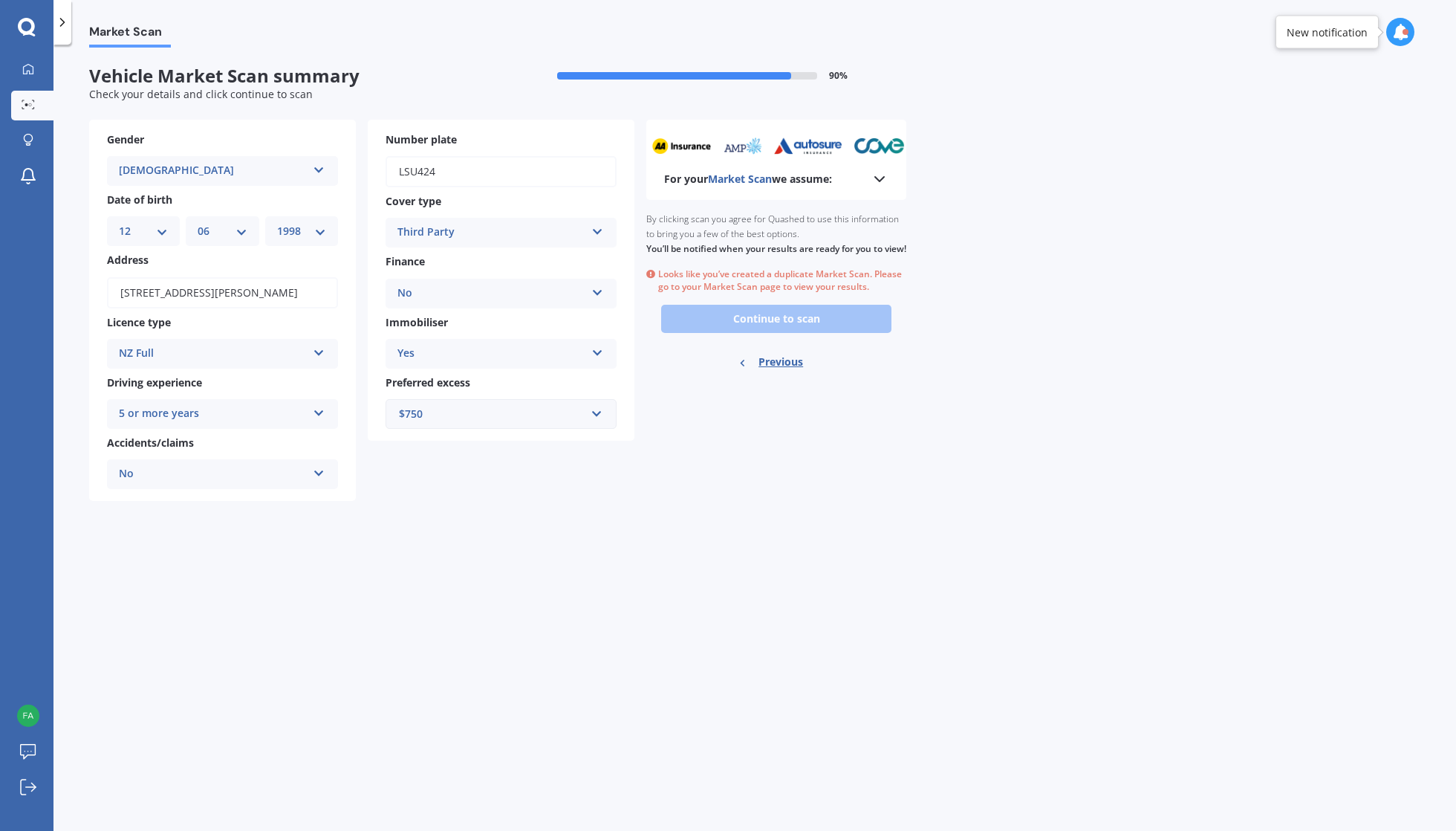
click at [64, 36] on div at bounding box center [63, 22] width 18 height 44
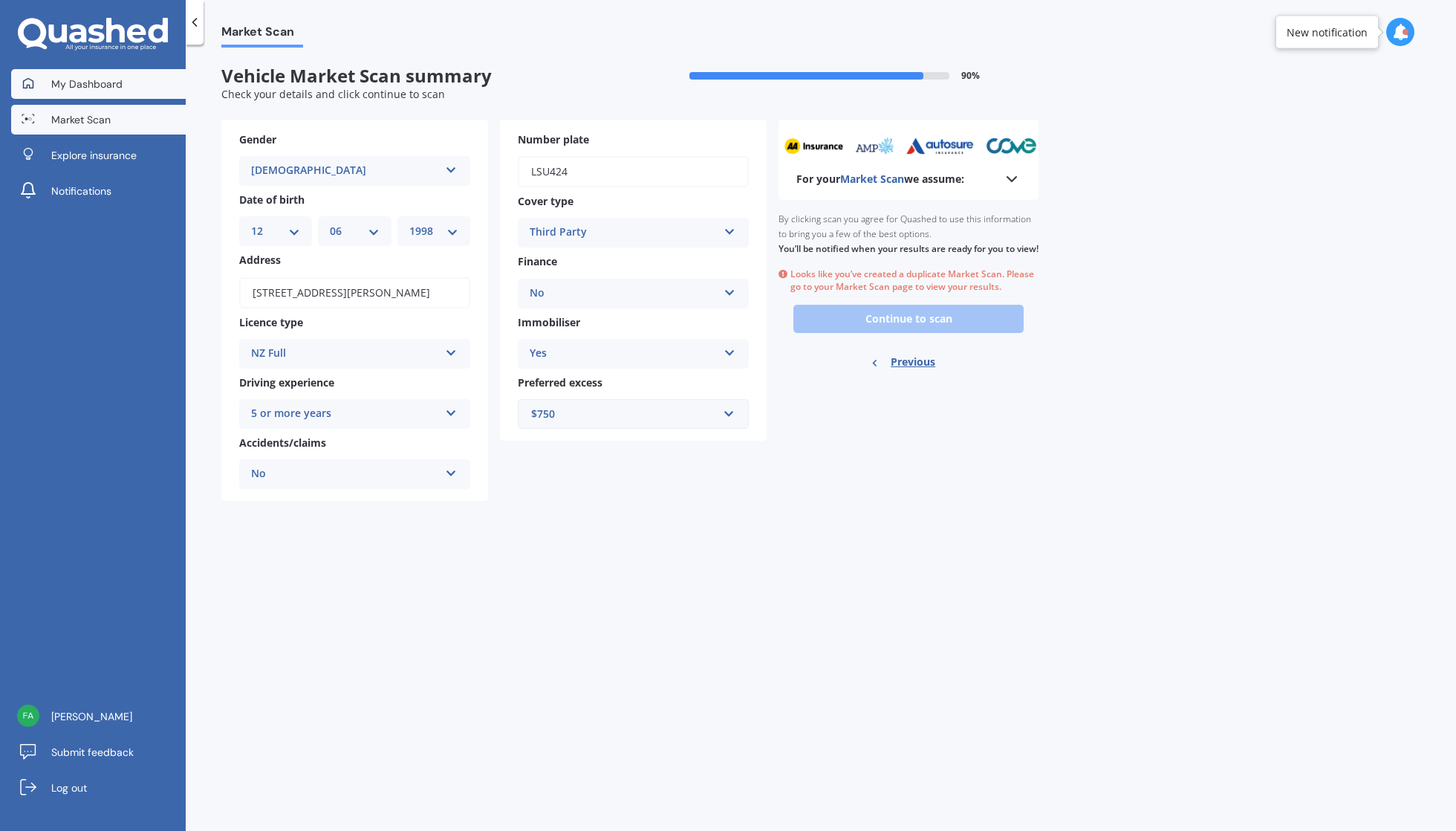
click at [107, 90] on span "My Dashboard" at bounding box center [87, 84] width 72 height 14
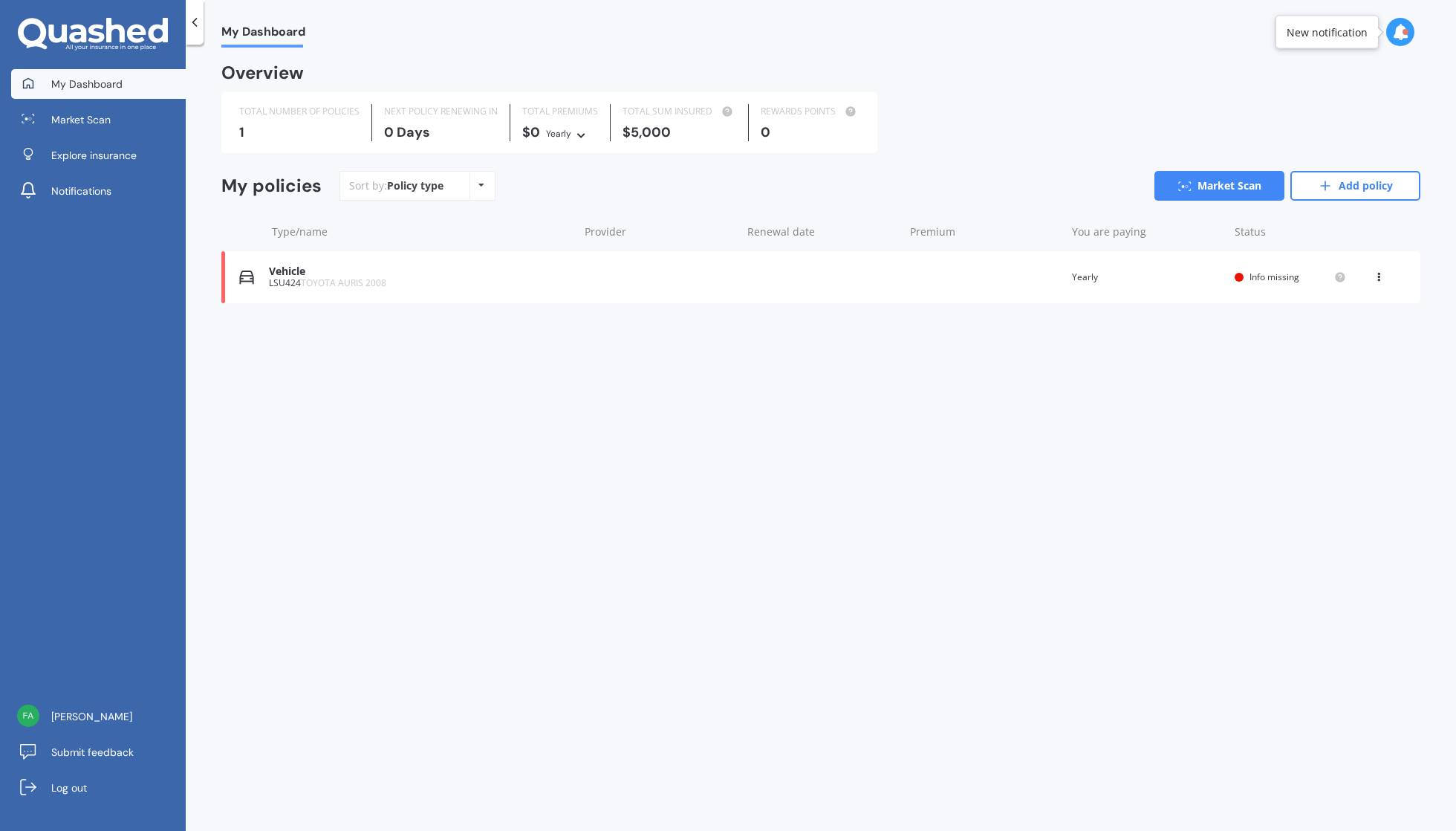
click at [372, 268] on div "Vehicle" at bounding box center [420, 272] width 302 height 13
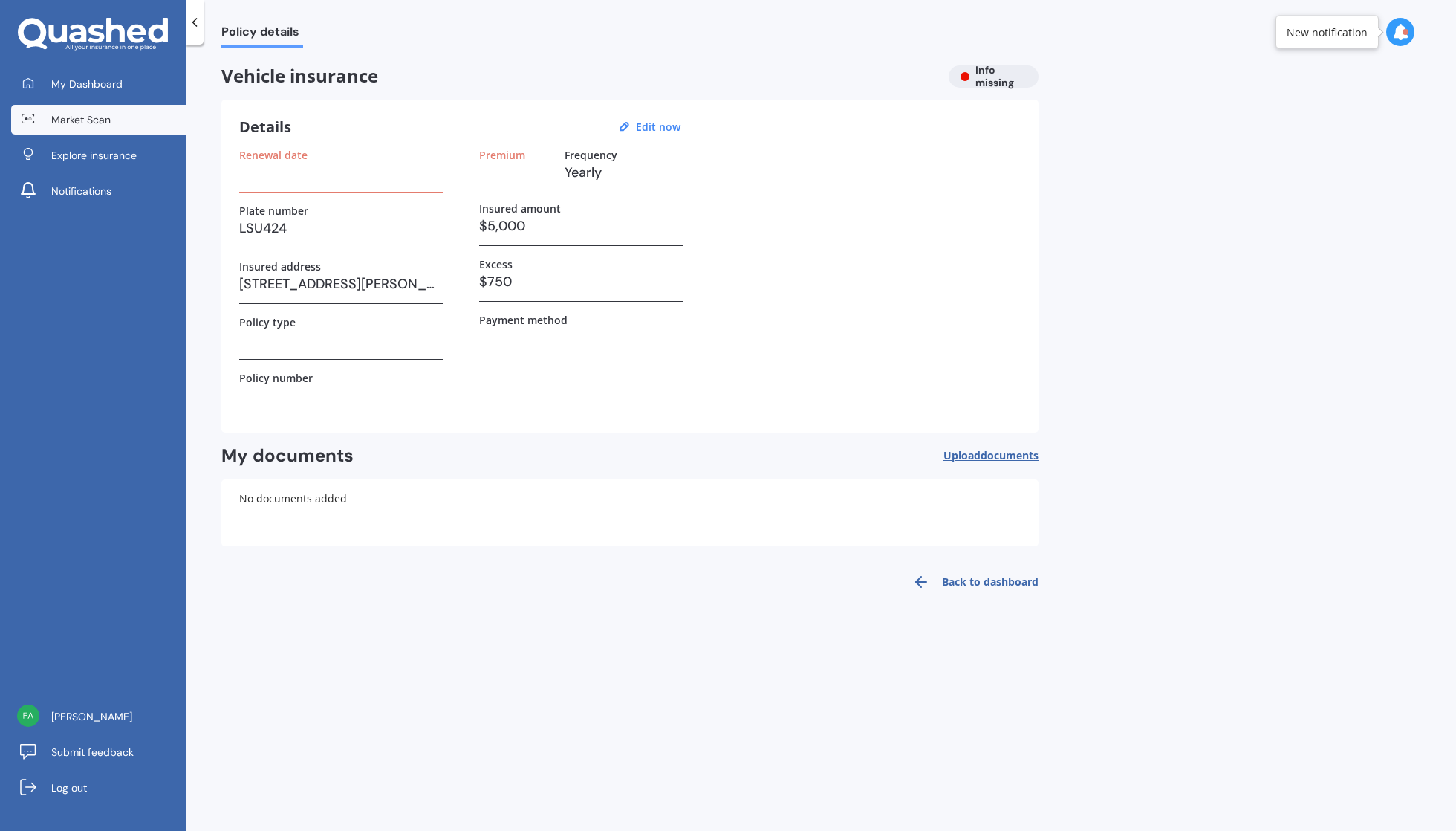
click at [119, 114] on link "Market Scan" at bounding box center [98, 119] width 174 height 30
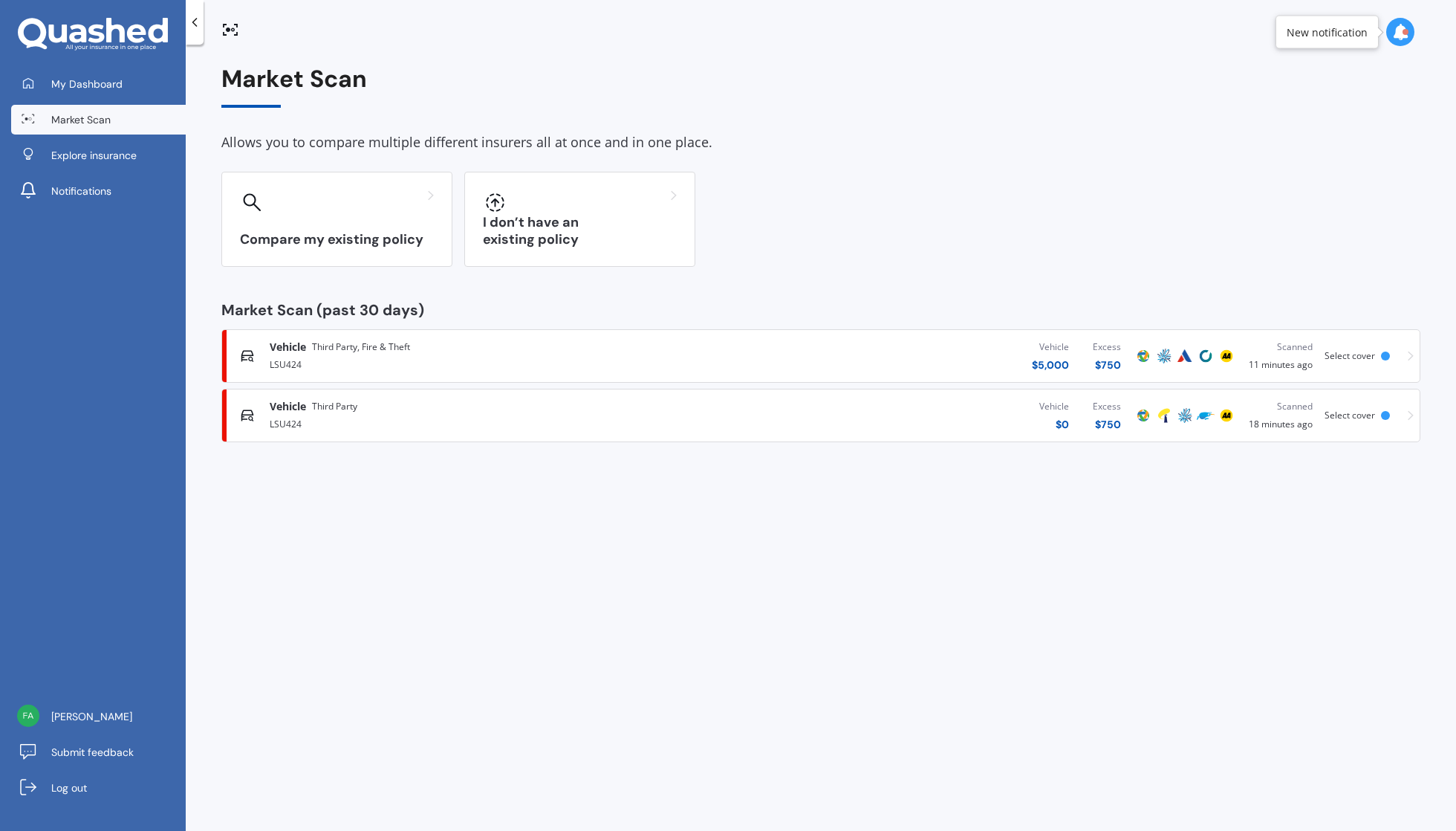
click at [532, 414] on div "LSU424" at bounding box center [478, 423] width 416 height 18
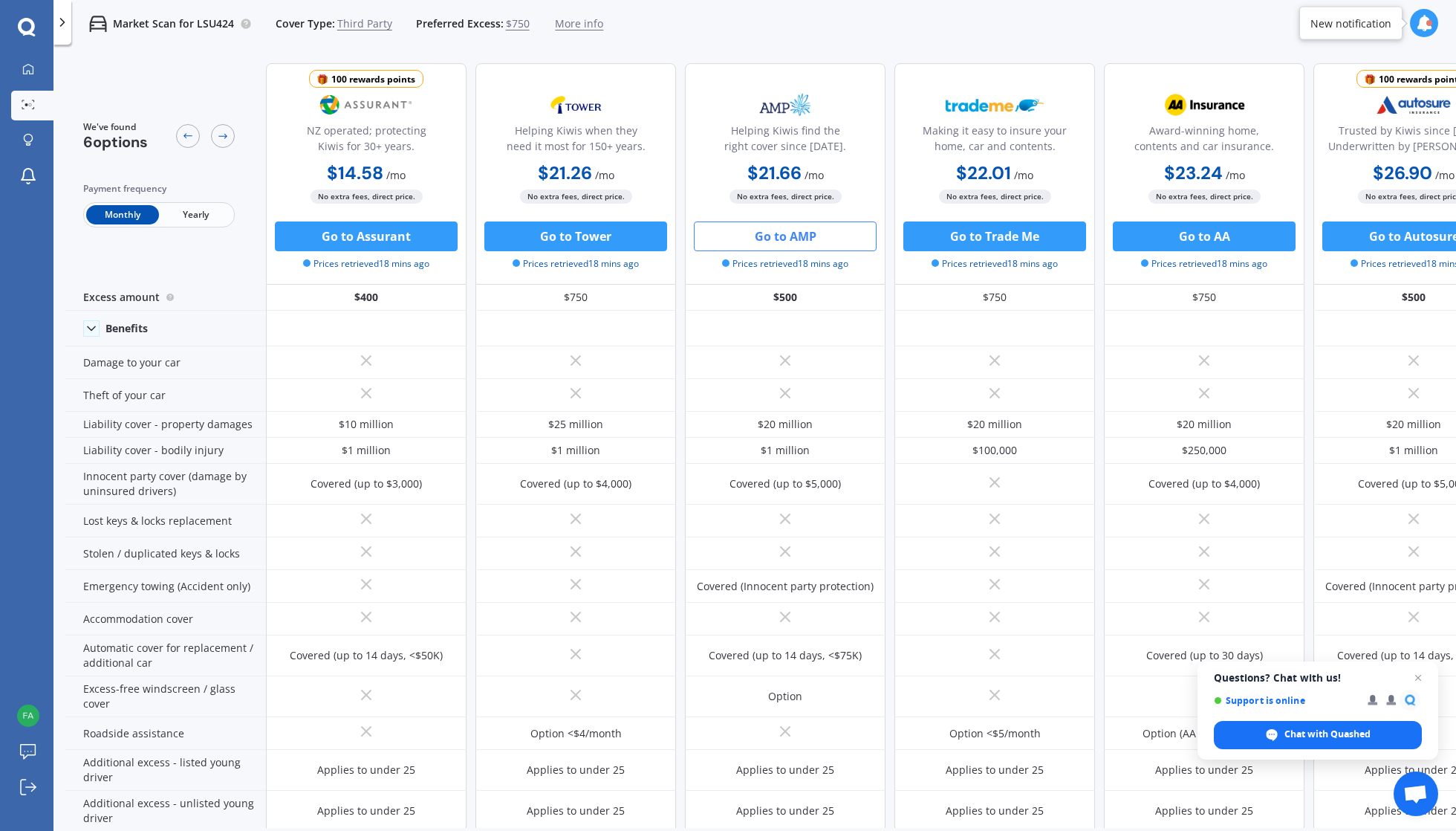
click at [788, 230] on button "Go to AMP" at bounding box center [785, 236] width 183 height 30
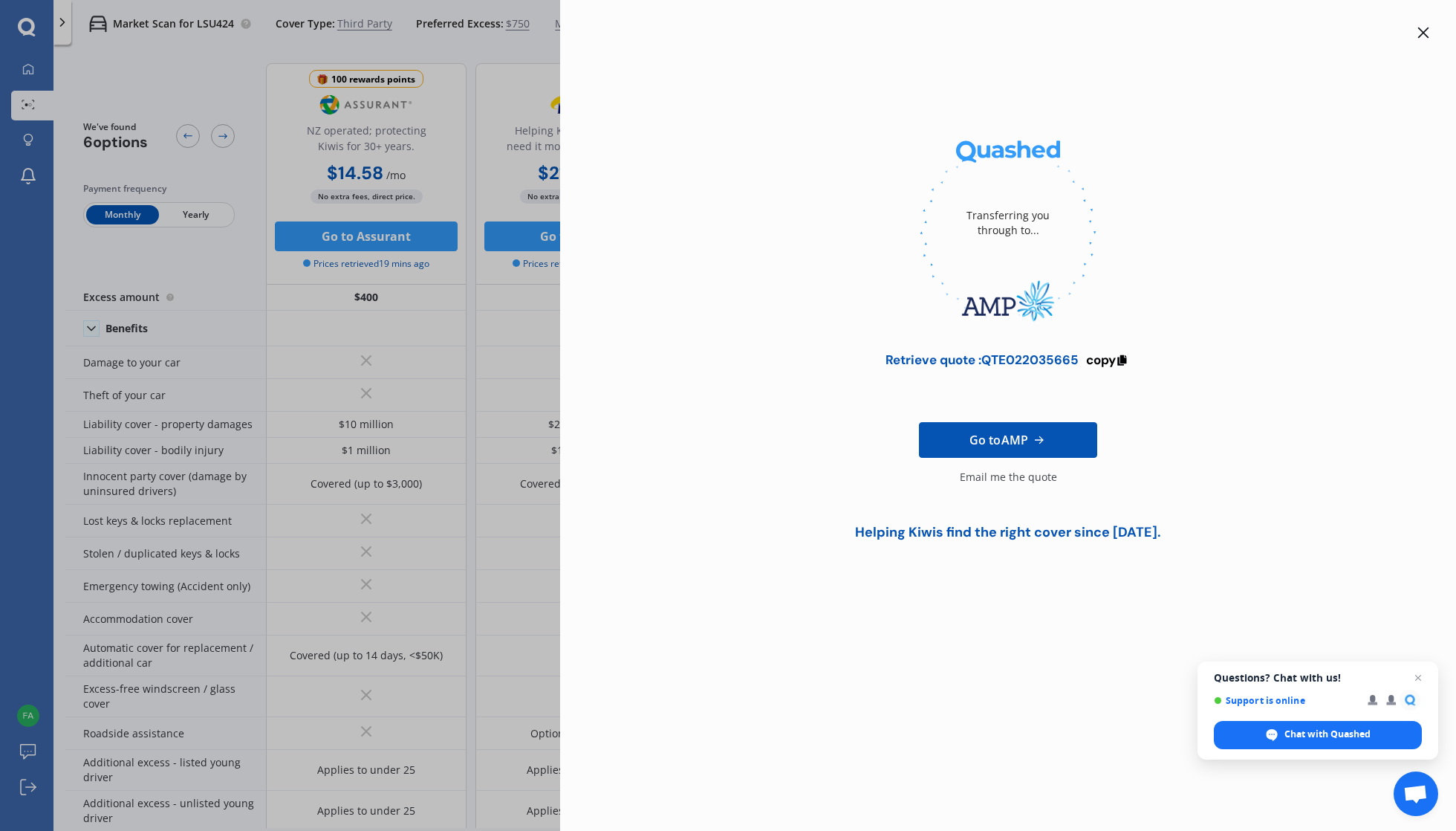
click at [1023, 440] on span "Go to AMP" at bounding box center [999, 440] width 59 height 18
click at [1122, 354] on icon at bounding box center [1122, 358] width 13 height 10
